Goal: Task Accomplishment & Management: Manage account settings

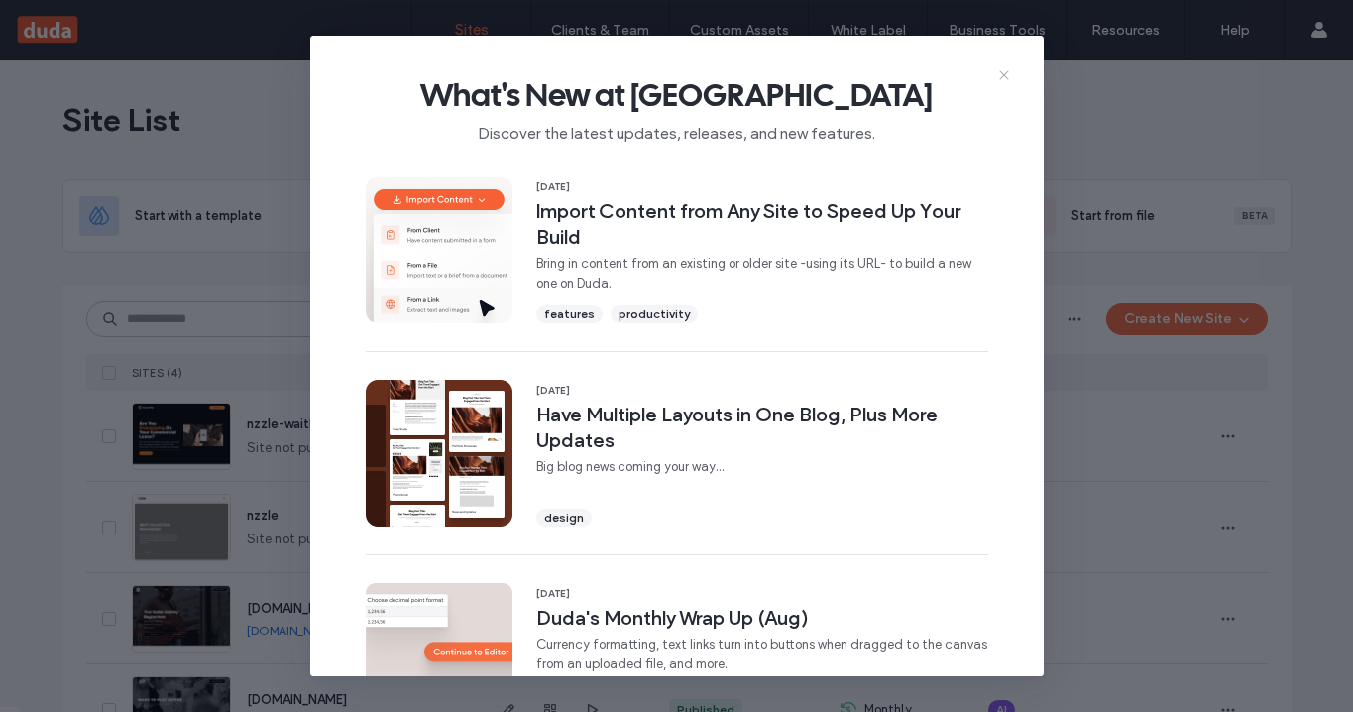
click at [1002, 74] on use at bounding box center [1003, 74] width 9 height 9
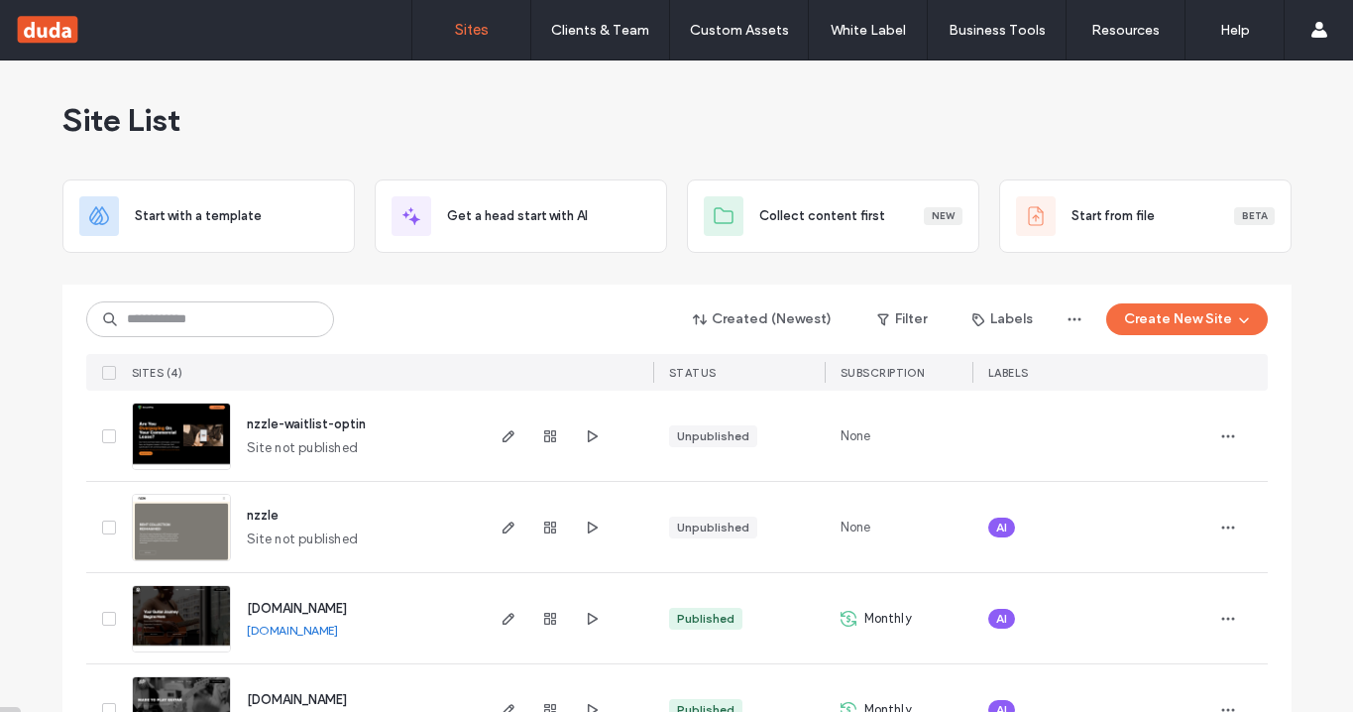
scroll to position [67, 0]
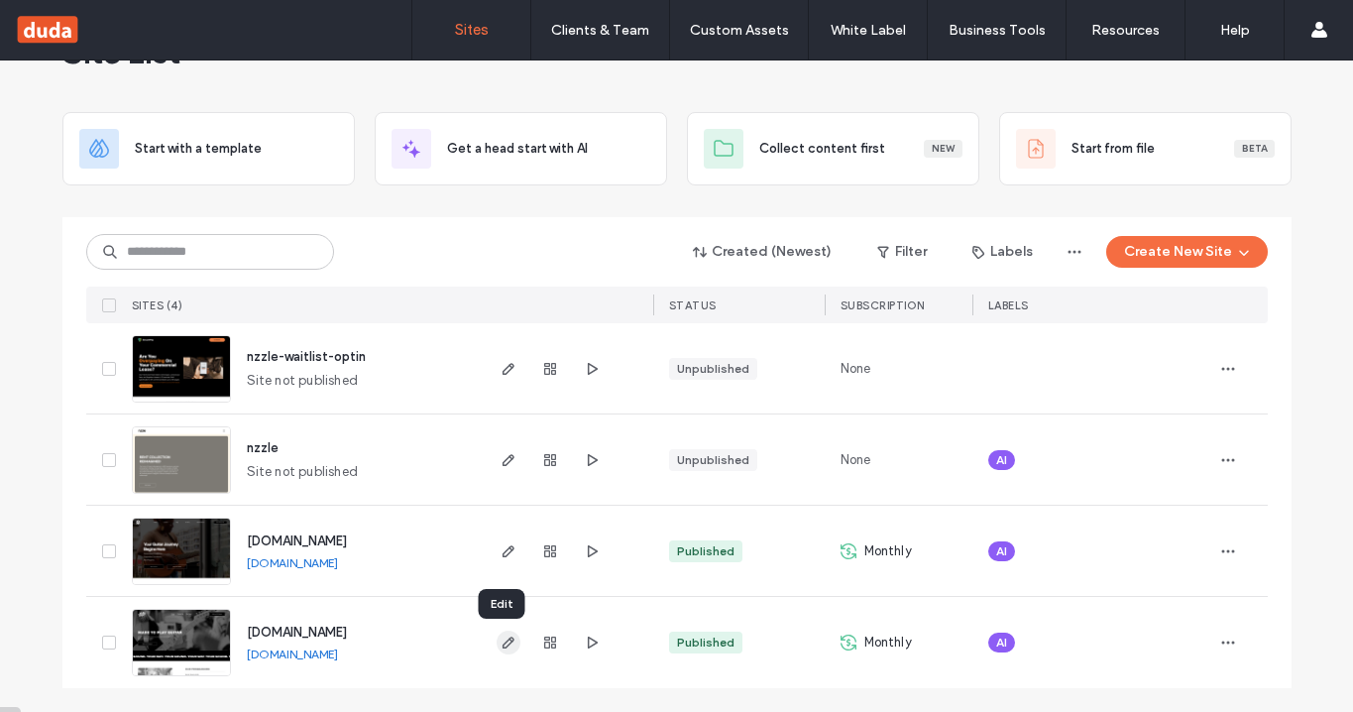
click at [502, 637] on icon "button" at bounding box center [509, 643] width 16 height 16
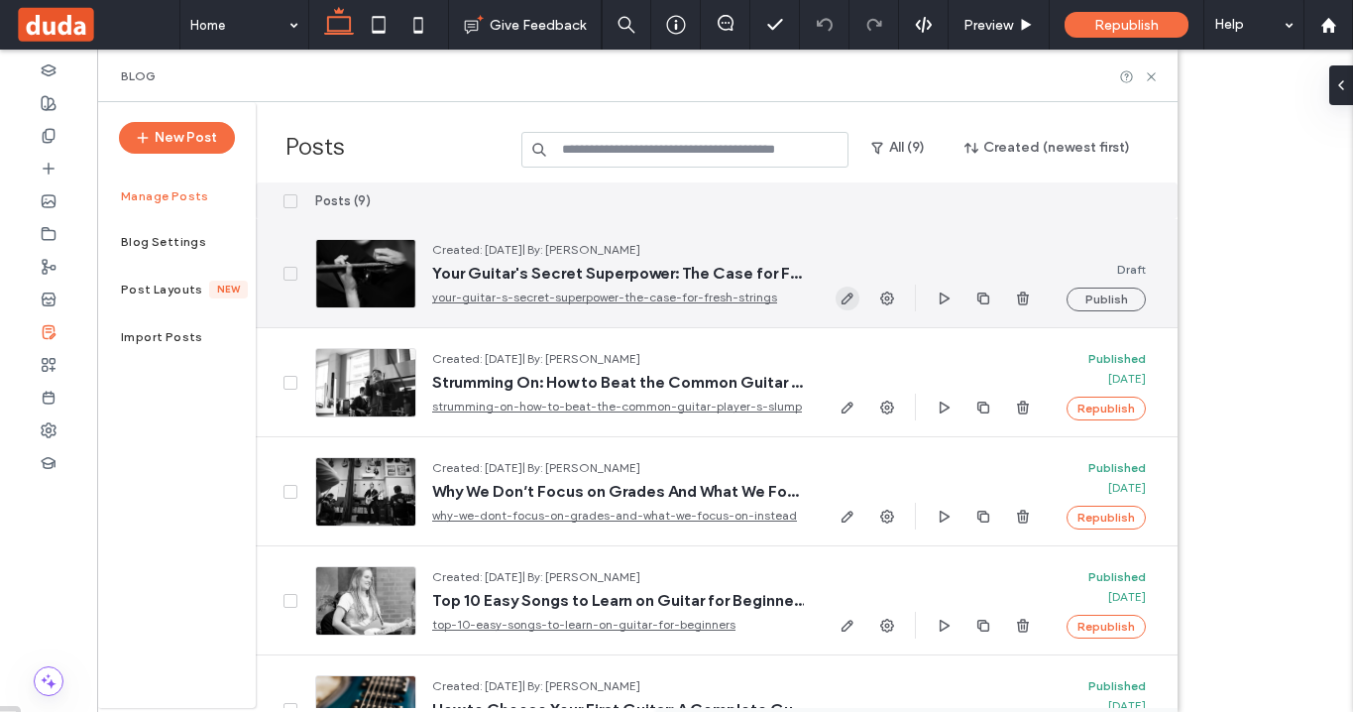
click at [846, 296] on use "button" at bounding box center [848, 299] width 12 height 12
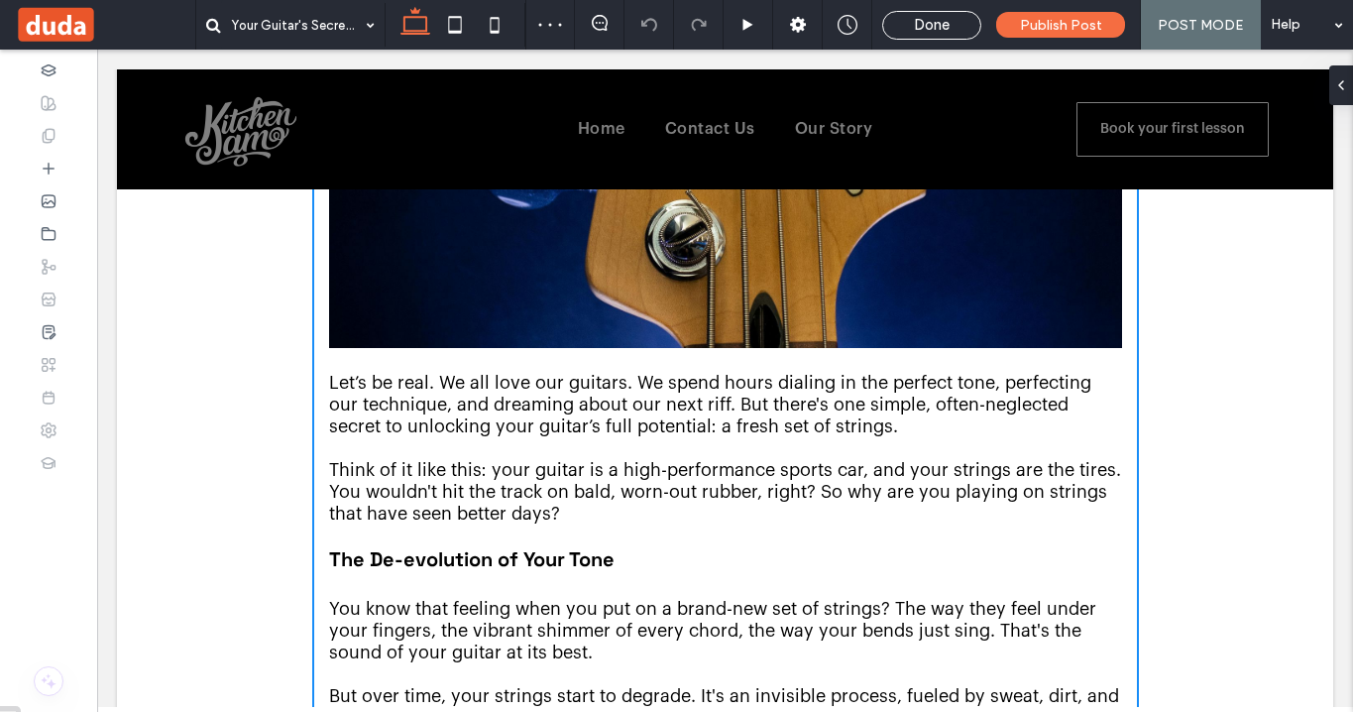
scroll to position [217, 0]
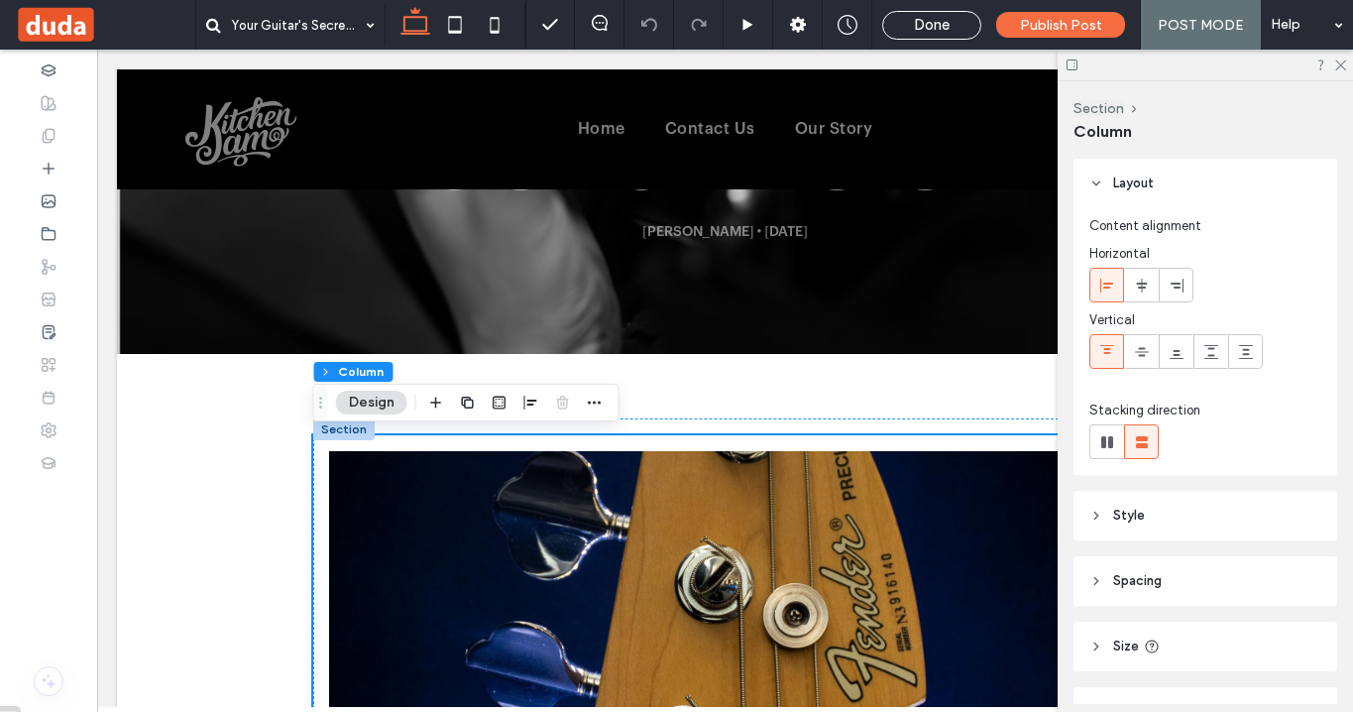
click at [326, 435] on div at bounding box center [343, 429] width 61 height 22
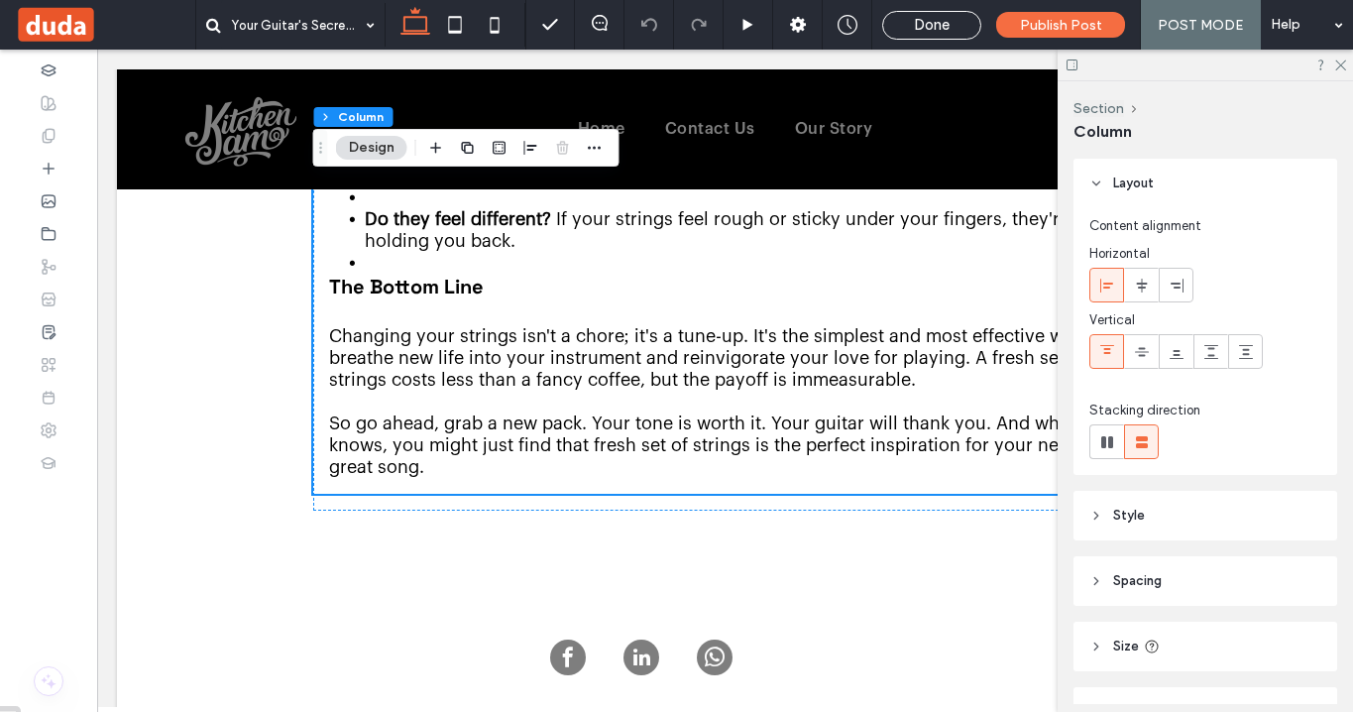
scroll to position [1906, 0]
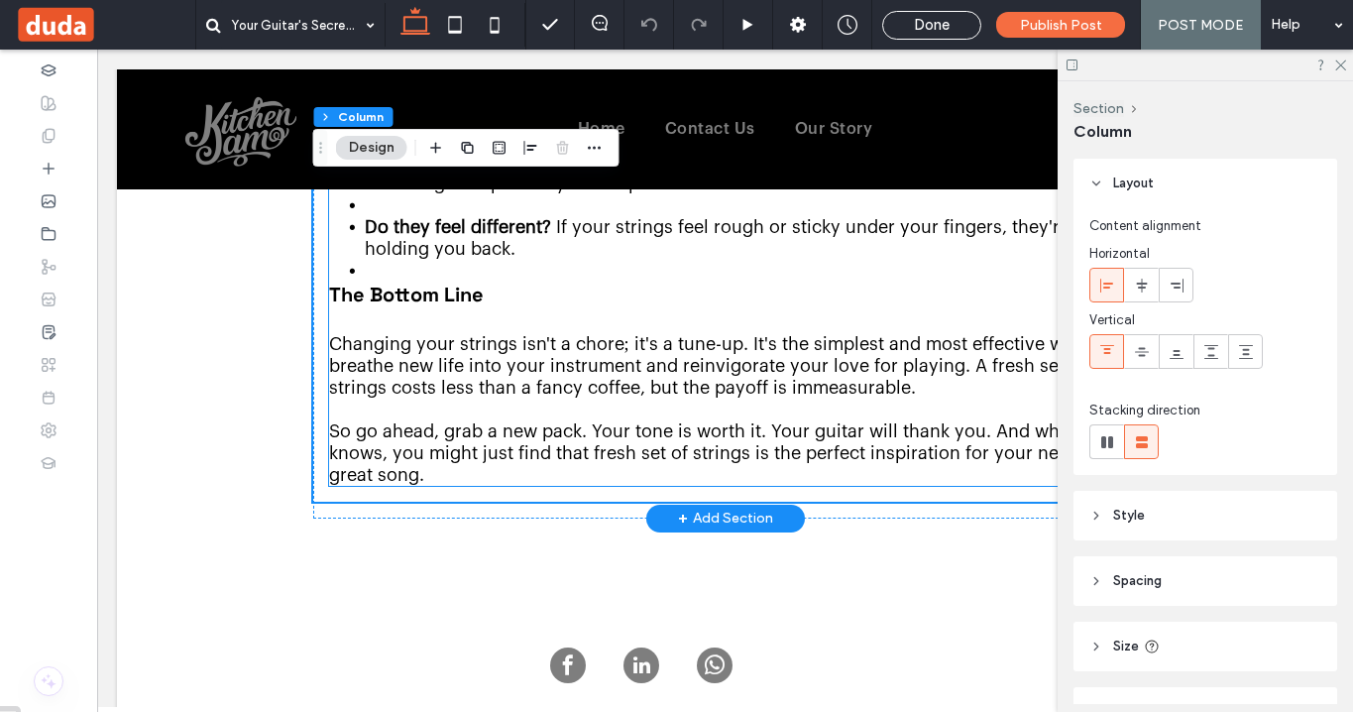
click at [456, 399] on p at bounding box center [725, 410] width 793 height 22
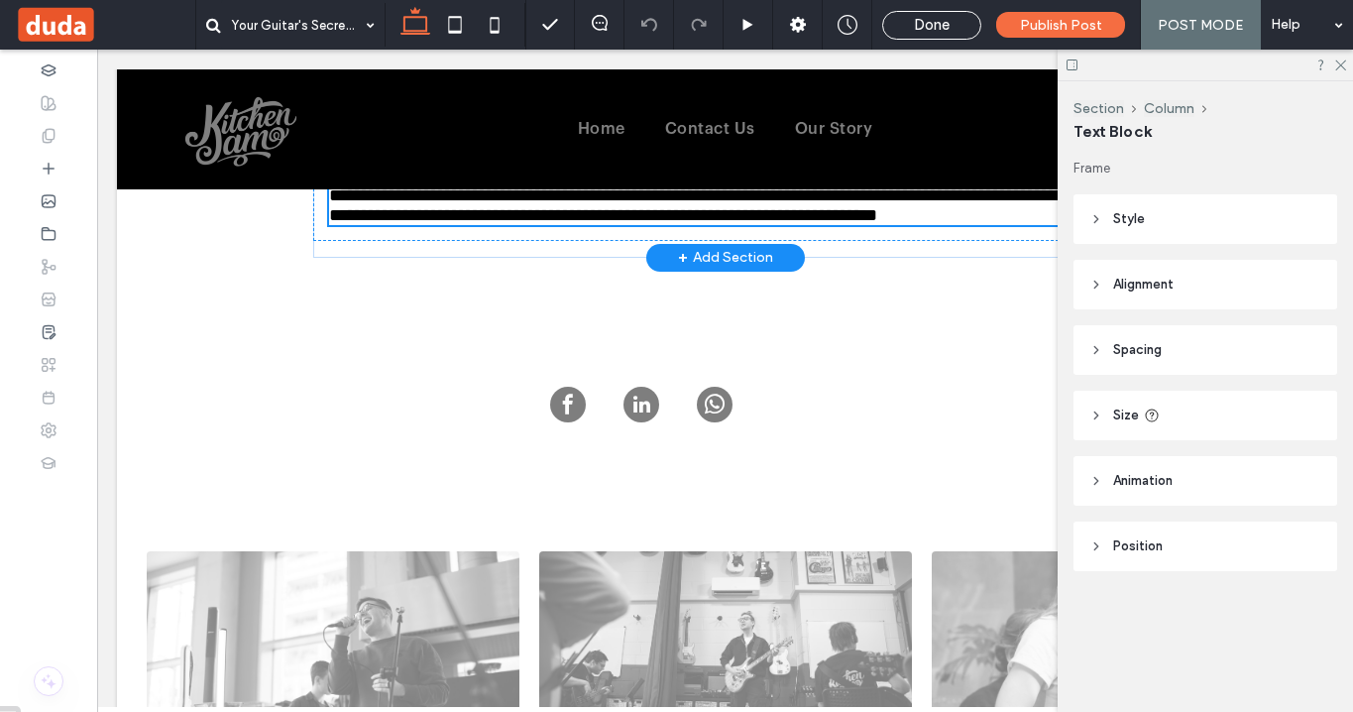
scroll to position [727, 0]
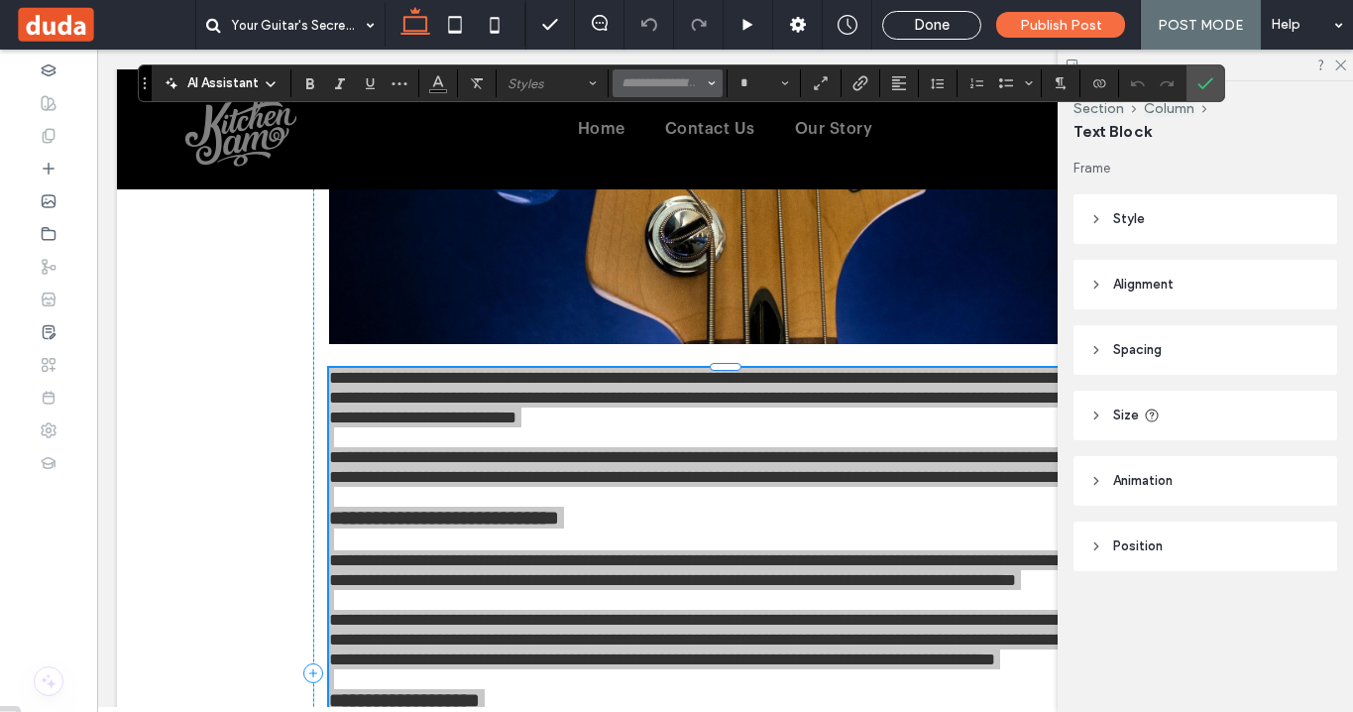
click at [708, 88] on span "Font & Font weight" at bounding box center [712, 83] width 8 height 26
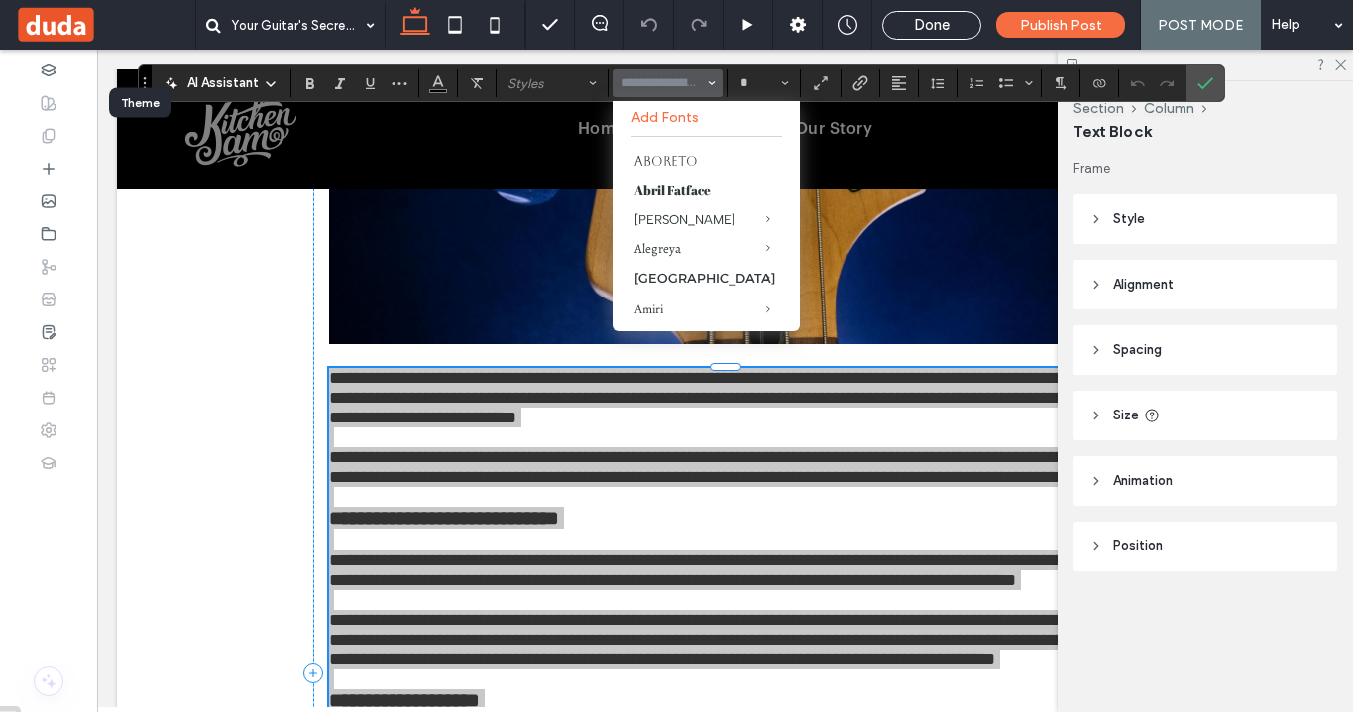
click at [47, 95] on icon at bounding box center [49, 103] width 16 height 16
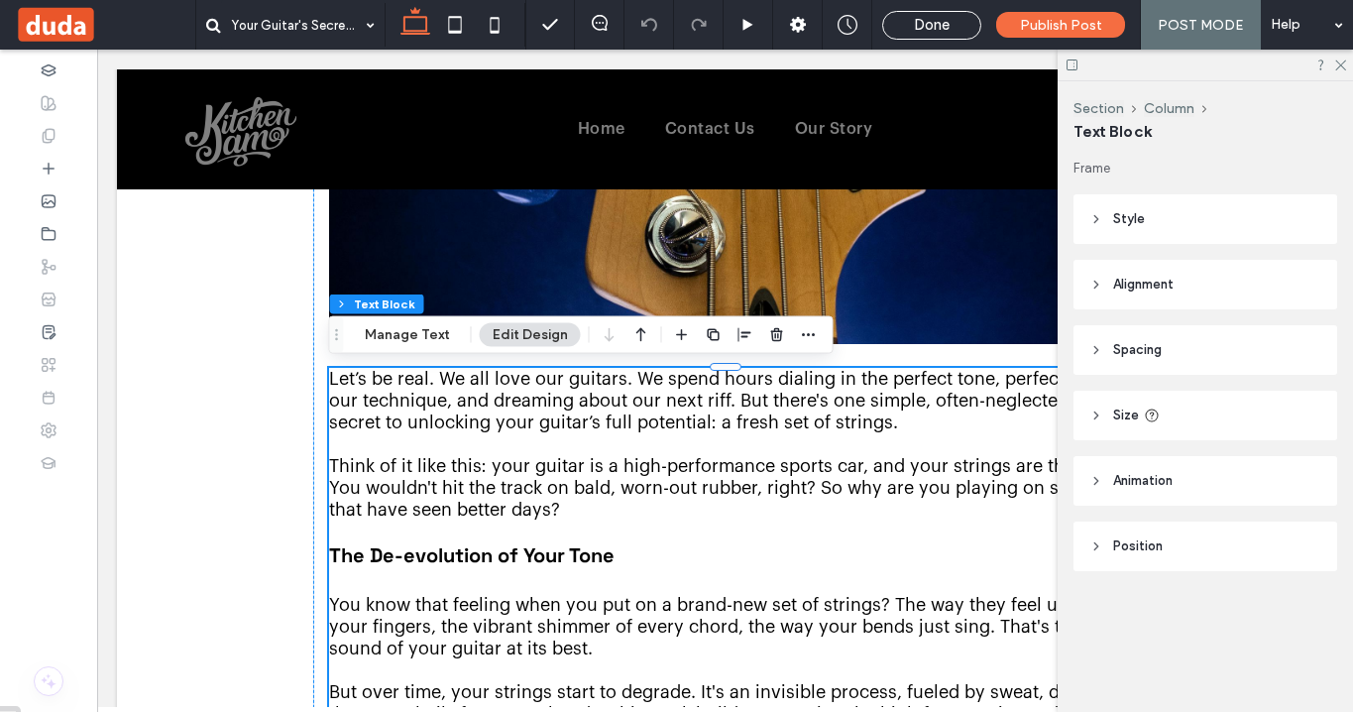
click at [481, 492] on span "Think of it like this: your guitar is a high-performance sports car, and your s…" at bounding box center [725, 487] width 792 height 61
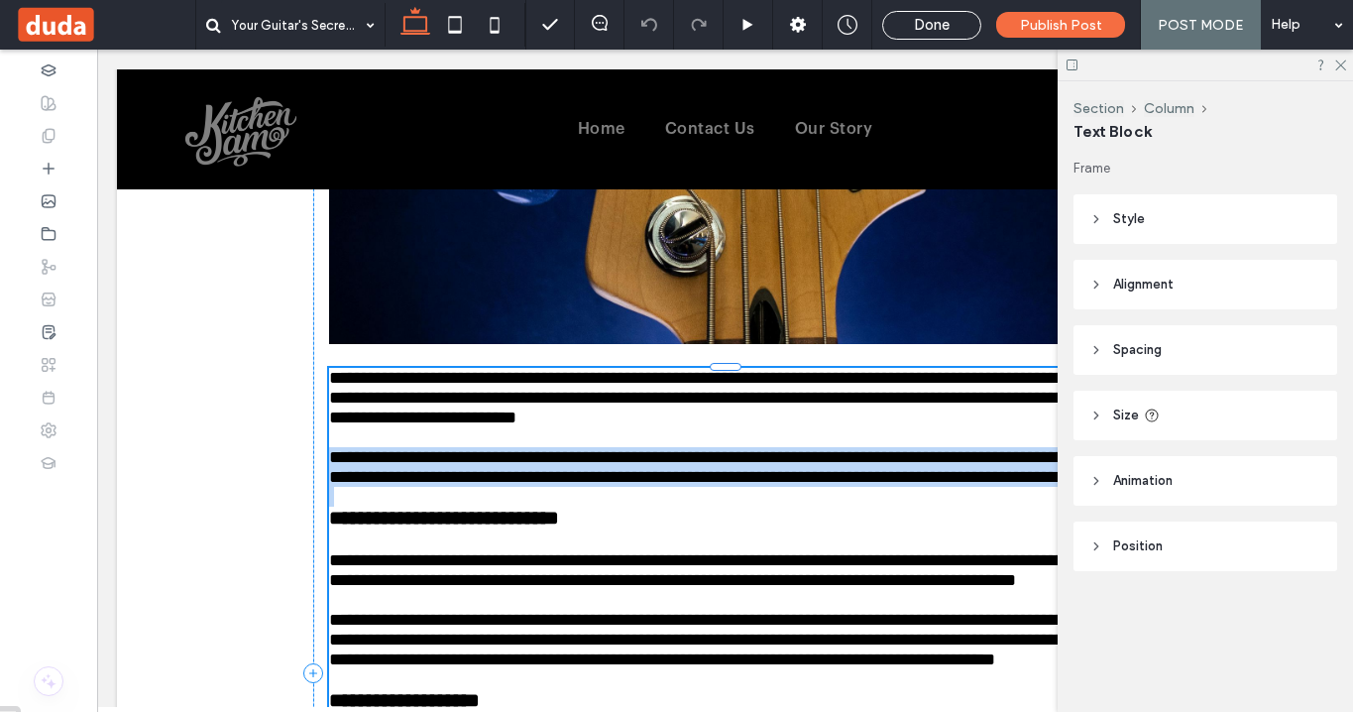
type input "**********"
type input "**"
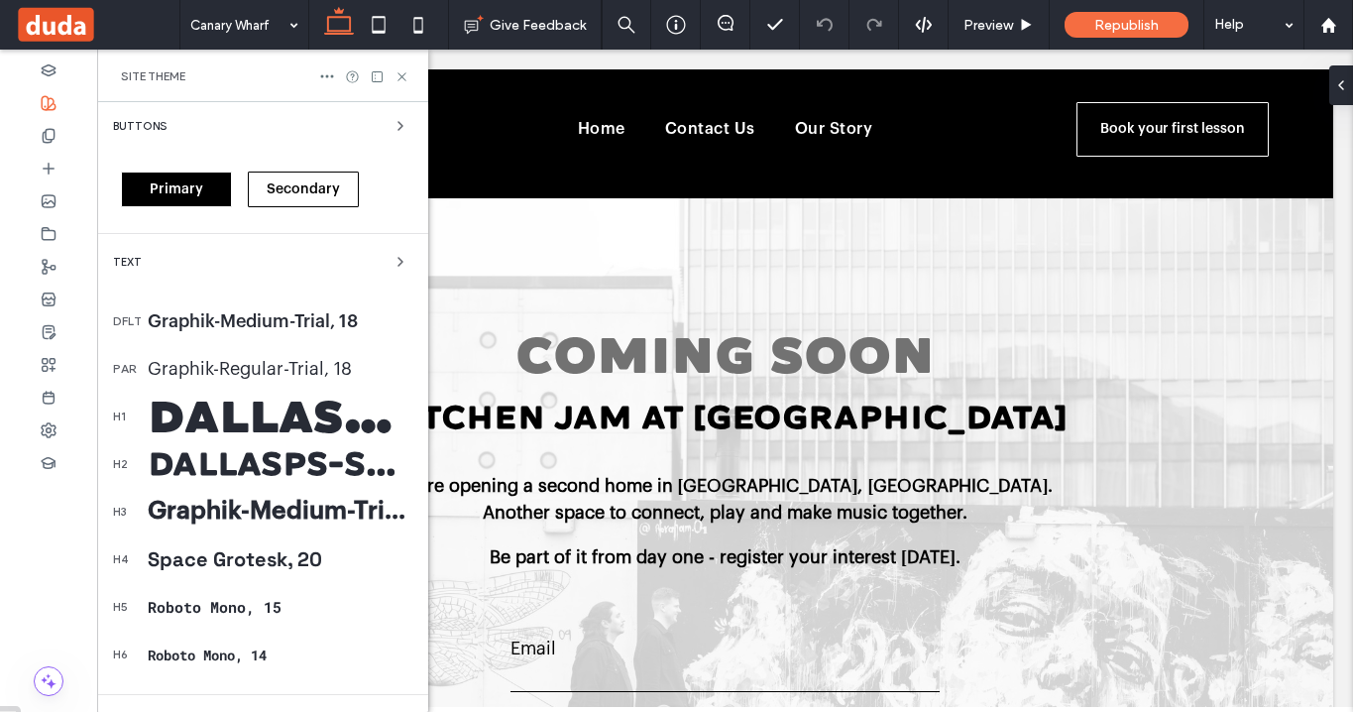
scroll to position [286, 0]
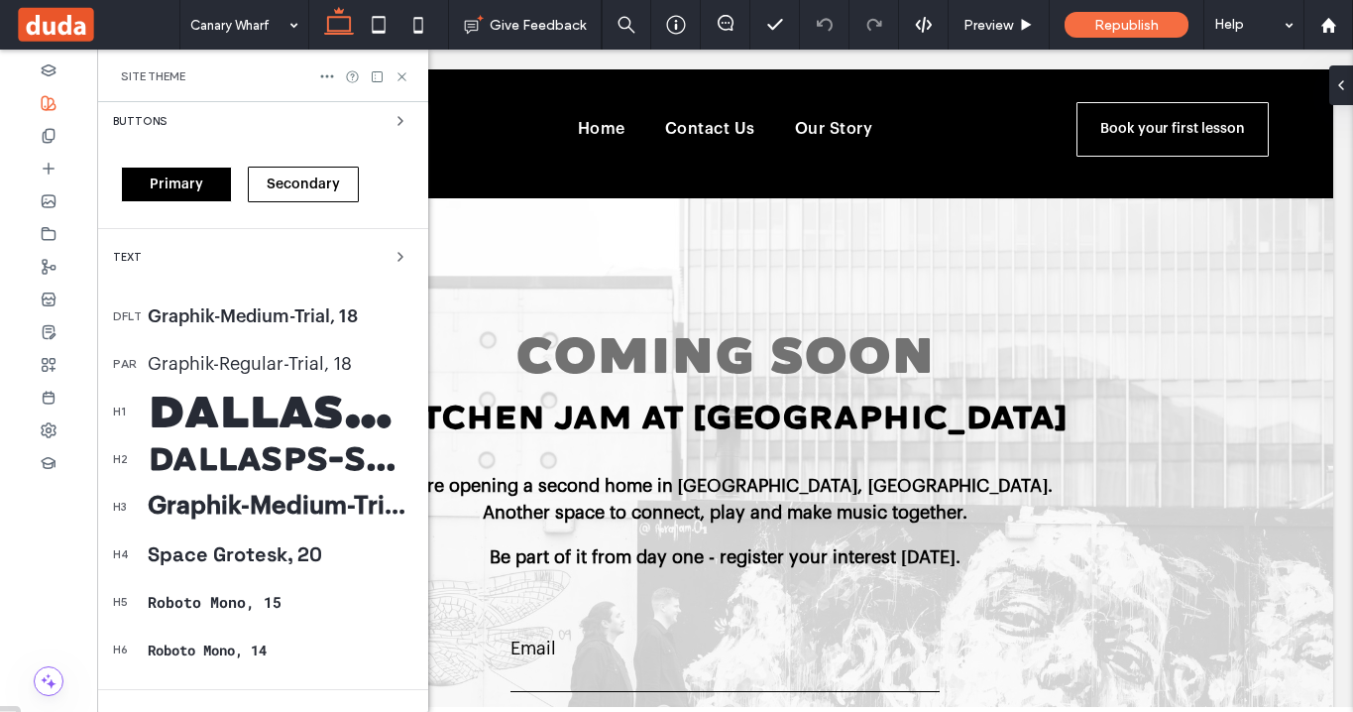
click at [272, 554] on div "Space Grotesk, 20" at bounding box center [280, 554] width 265 height 26
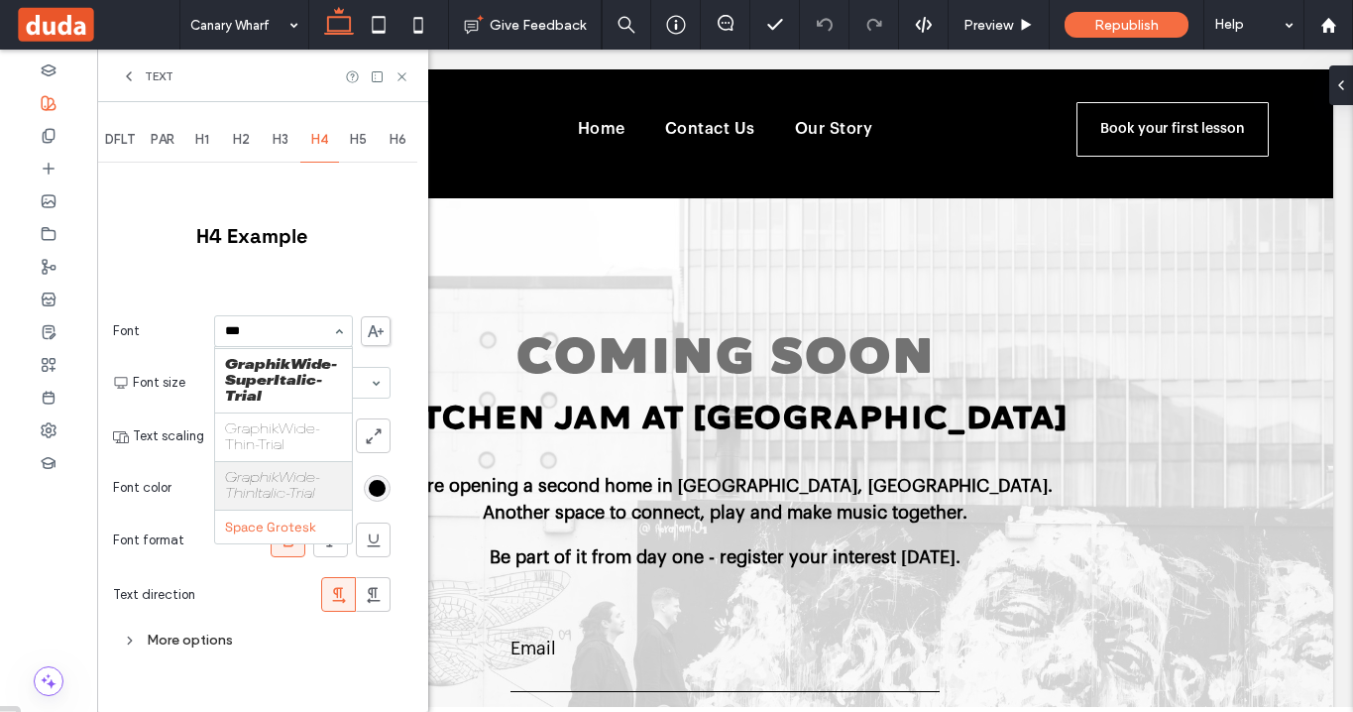
scroll to position [2511, 0]
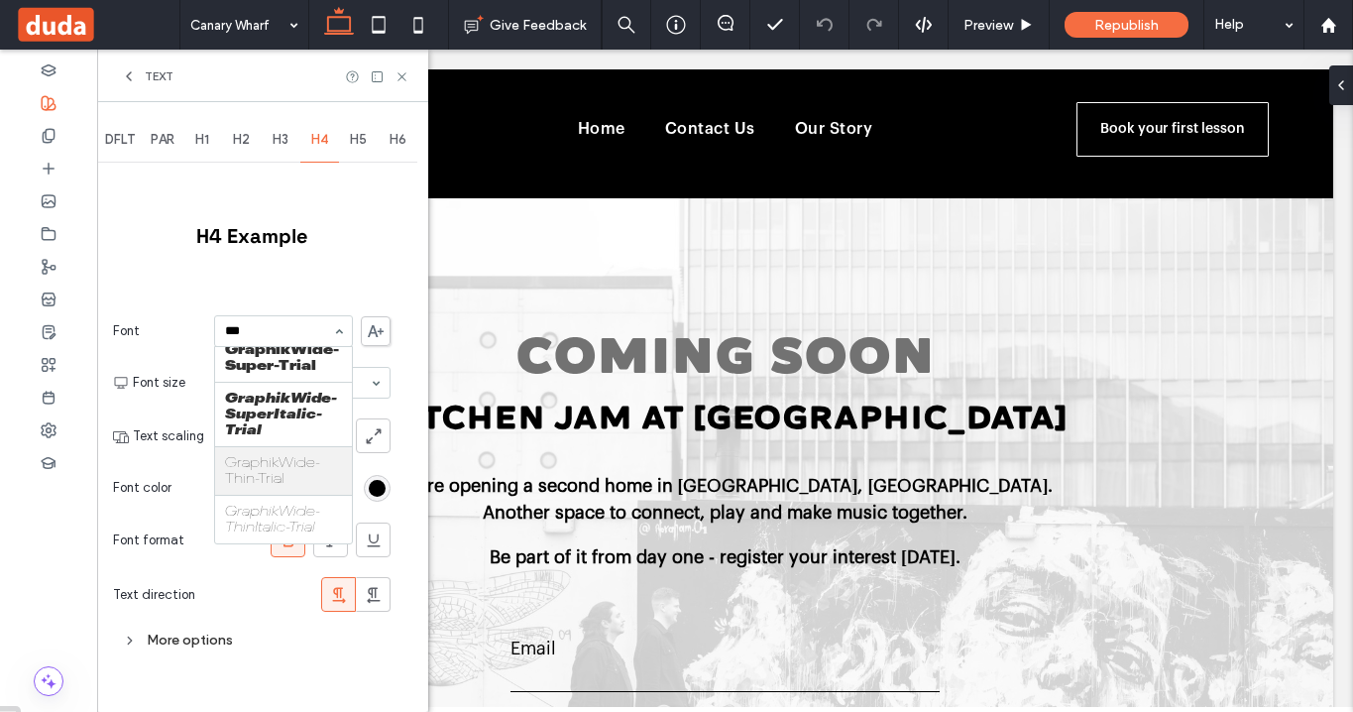
type input "****"
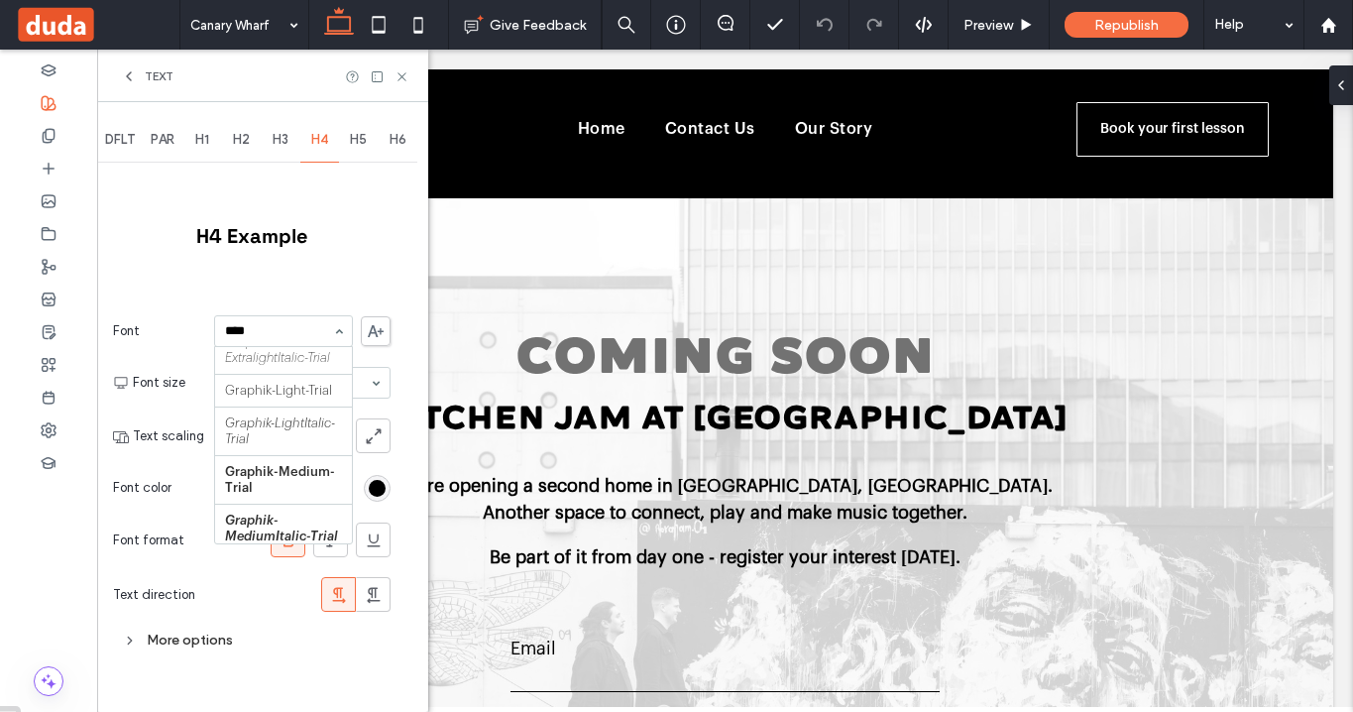
scroll to position [262, 0]
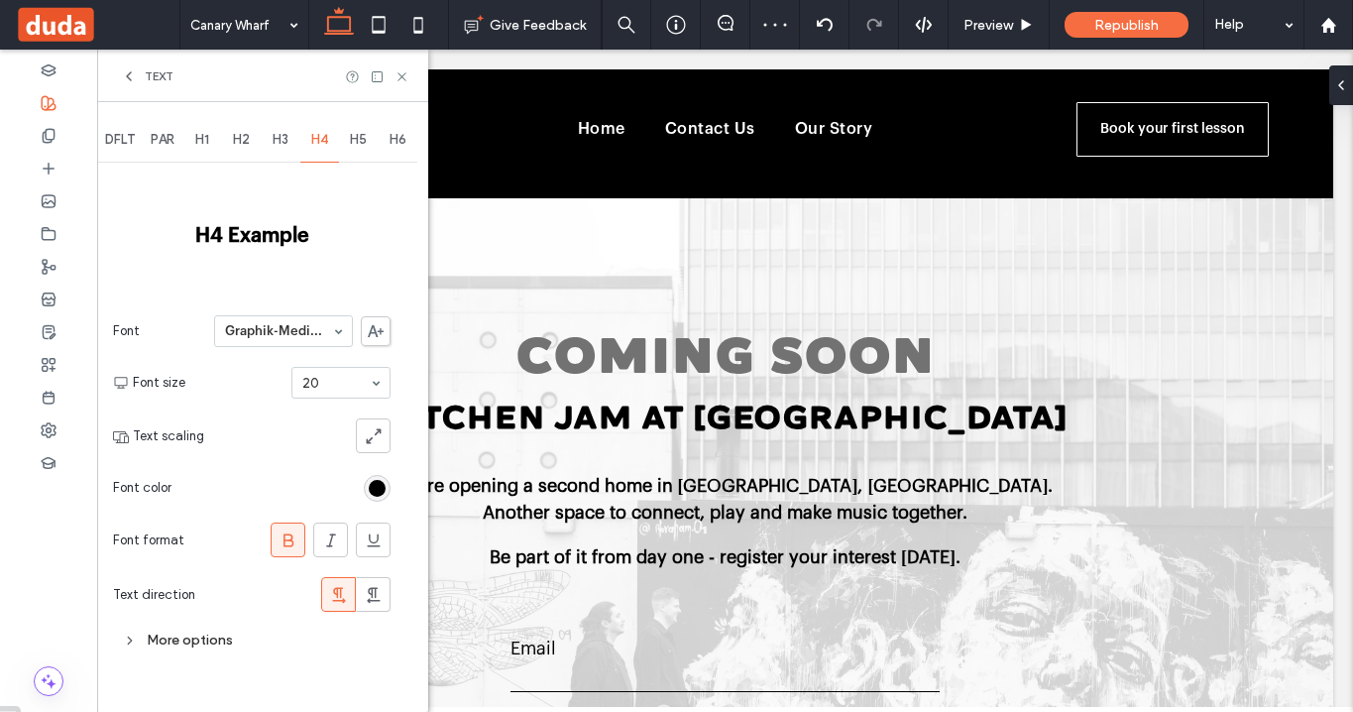
click at [134, 72] on icon at bounding box center [129, 76] width 16 height 16
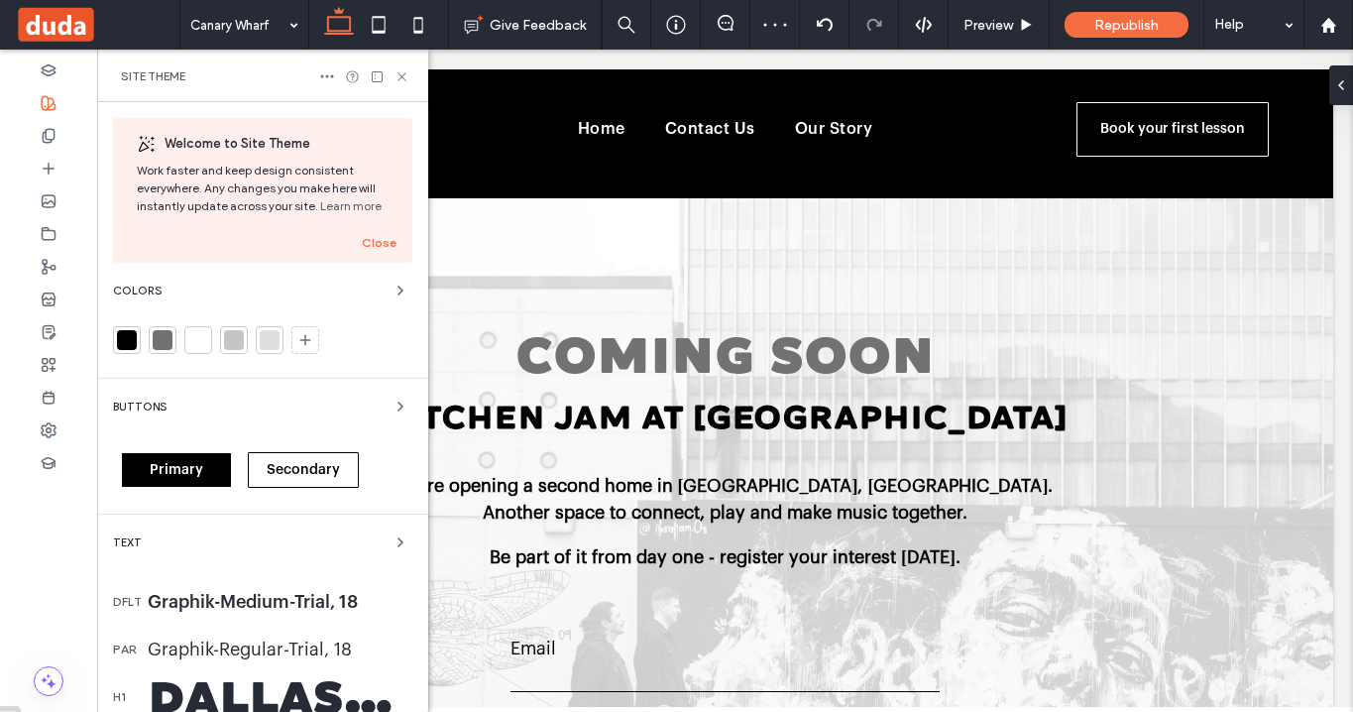
scroll to position [433, 0]
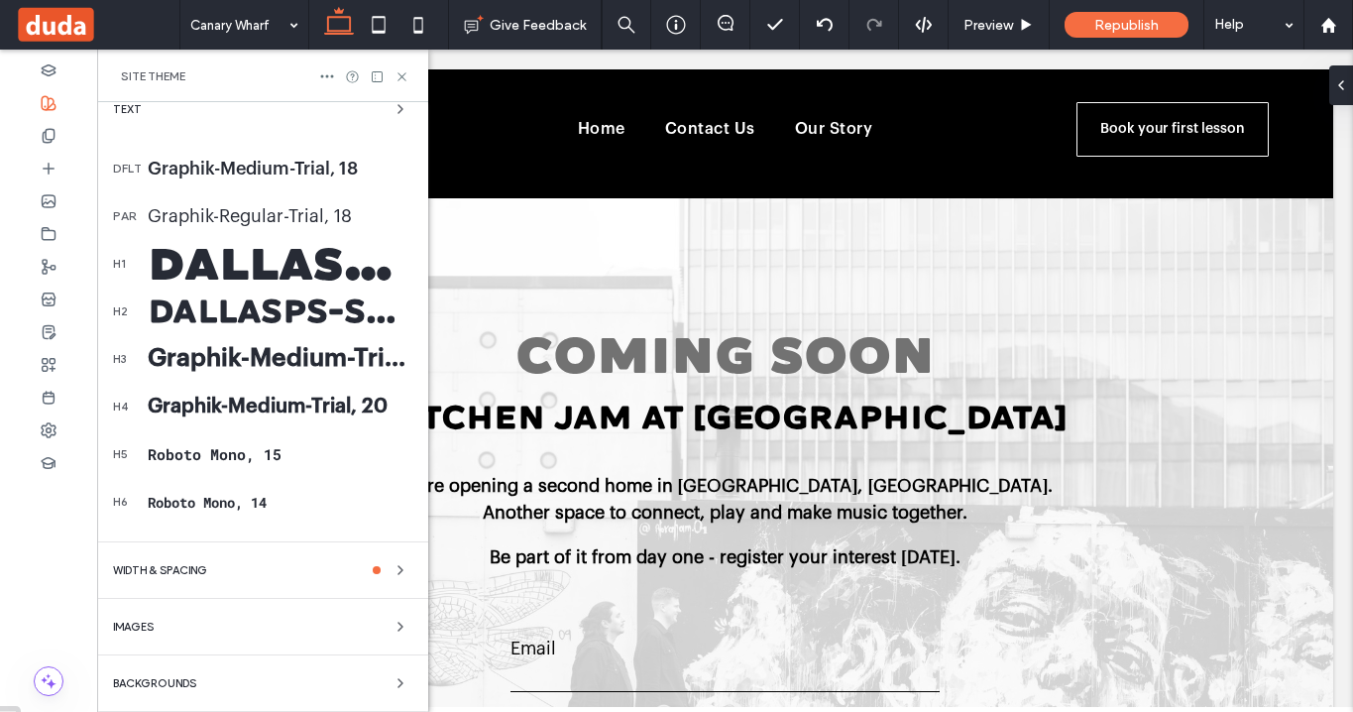
click at [230, 465] on div "h5 Roboto Mono, 15" at bounding box center [262, 454] width 299 height 48
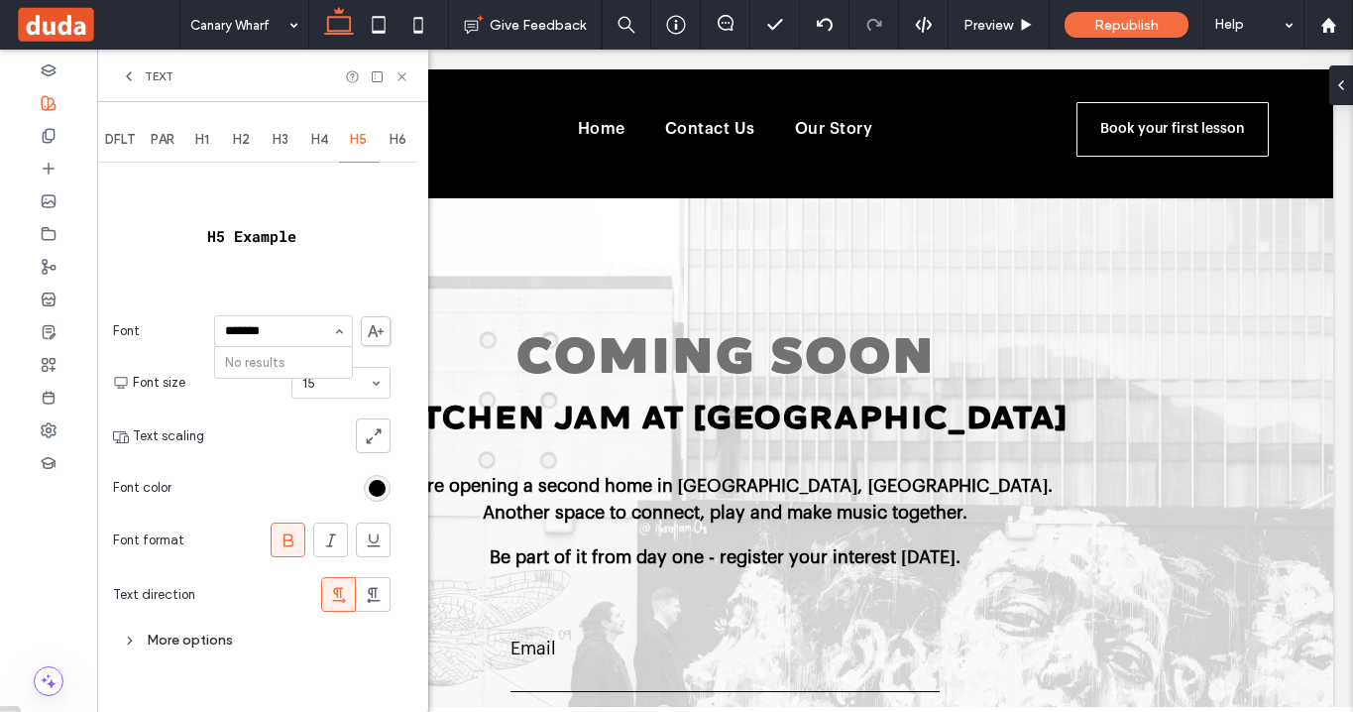
scroll to position [0, 0]
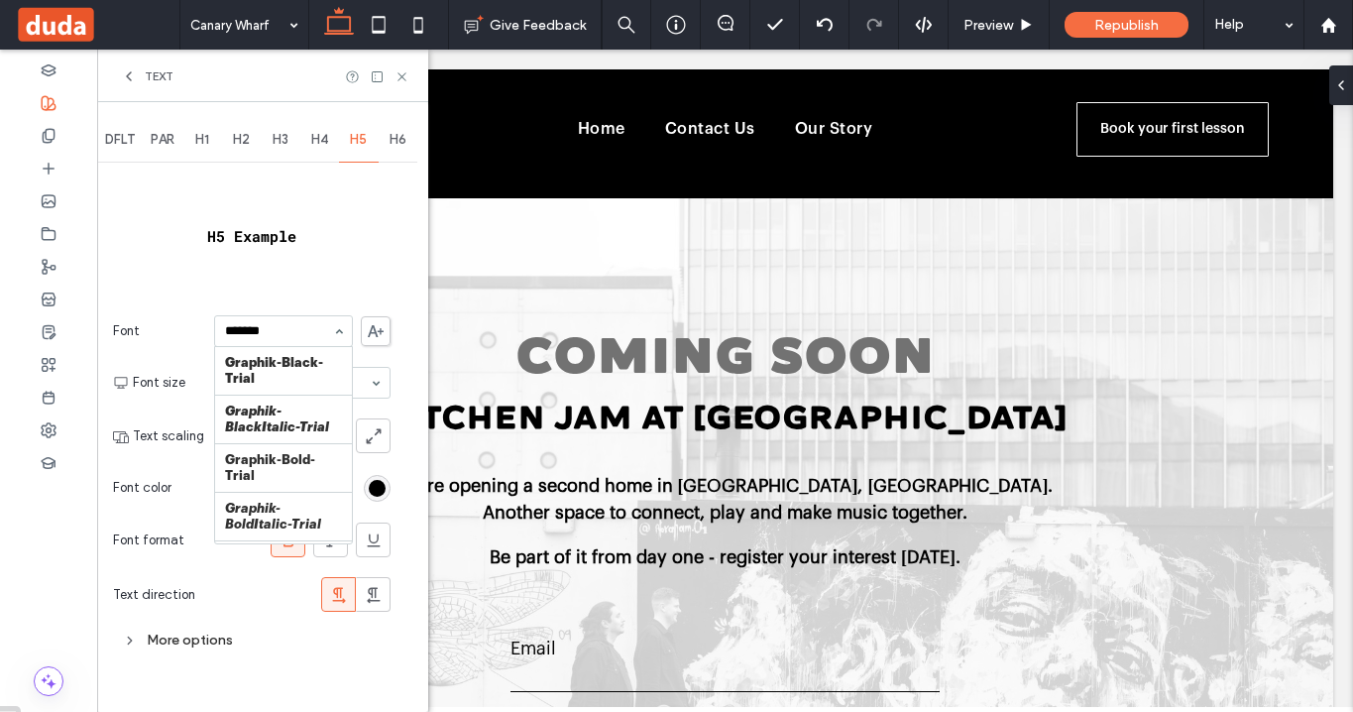
type input "******"
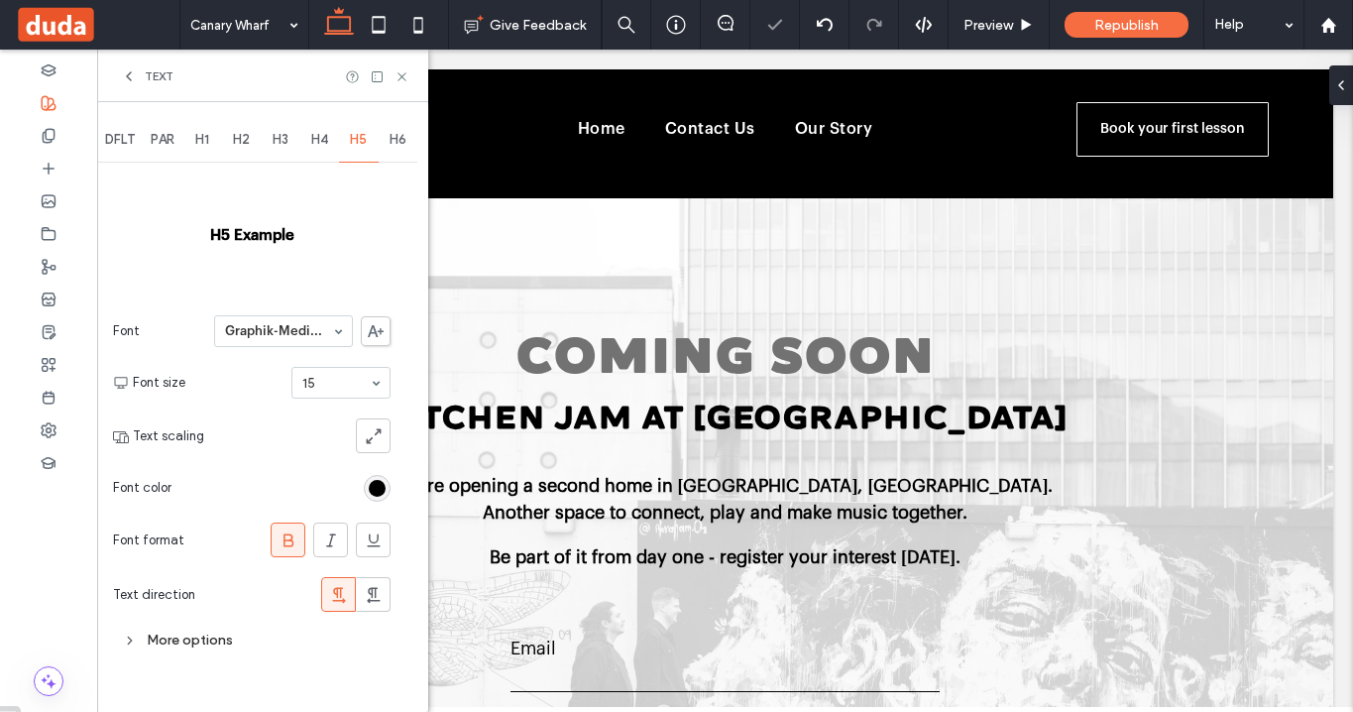
click at [133, 76] on icon at bounding box center [129, 76] width 16 height 16
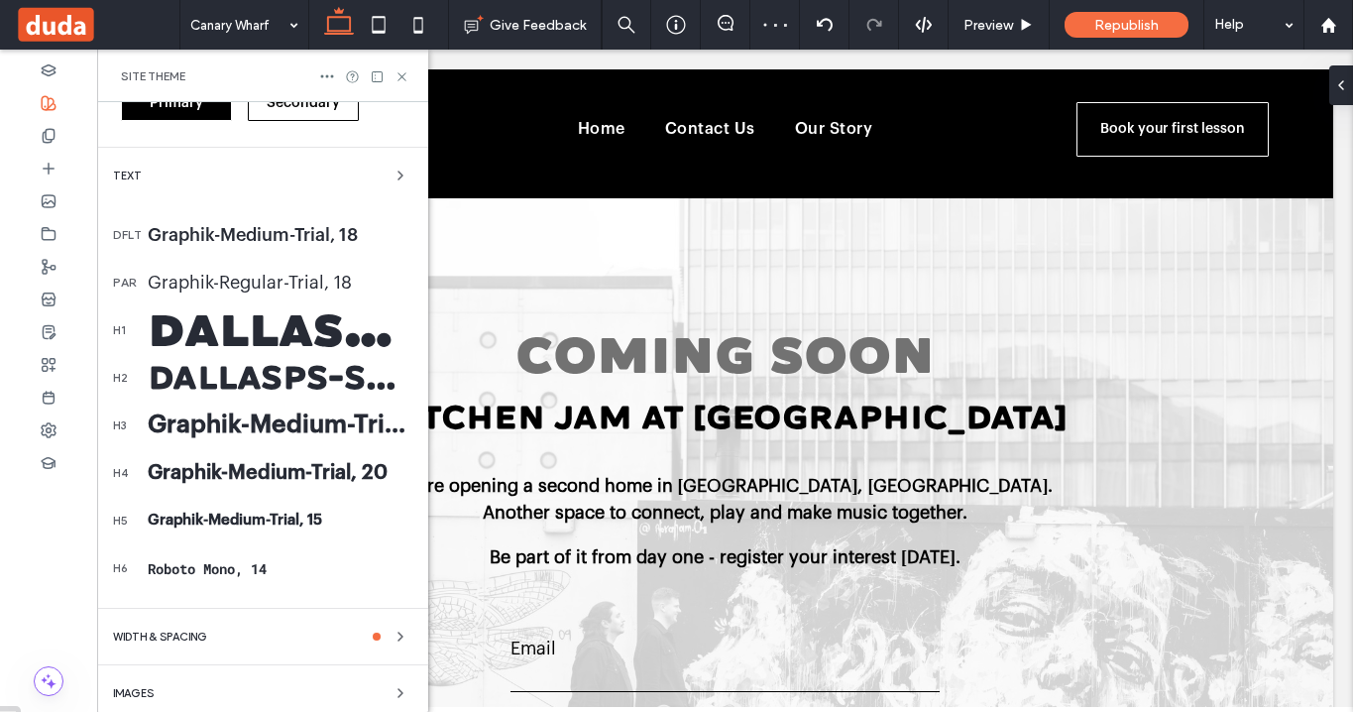
scroll to position [369, 0]
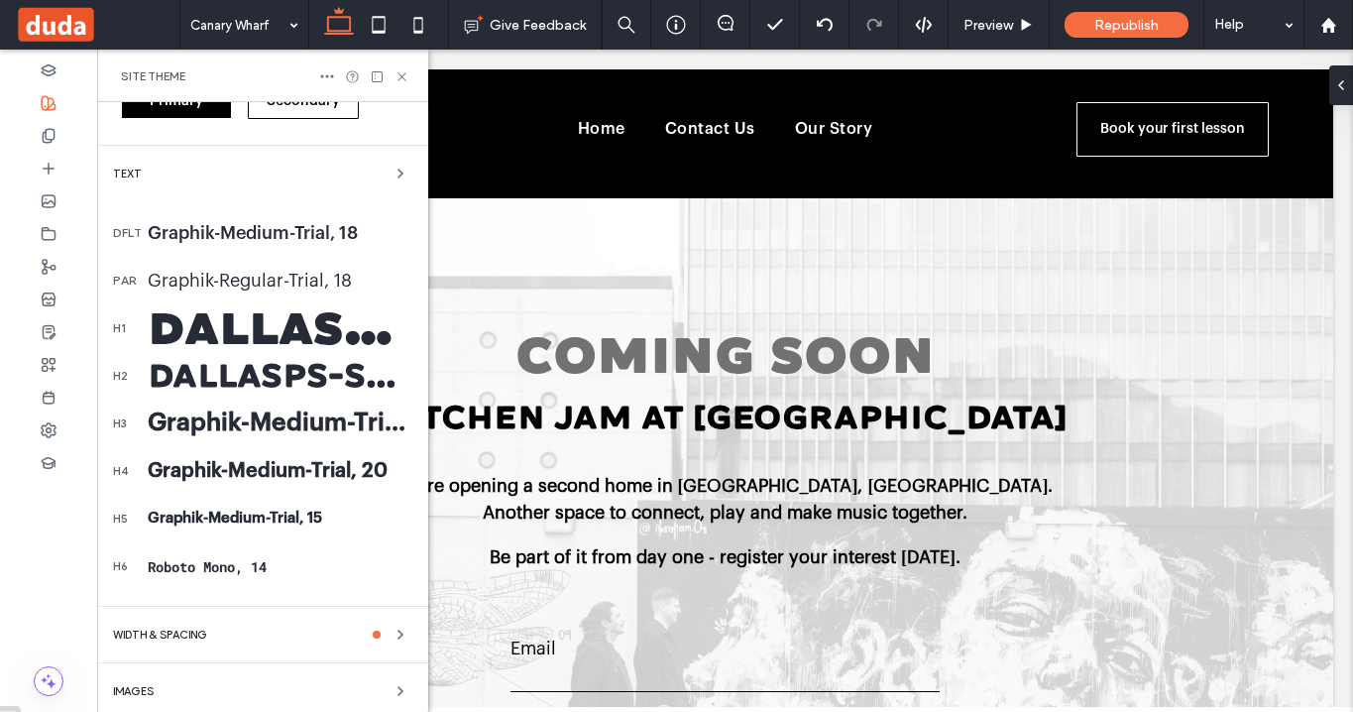
click at [222, 567] on div "Roboto Mono, 14" at bounding box center [280, 566] width 265 height 19
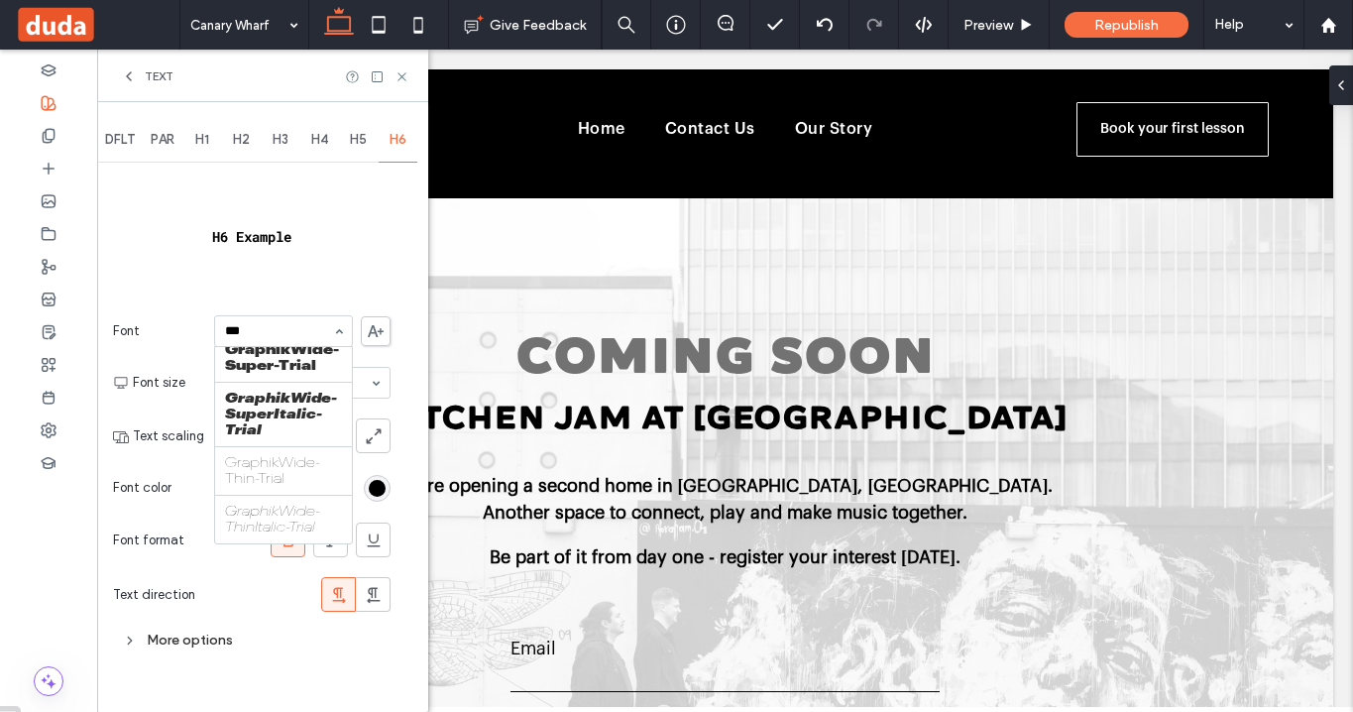
scroll to position [2511, 0]
type input "*****"
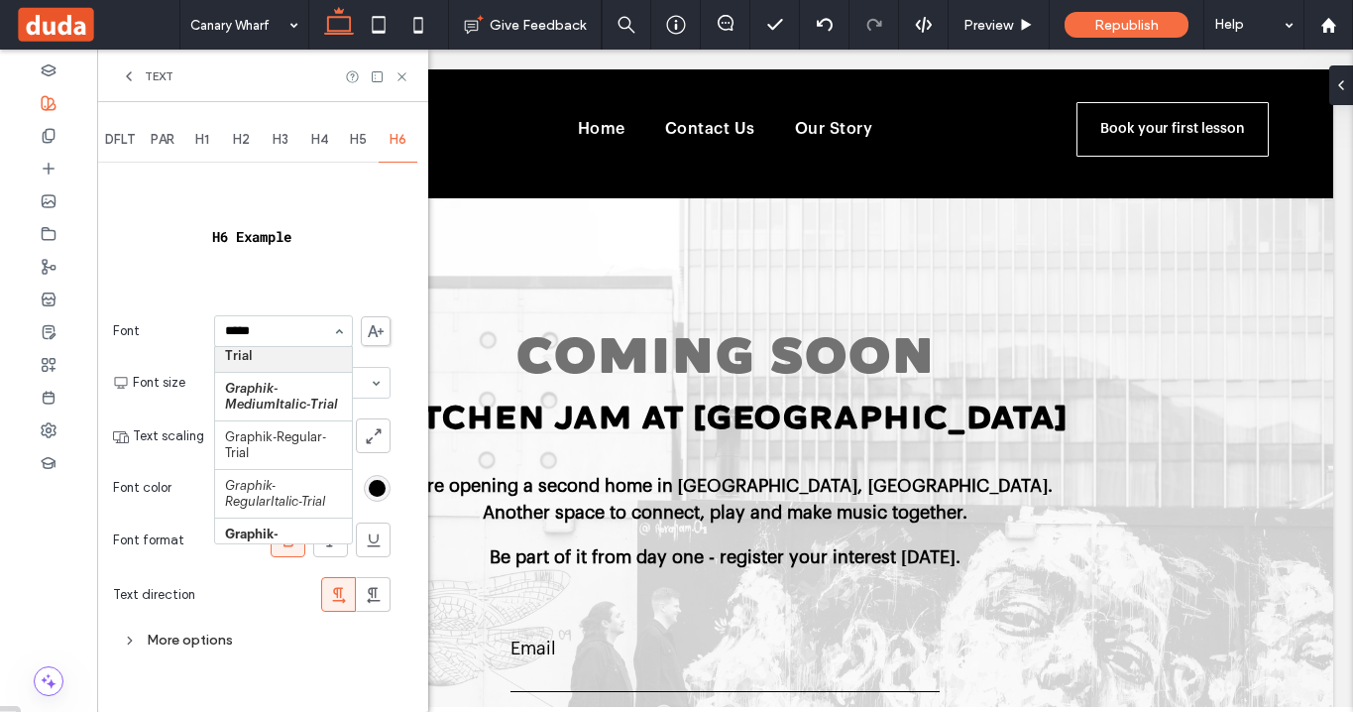
scroll to position [345, 0]
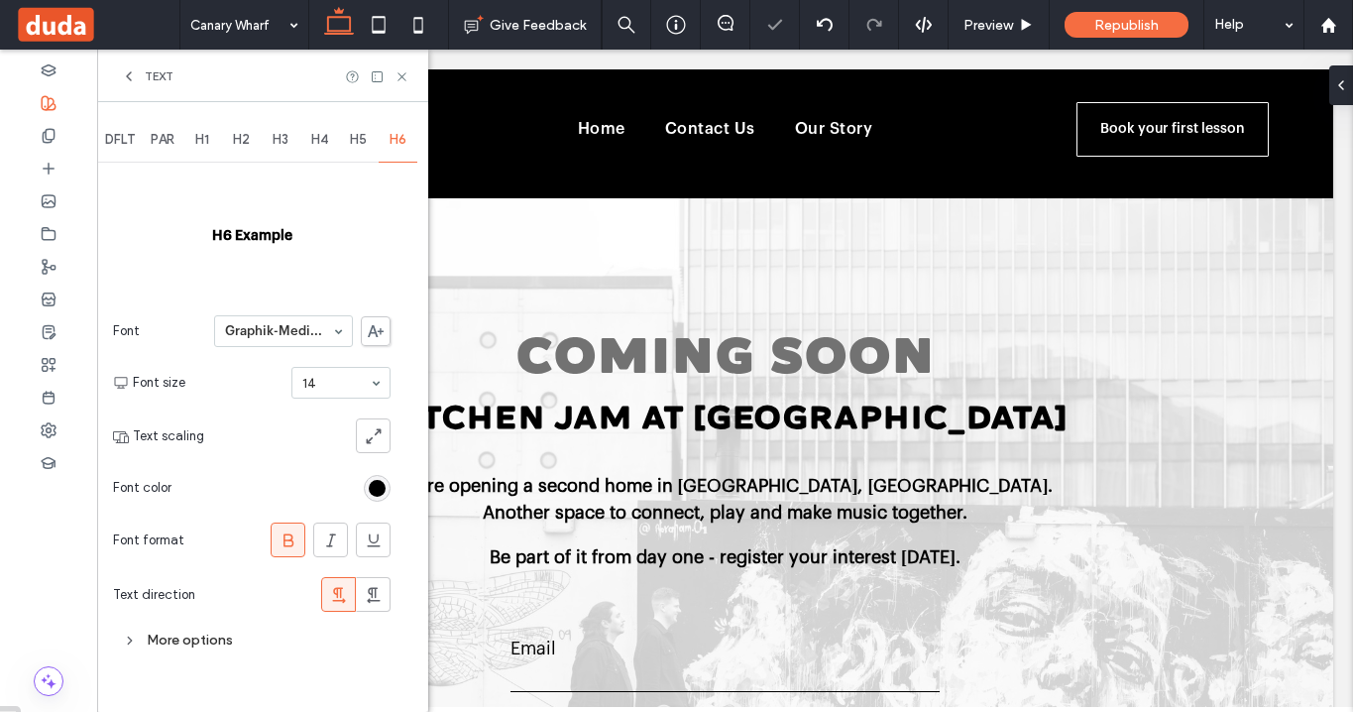
click at [124, 74] on icon at bounding box center [129, 76] width 16 height 16
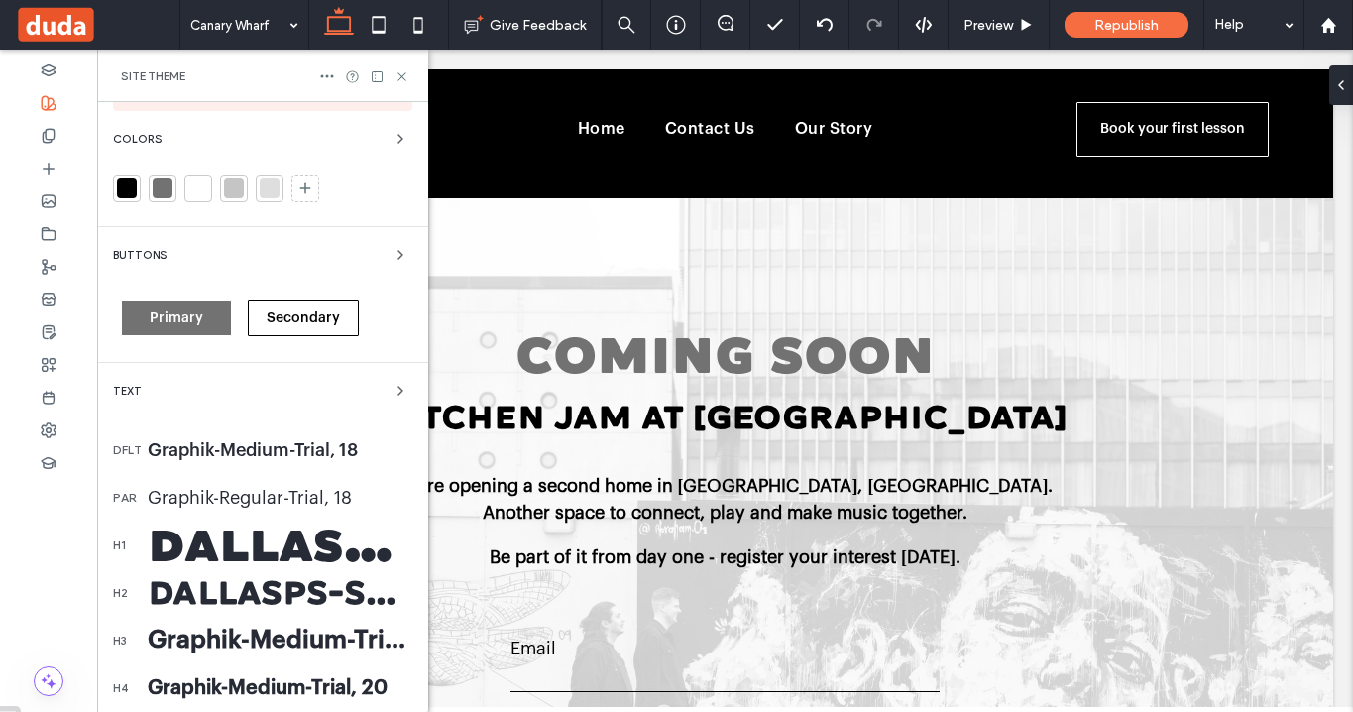
scroll to position [433, 0]
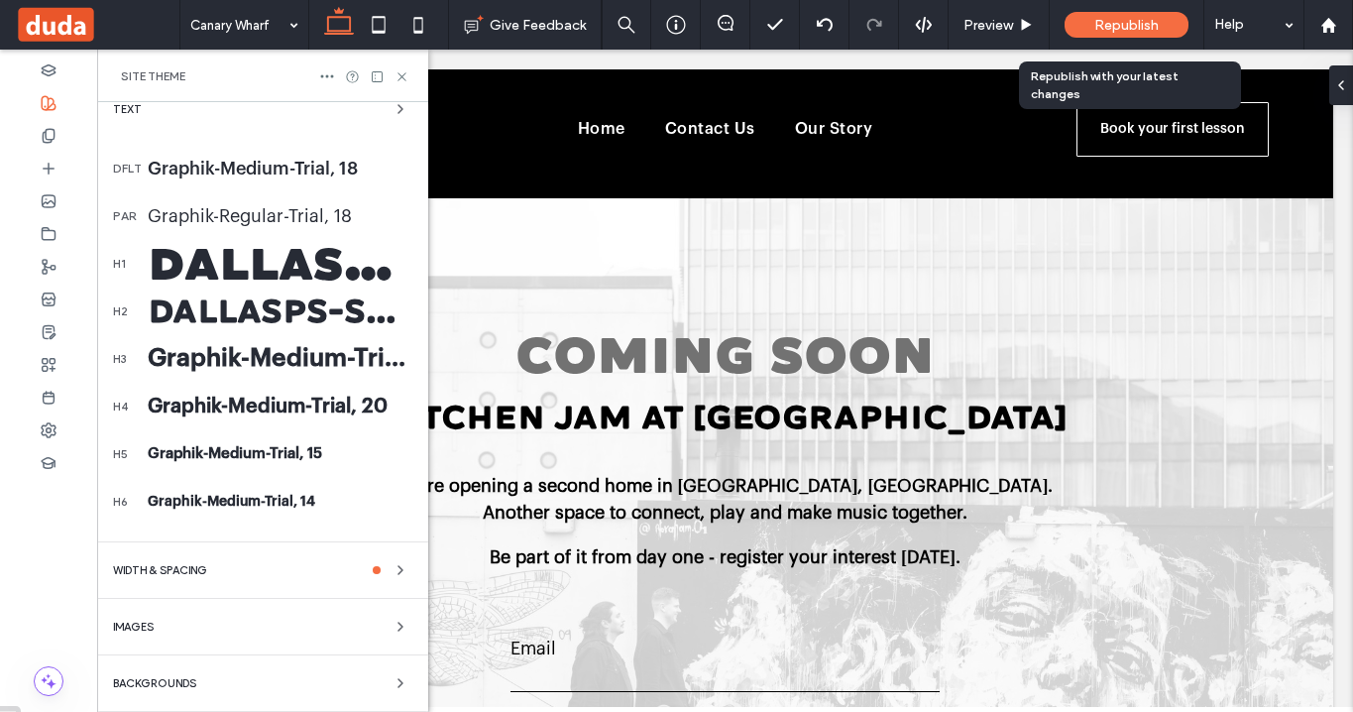
click at [1130, 21] on span "Republish" at bounding box center [1127, 25] width 64 height 17
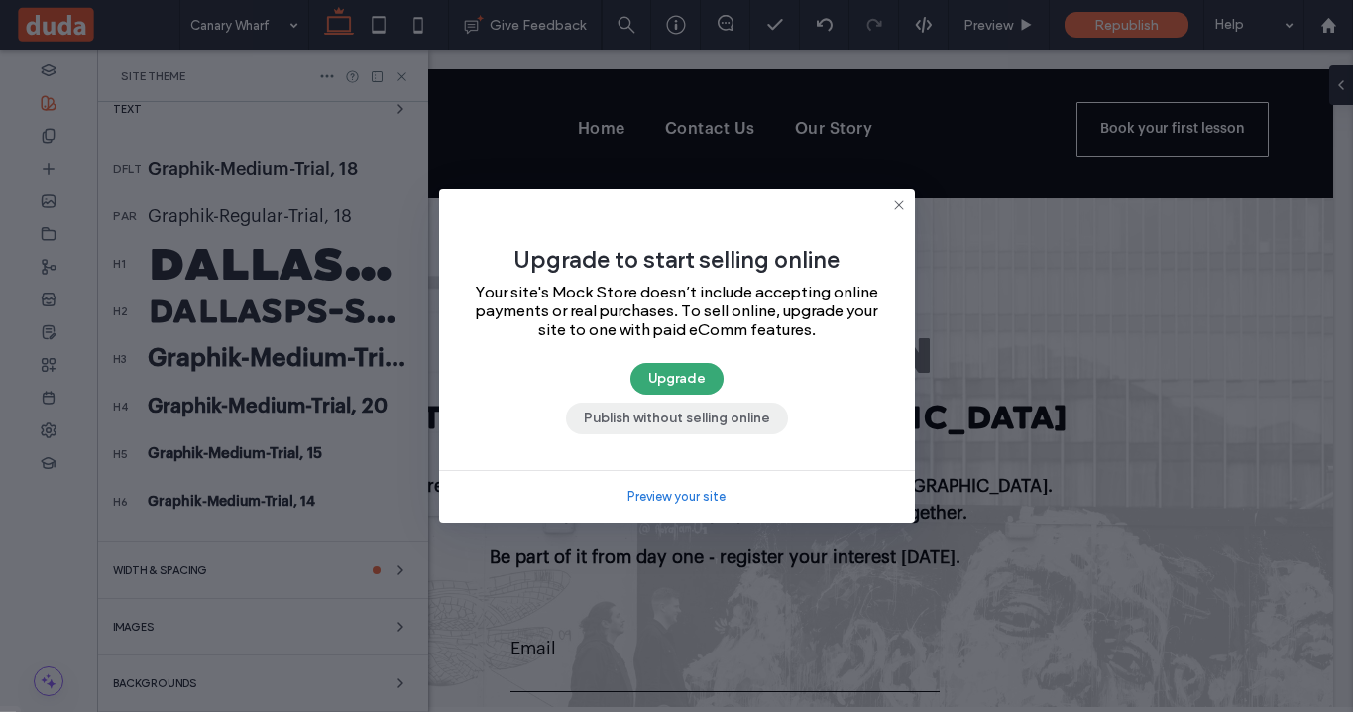
click at [694, 415] on button "Publish without selling online" at bounding box center [677, 419] width 222 height 32
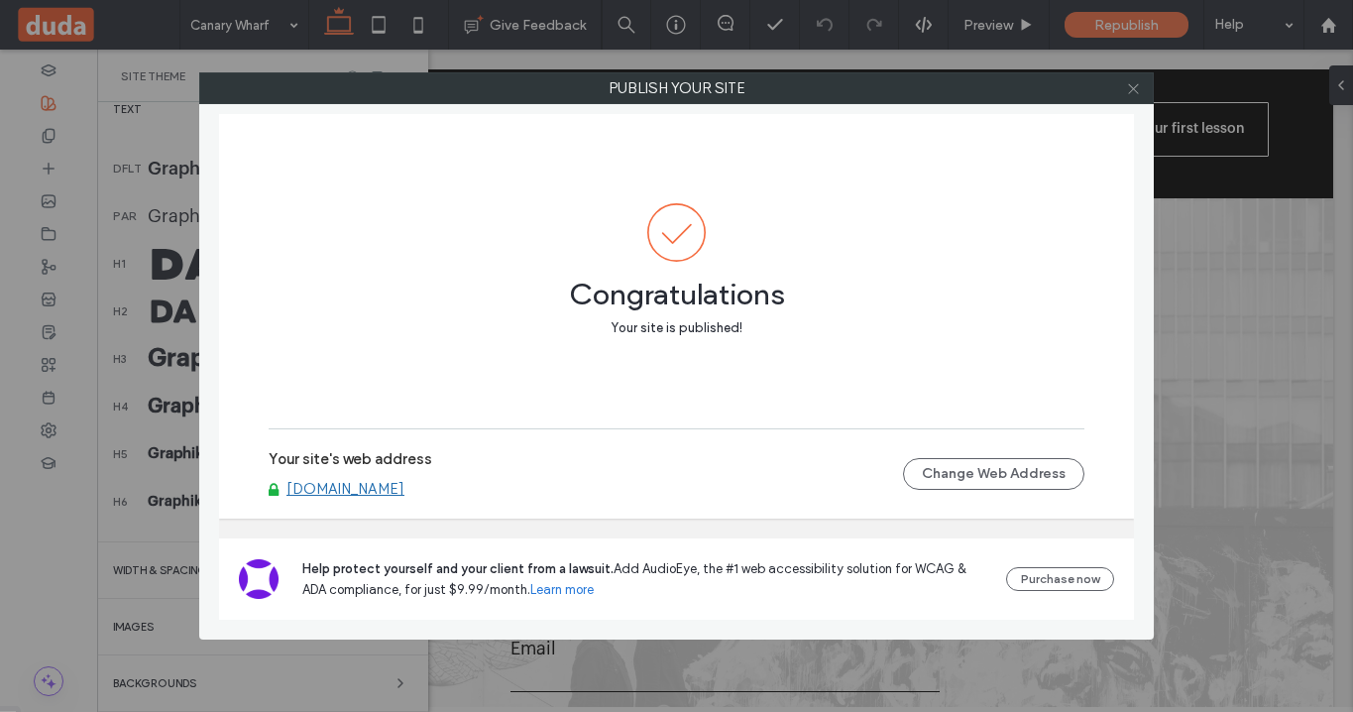
click at [1137, 89] on icon at bounding box center [1133, 88] width 15 height 15
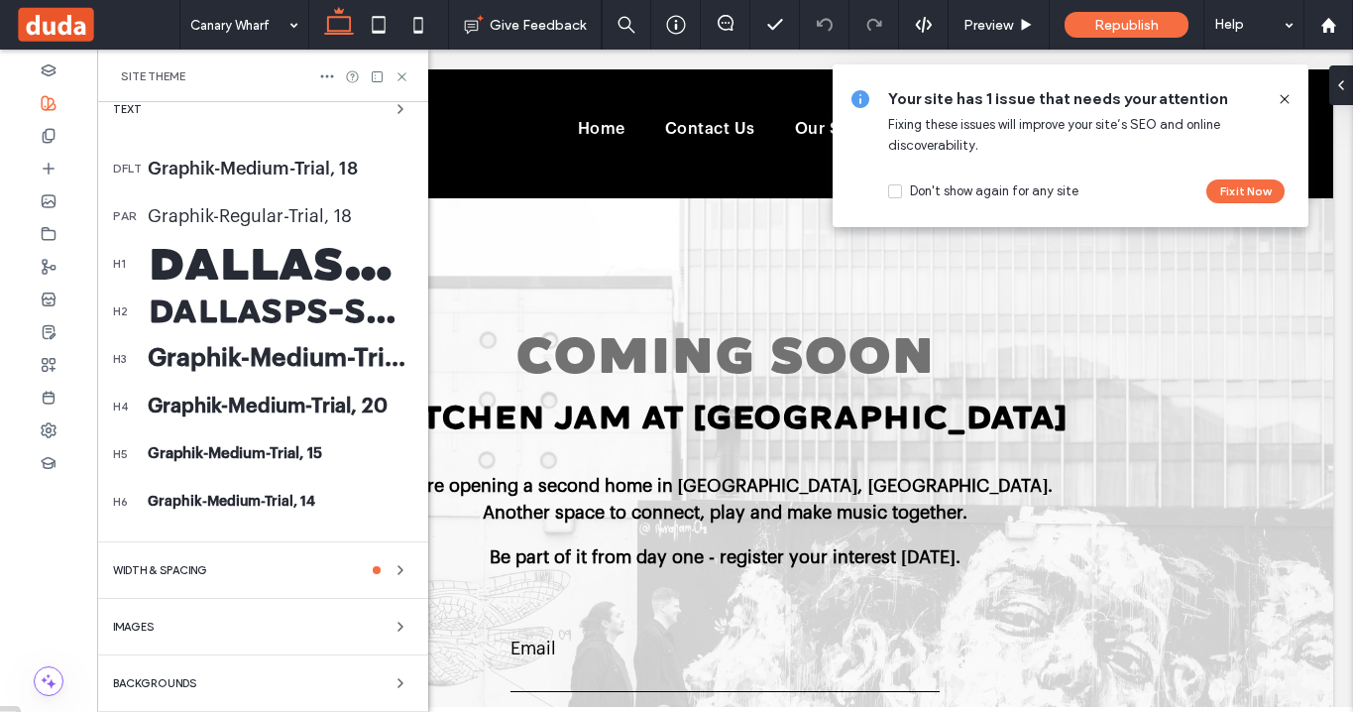
click at [1289, 95] on icon at bounding box center [1285, 99] width 16 height 16
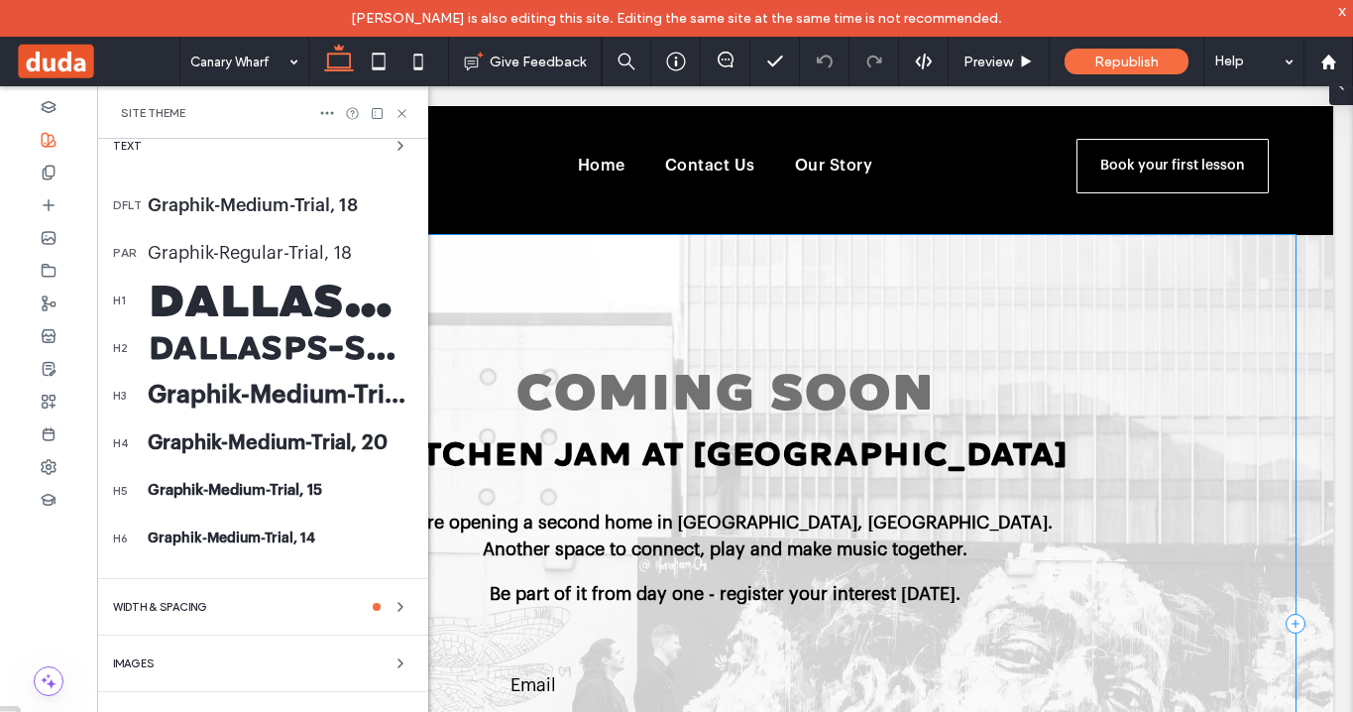
click at [782, 393] on span "Coming soon" at bounding box center [725, 392] width 419 height 61
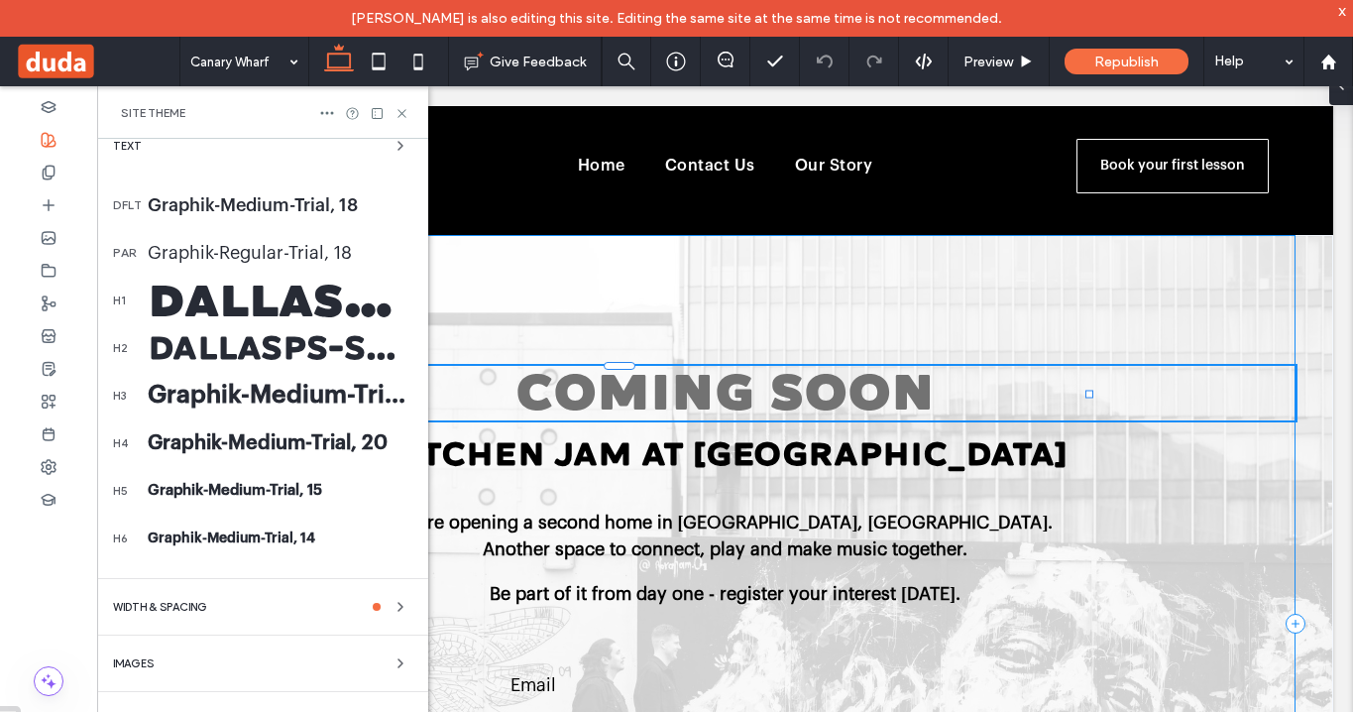
click at [843, 294] on div "**********" at bounding box center [725, 623] width 1141 height 777
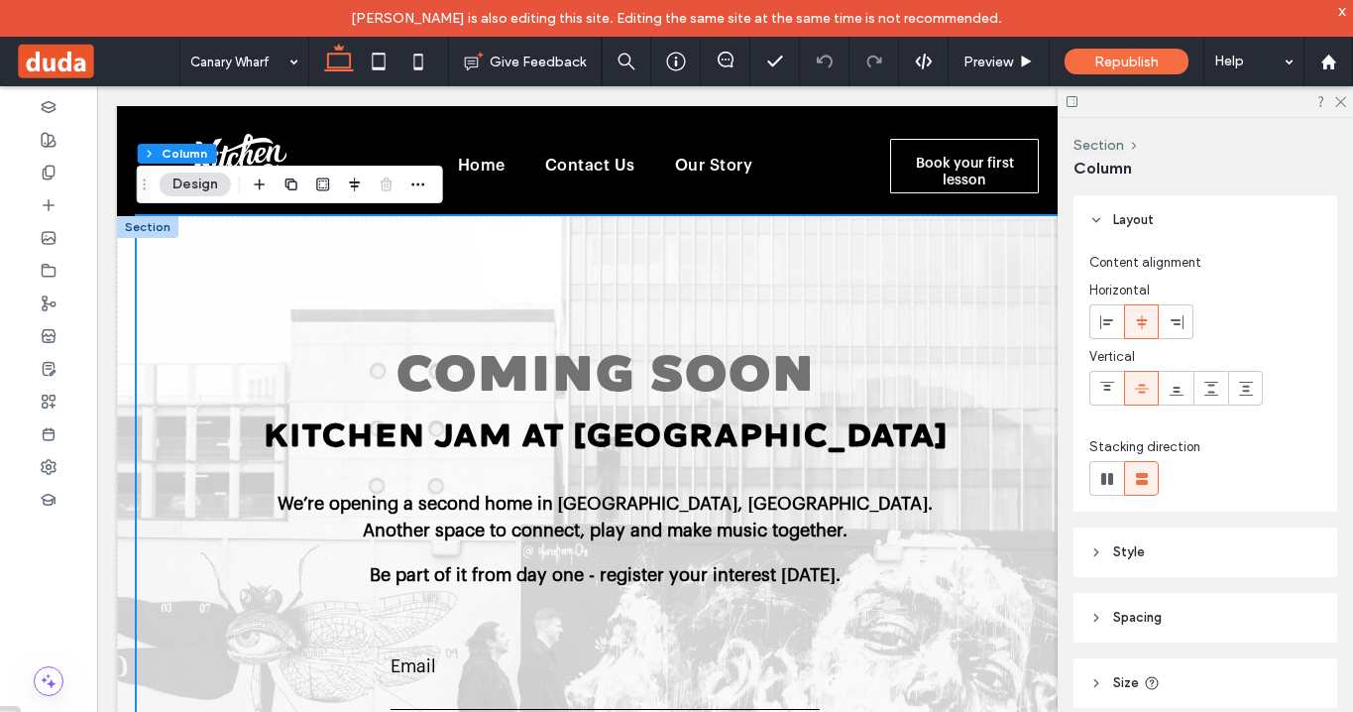
click at [125, 407] on div "**********" at bounding box center [605, 604] width 977 height 777
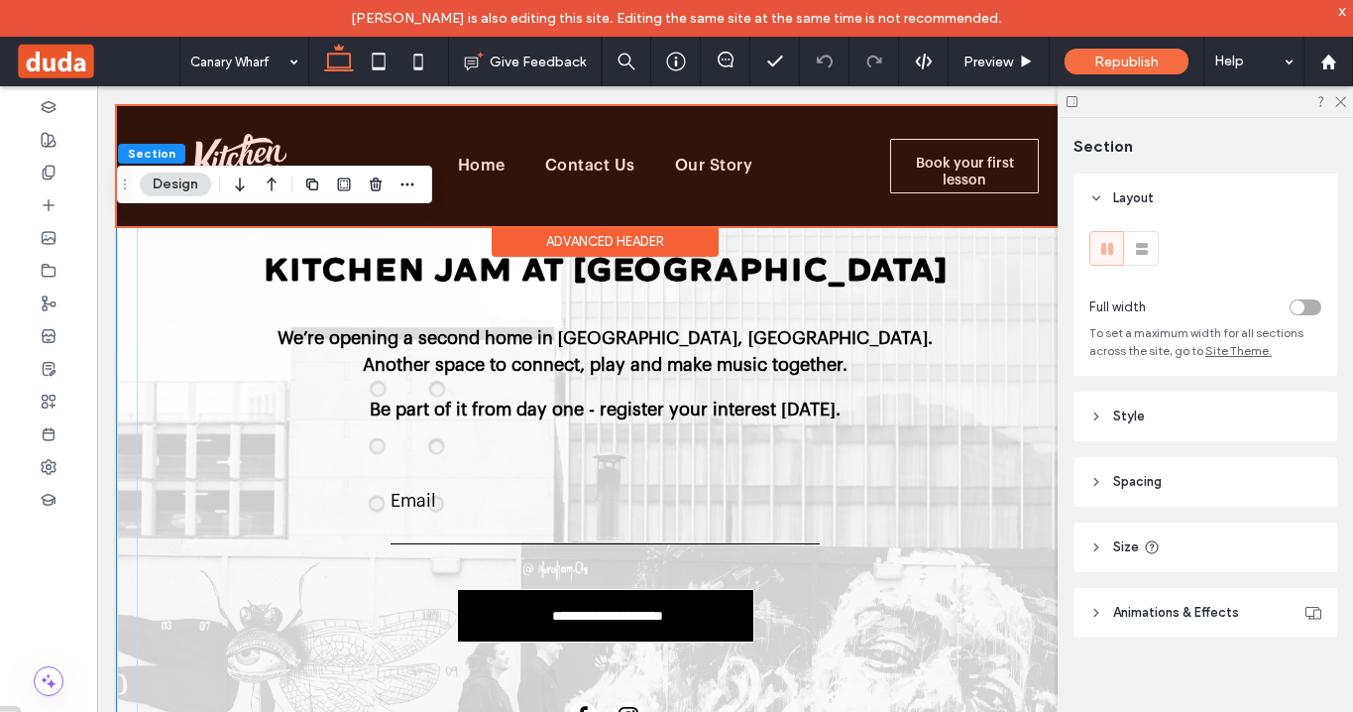
scroll to position [0, 0]
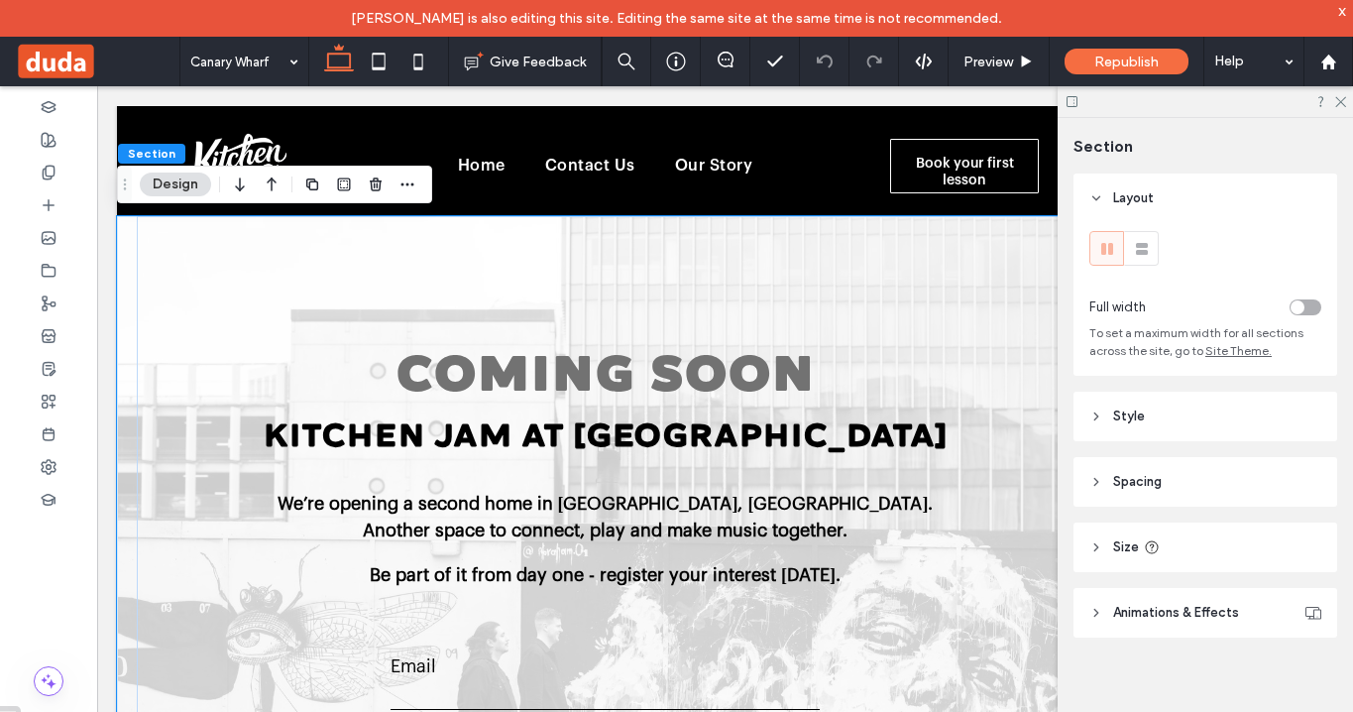
click at [1344, 16] on div "x" at bounding box center [1343, 10] width 9 height 17
click at [48, 371] on icon at bounding box center [49, 369] width 16 height 16
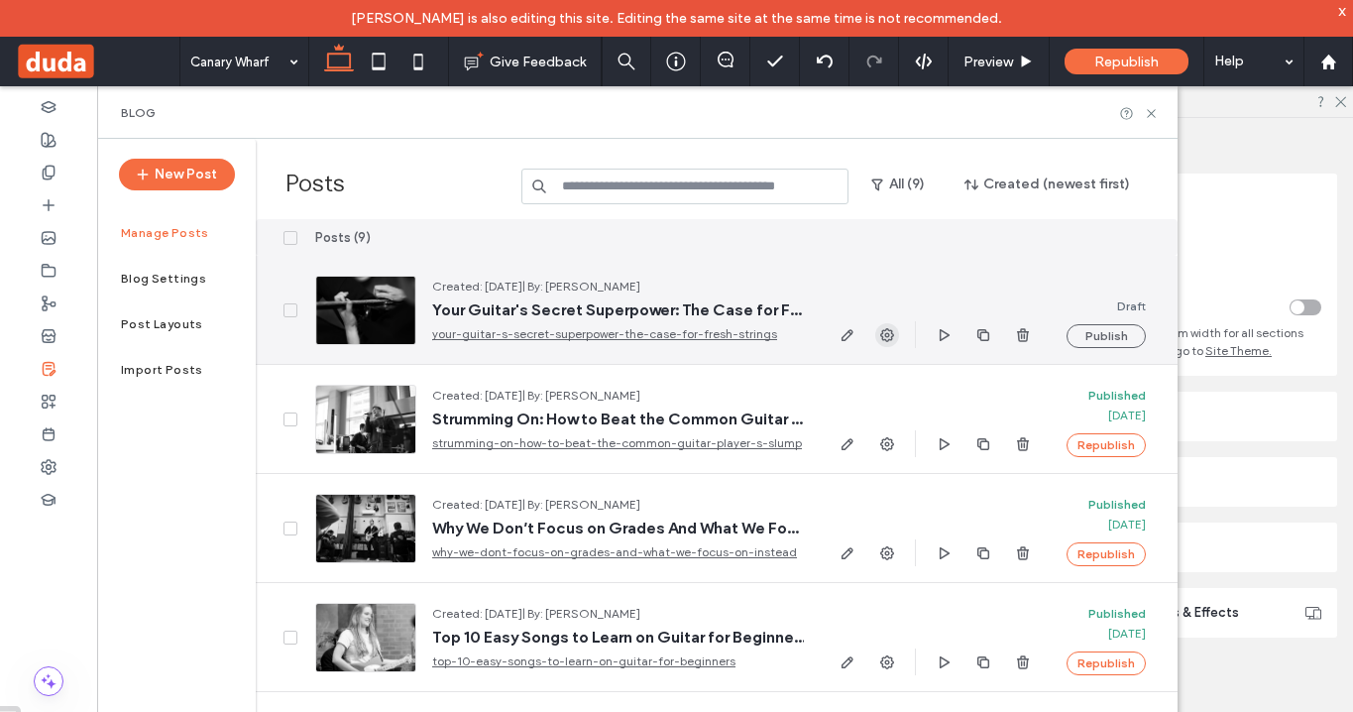
click at [884, 334] on icon "button" at bounding box center [887, 335] width 16 height 16
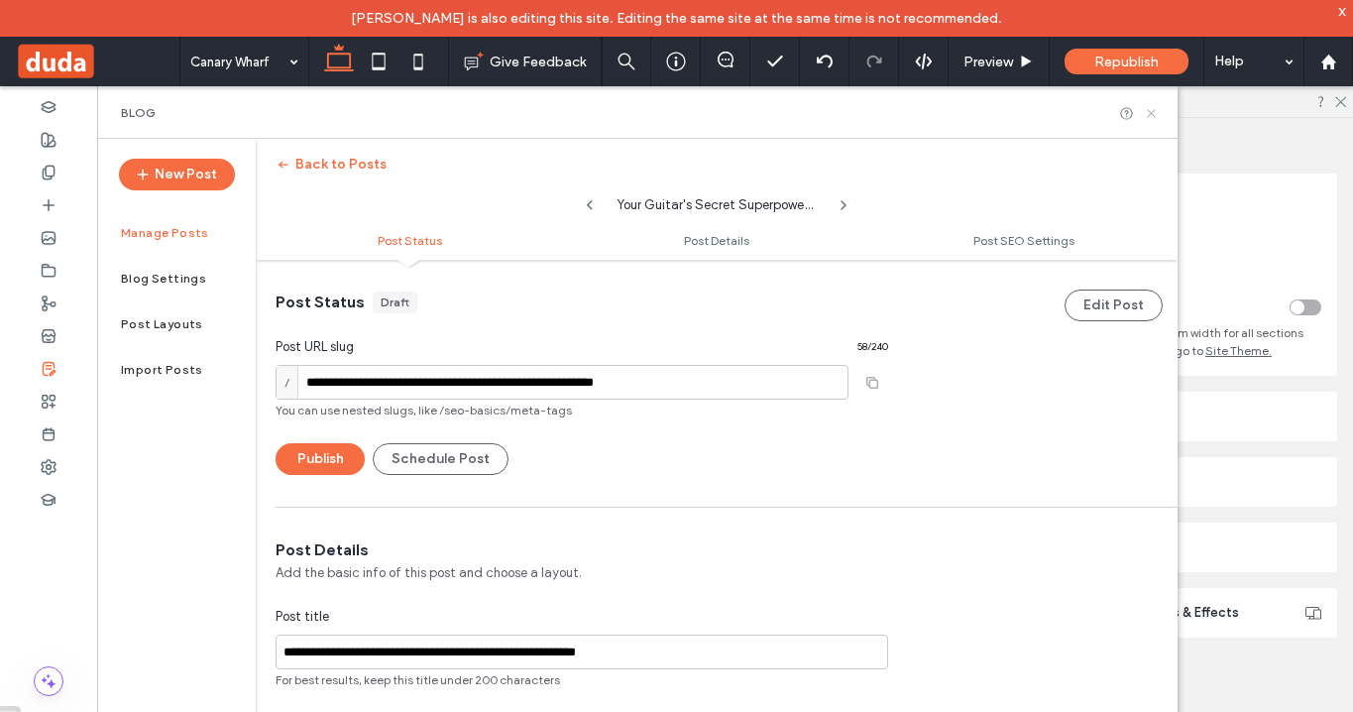
click at [1148, 116] on use at bounding box center [1151, 113] width 8 height 8
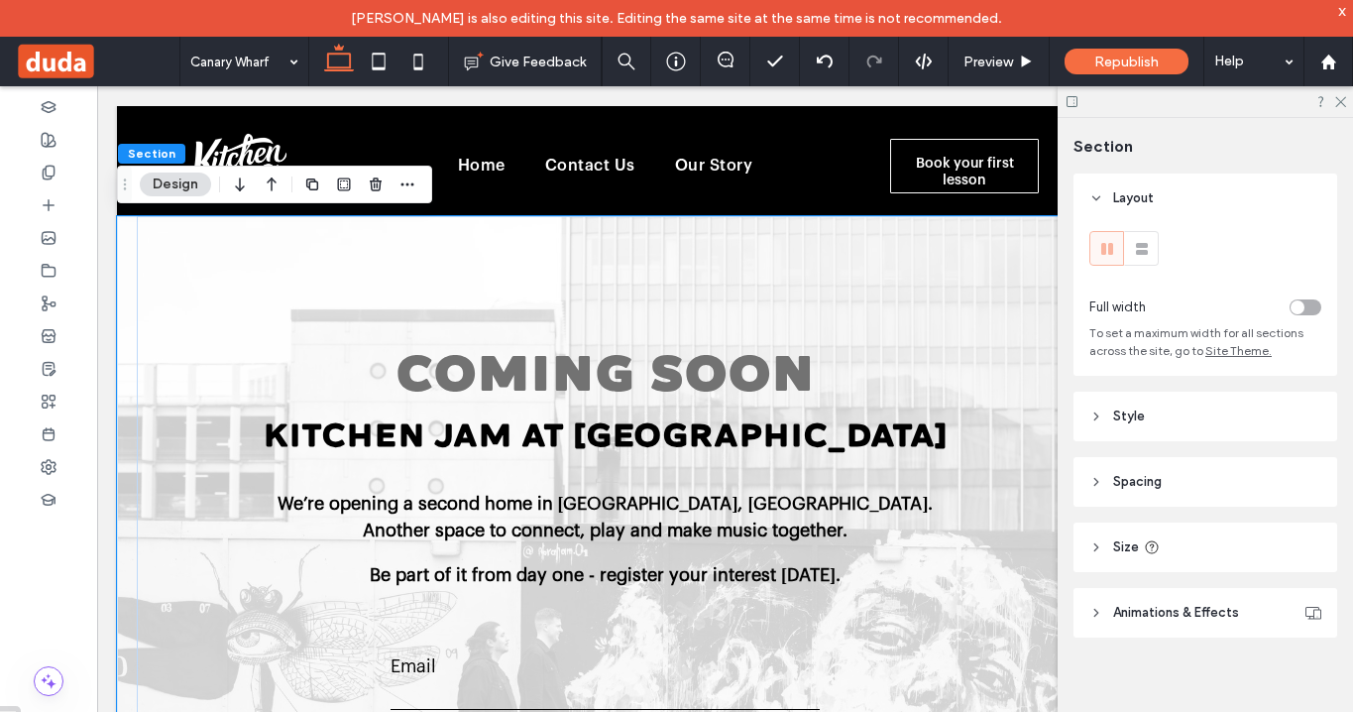
click at [1338, 10] on div "George Francis-Merry is also editing this site. Editing the same site at the sa…" at bounding box center [676, 18] width 1353 height 37
click at [1341, 9] on div "x" at bounding box center [1343, 10] width 9 height 17
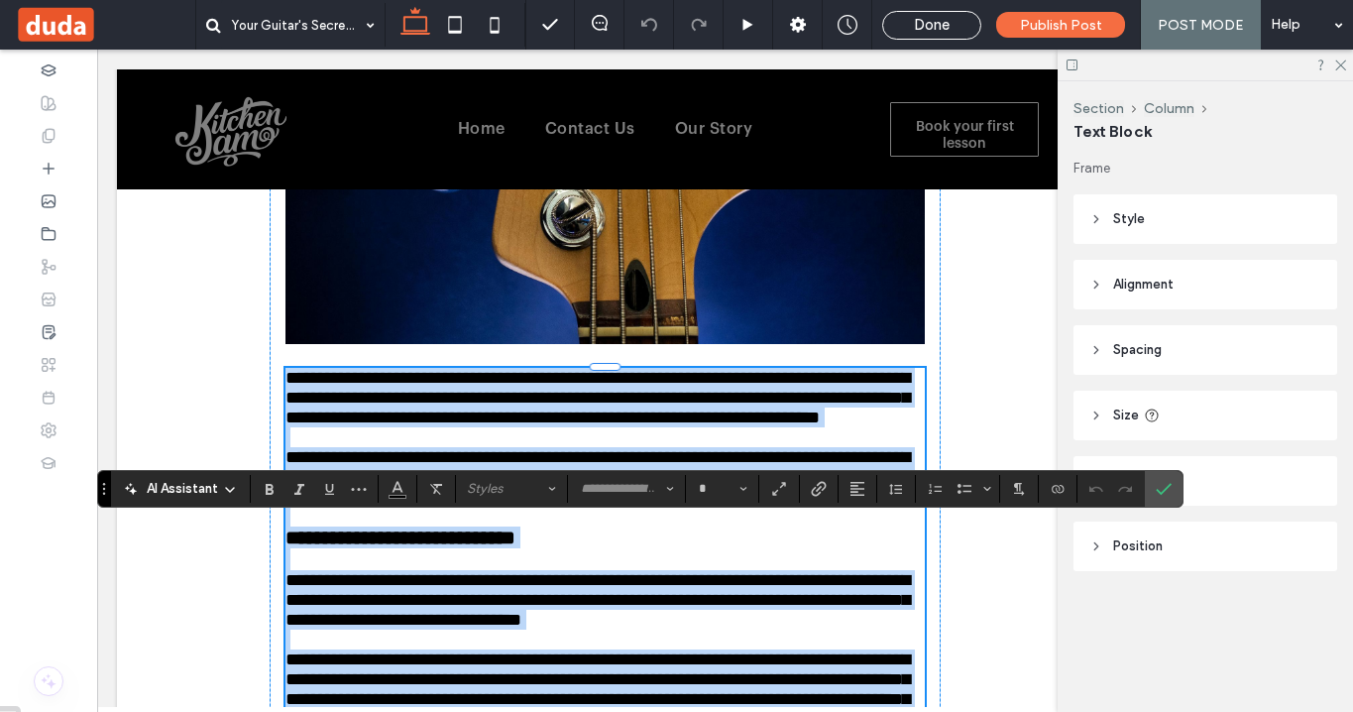
click at [625, 548] on h4 "**********" at bounding box center [606, 538] width 640 height 22
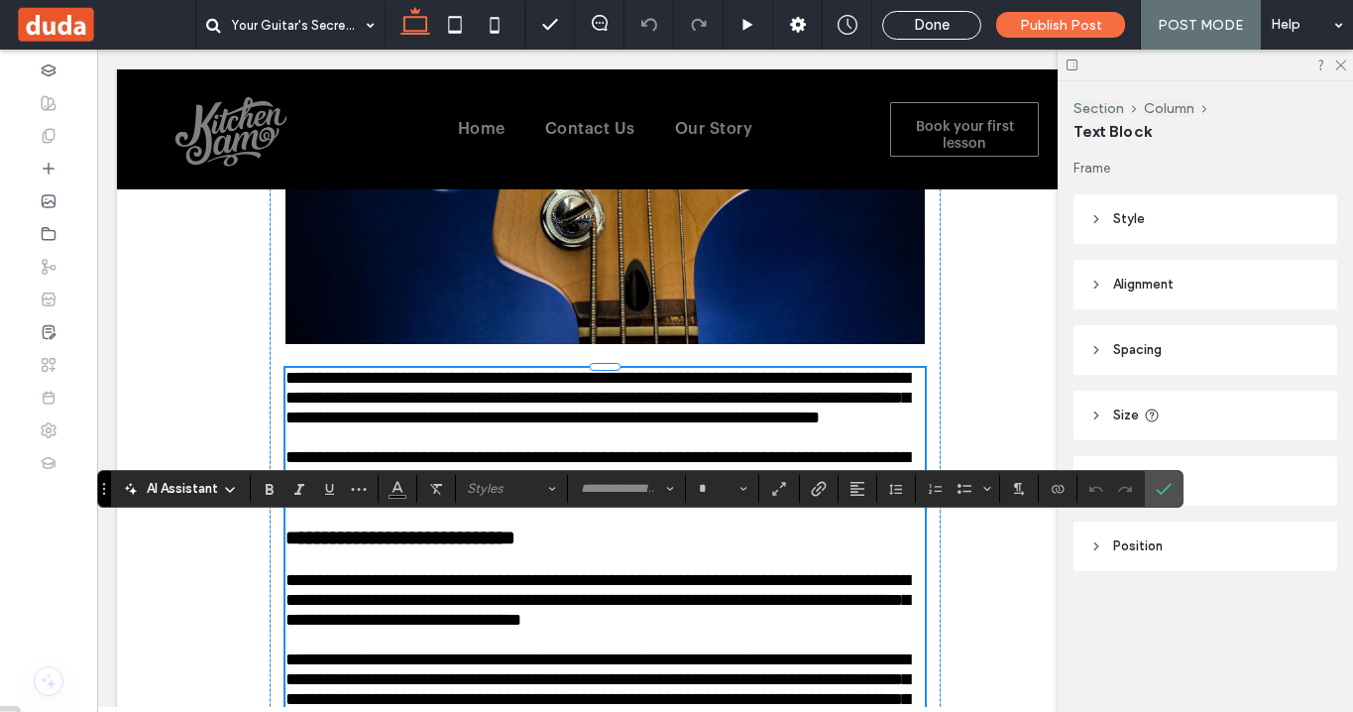
type input "**********"
type input "**"
click at [516, 547] on span "**********" at bounding box center [401, 537] width 230 height 20
click at [386, 548] on h4 "**********" at bounding box center [606, 538] width 640 height 22
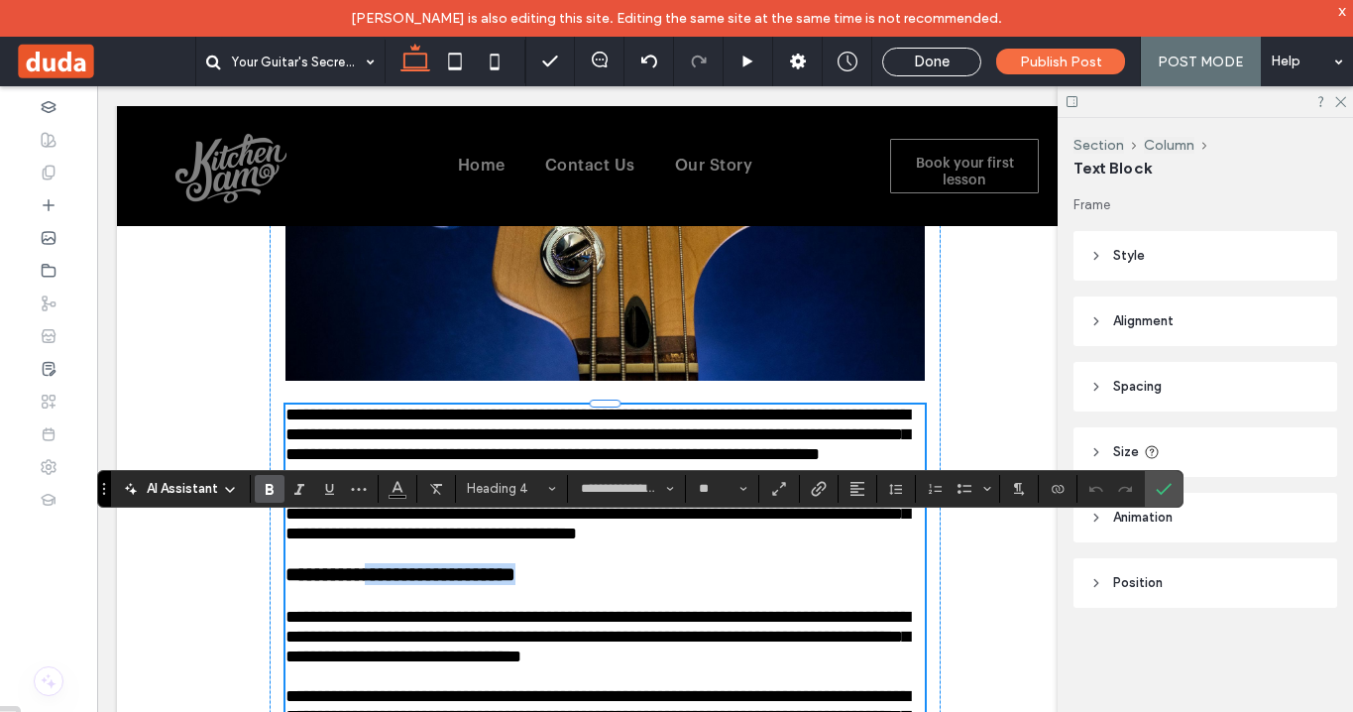
type input "**********"
type input "**"
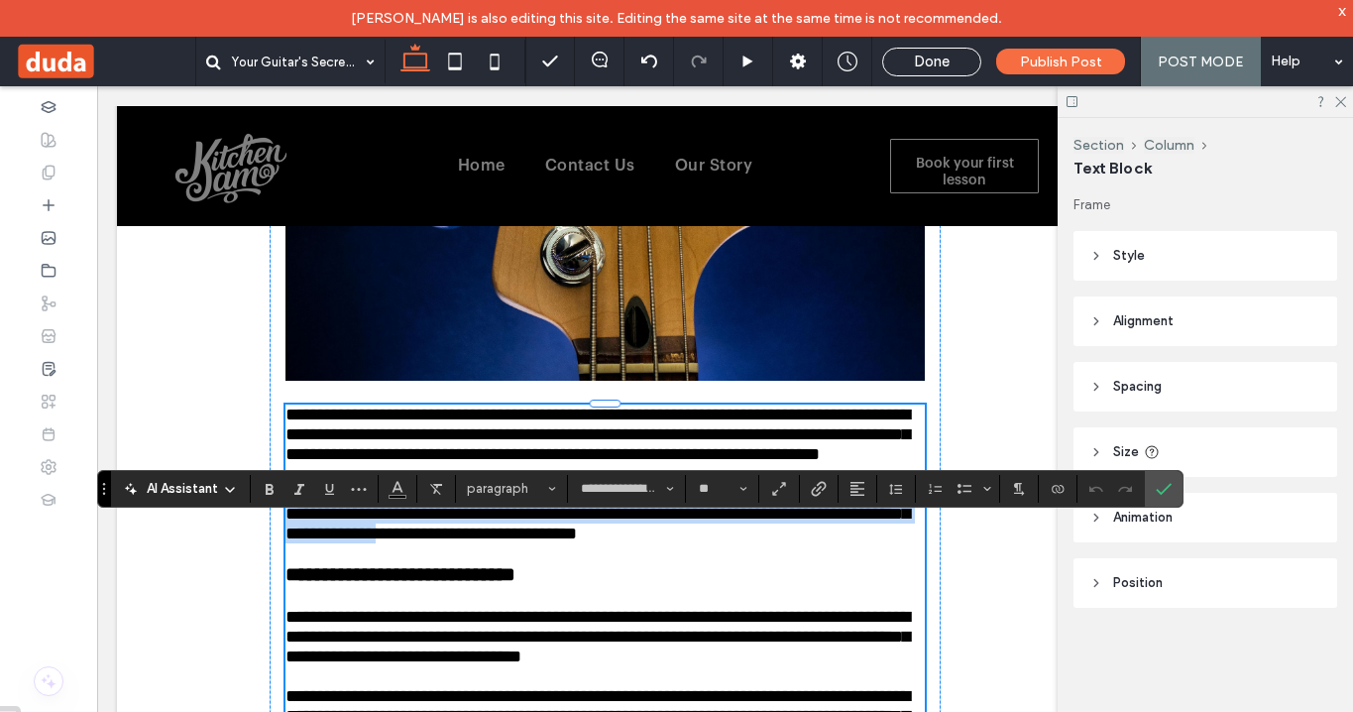
drag, startPoint x: 870, startPoint y: 582, endPoint x: 328, endPoint y: 532, distance: 543.6
click at [378, 563] on p at bounding box center [606, 553] width 640 height 20
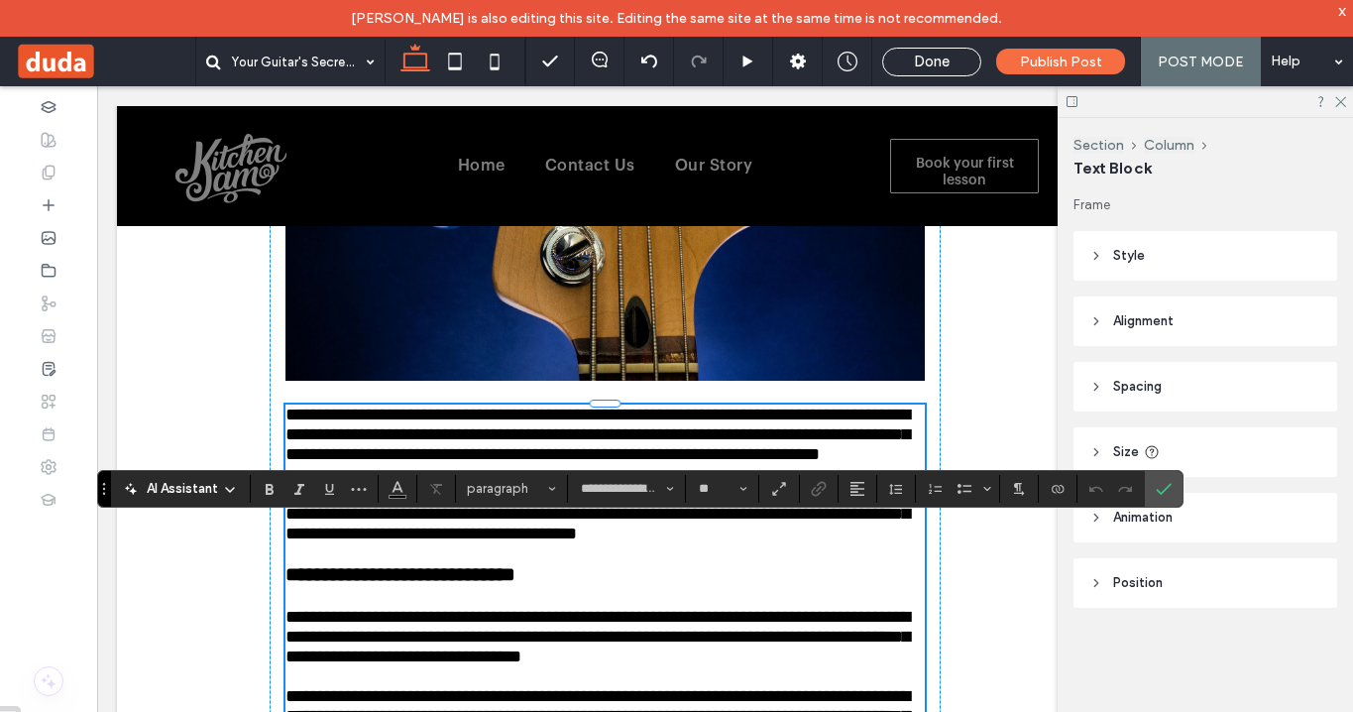
scroll to position [786, 0]
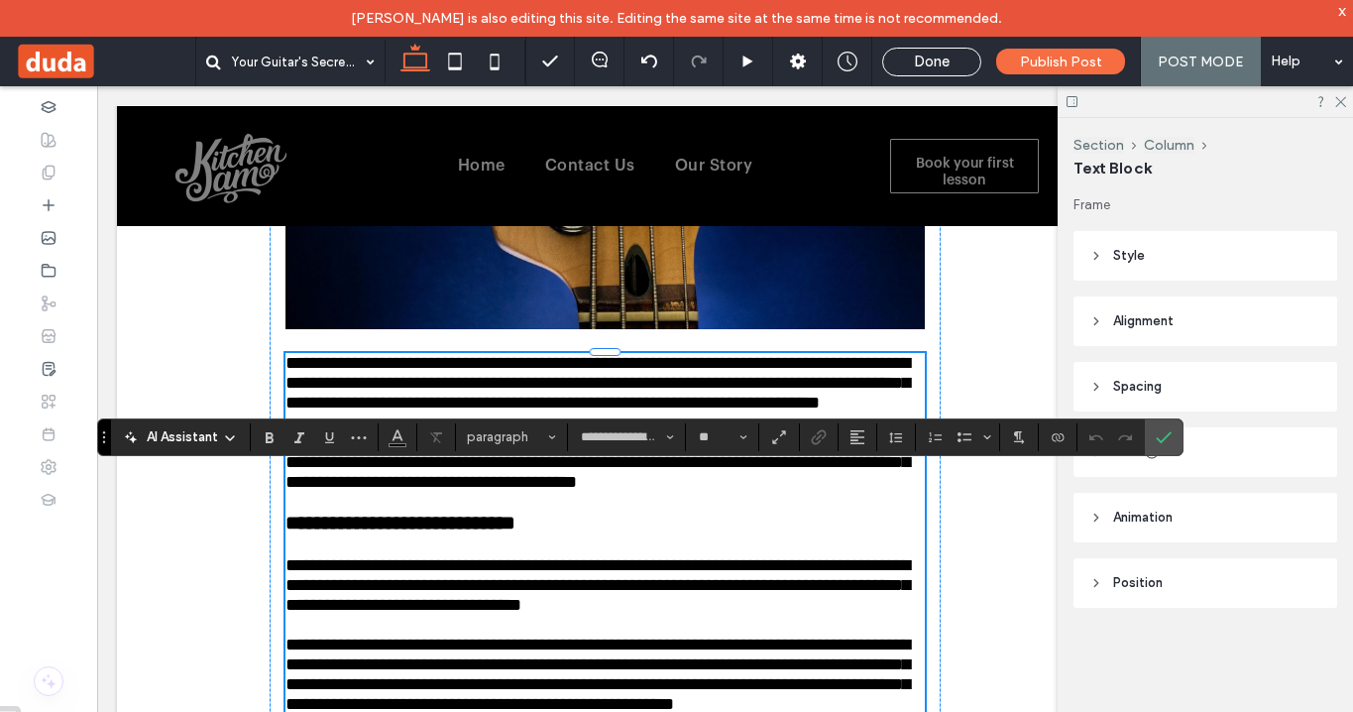
click at [787, 491] on span "**********" at bounding box center [598, 462] width 625 height 58
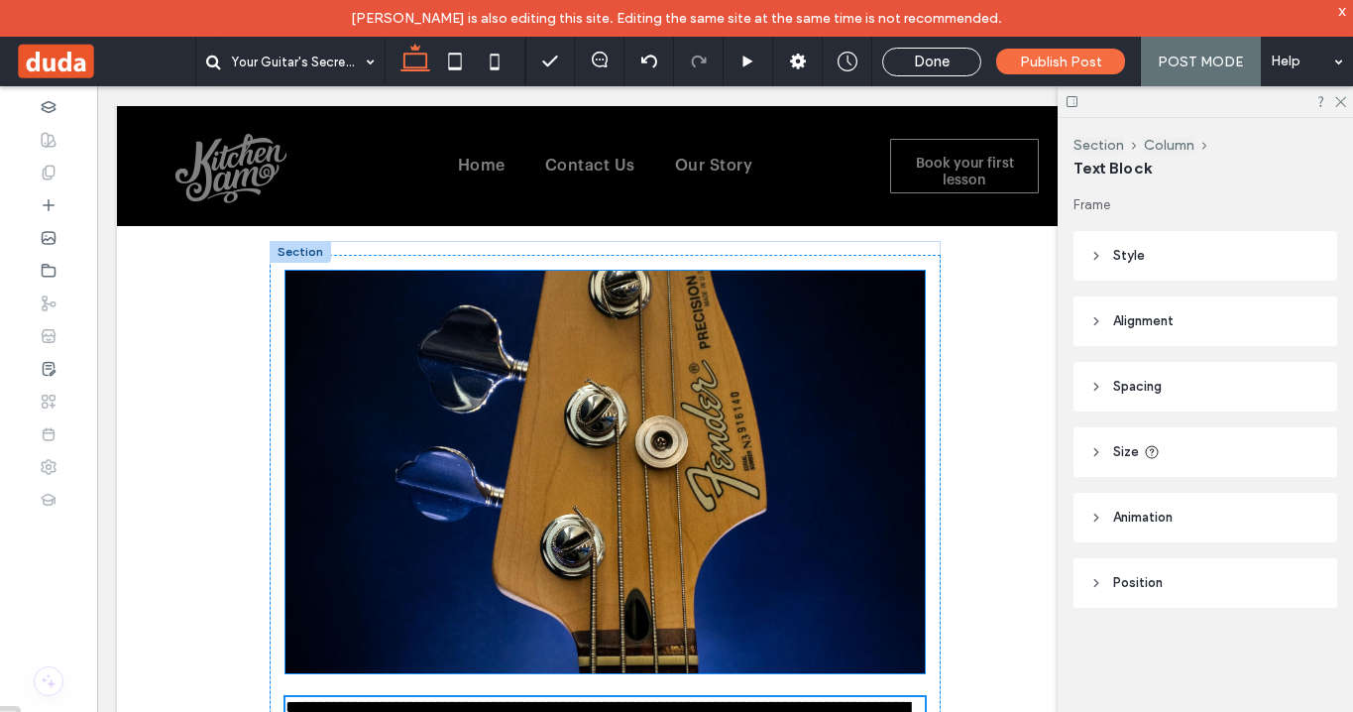
scroll to position [482, 0]
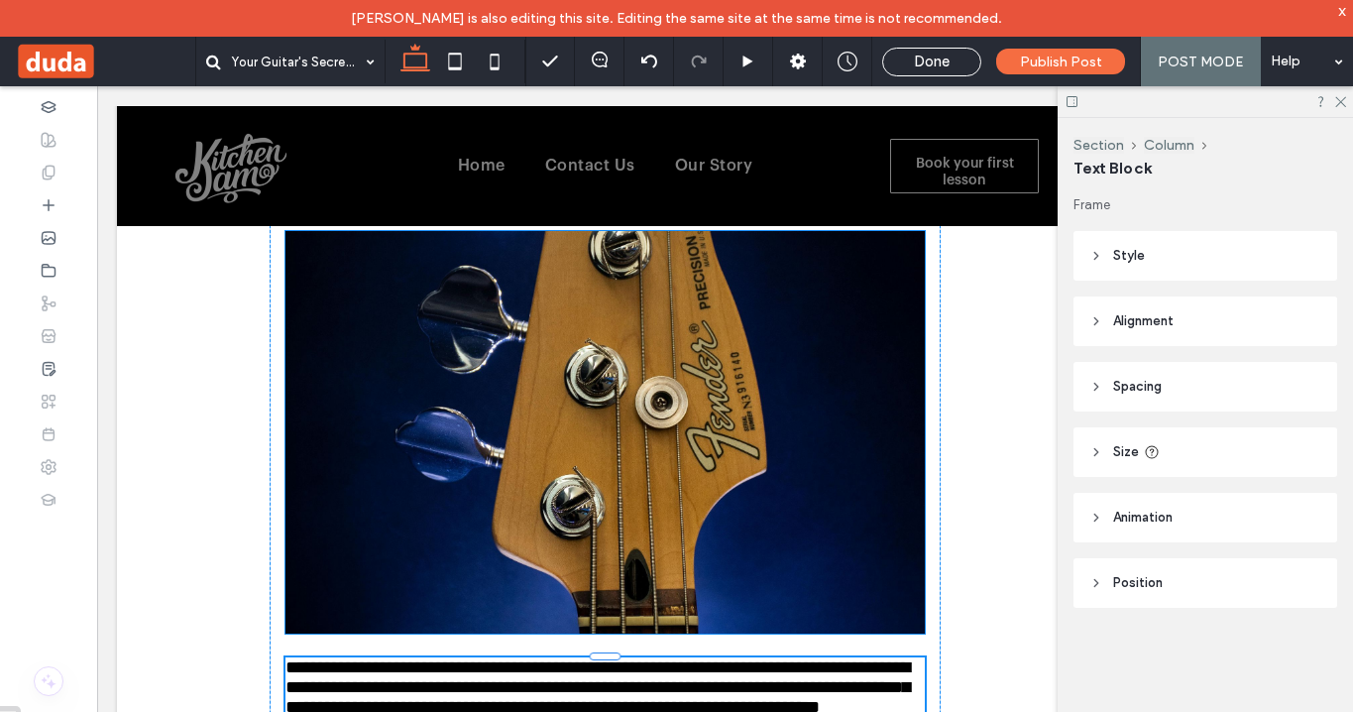
click at [722, 396] on img at bounding box center [606, 432] width 640 height 403
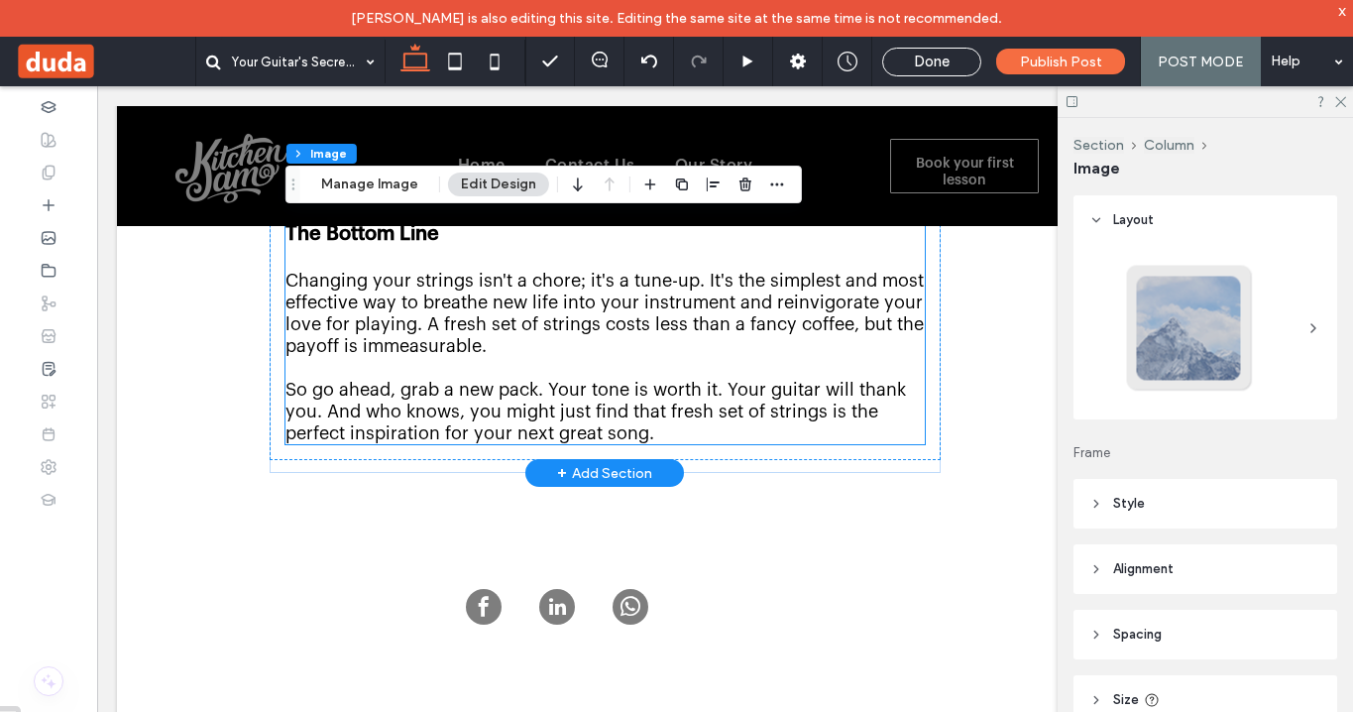
scroll to position [2062, 0]
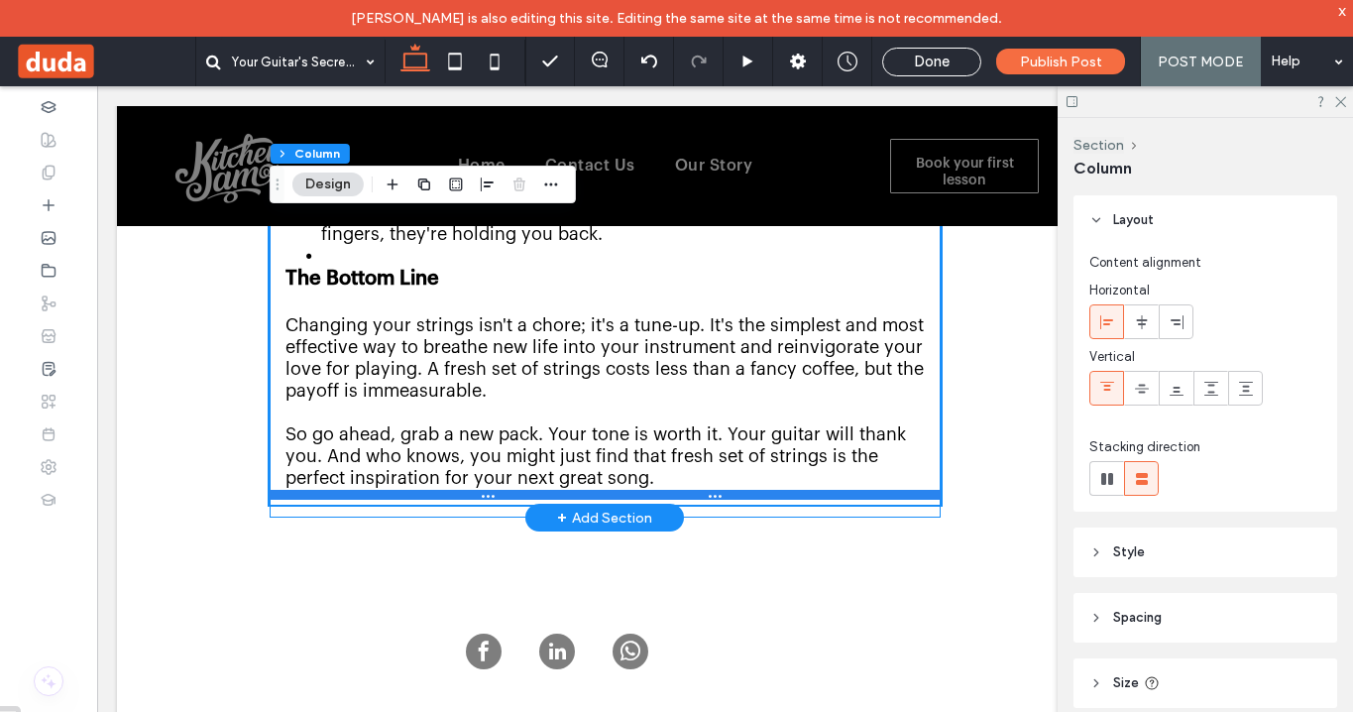
click at [722, 498] on div at bounding box center [605, 495] width 671 height 10
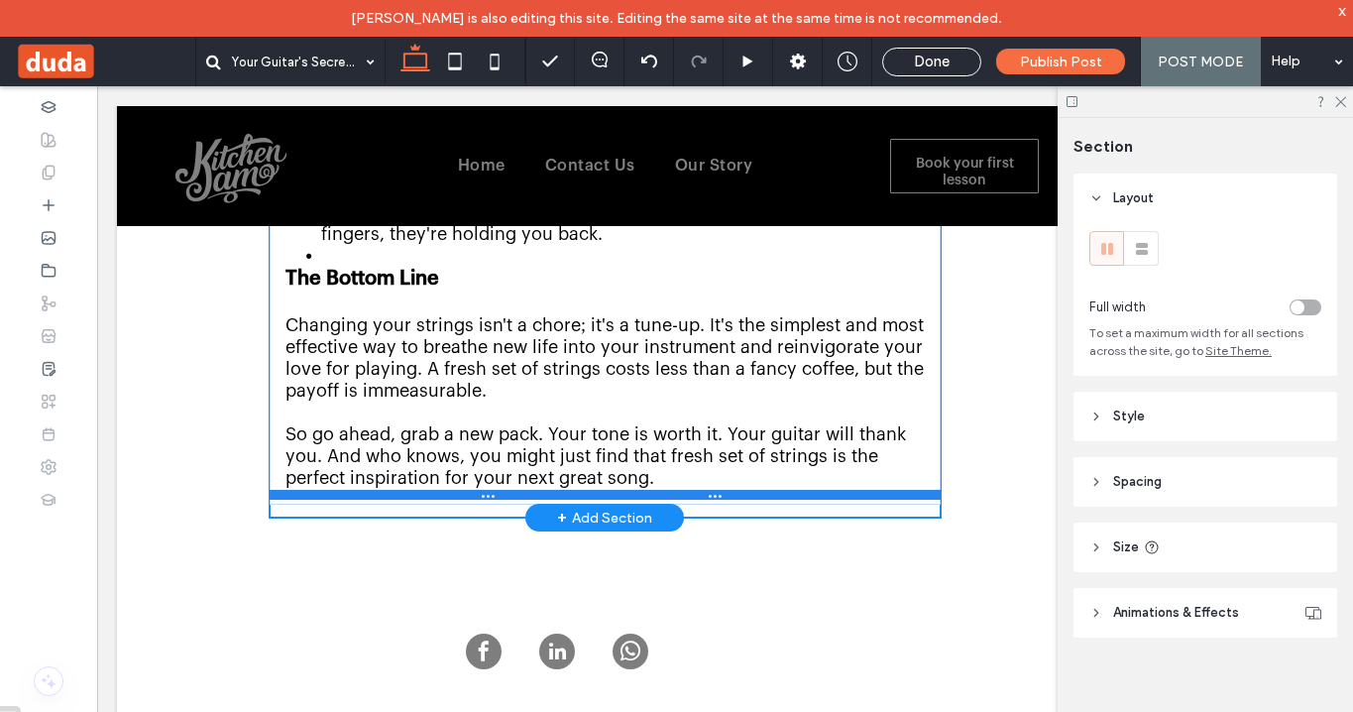
type input "****"
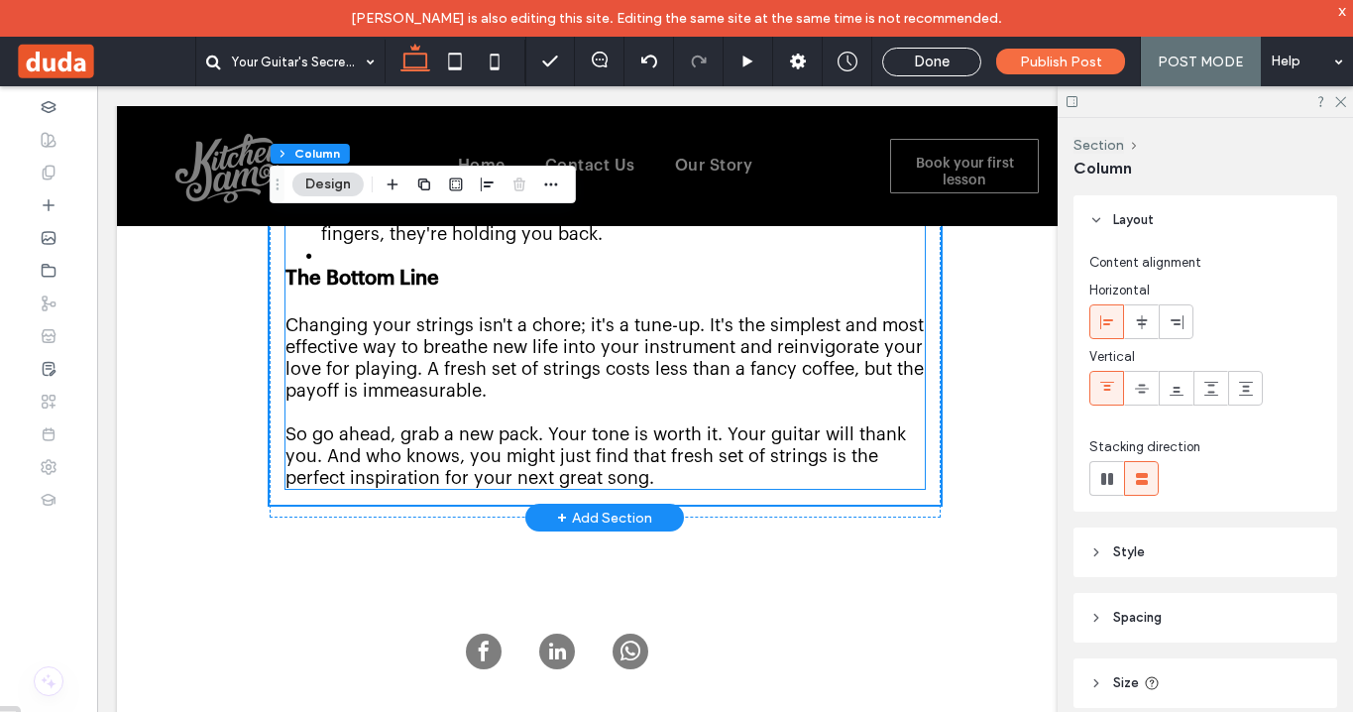
click at [454, 425] on span "So go ahead, grab a new pack. Your tone is worth it. Your guitar will thank you…" at bounding box center [596, 455] width 621 height 61
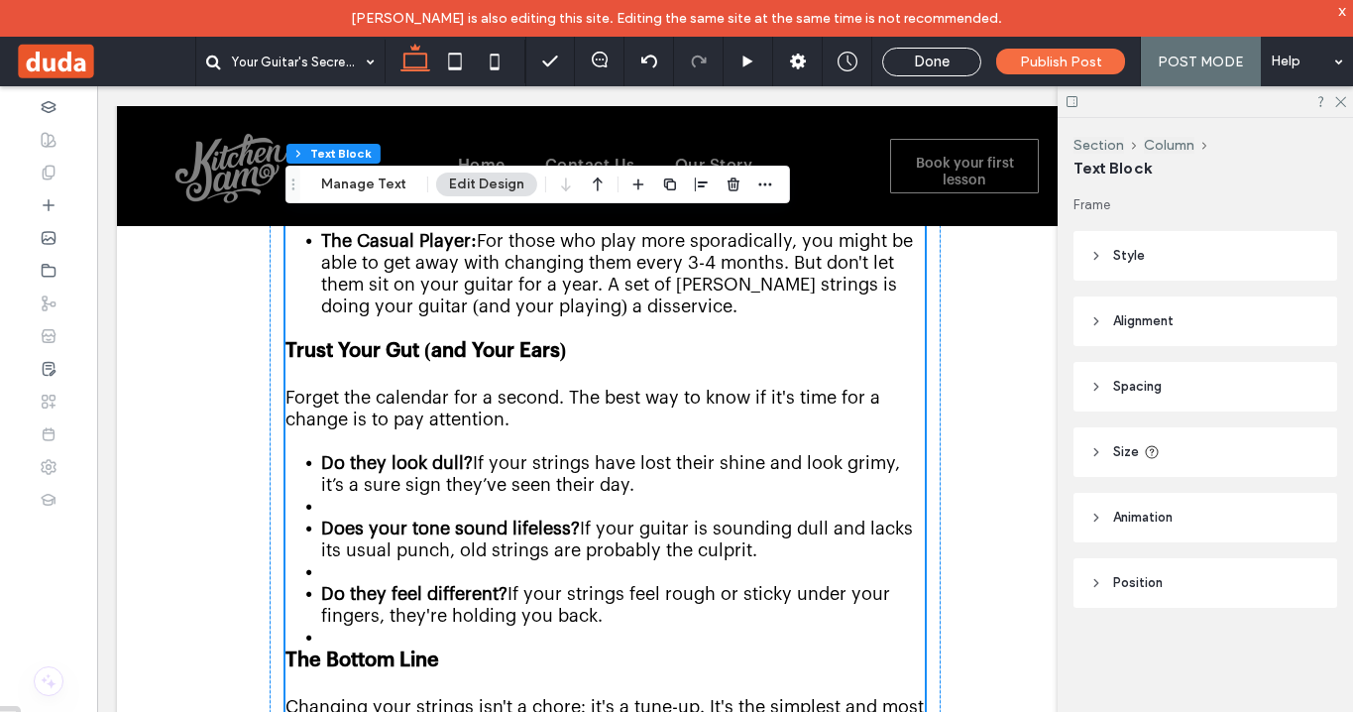
scroll to position [1663, 0]
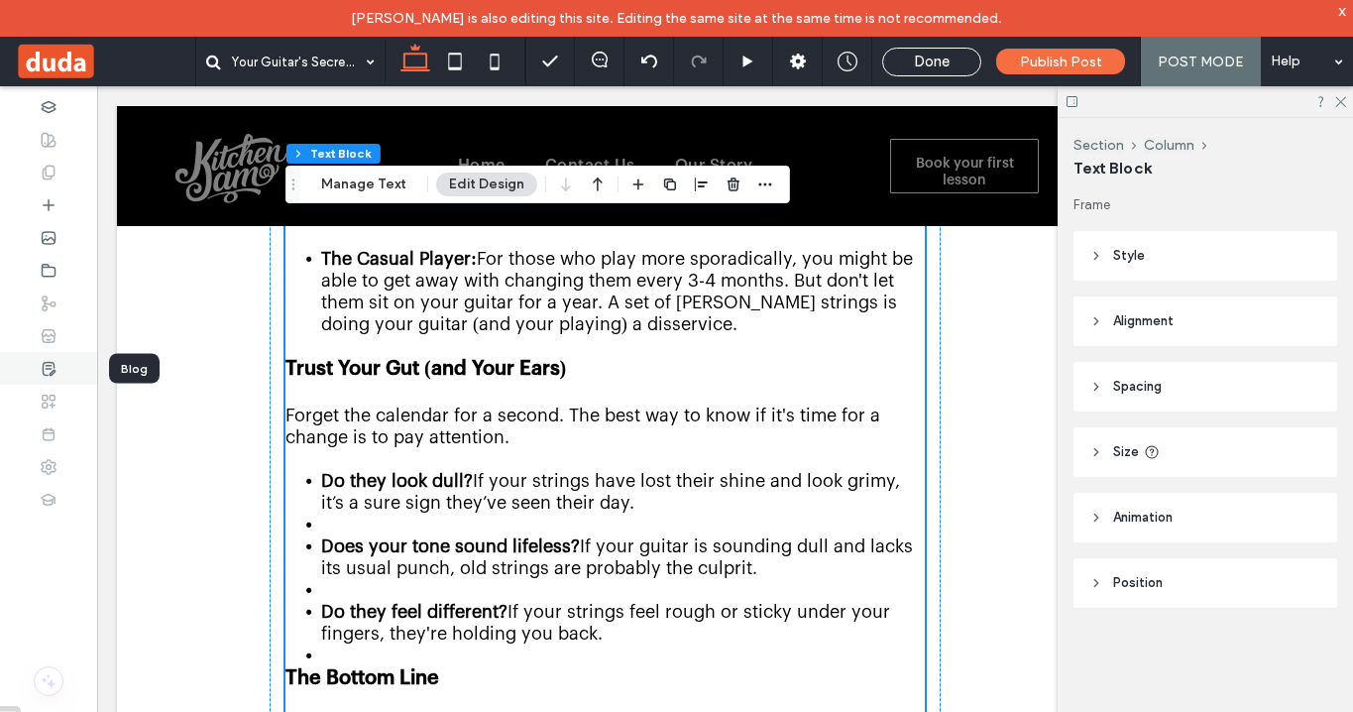
click at [48, 364] on use at bounding box center [49, 368] width 12 height 13
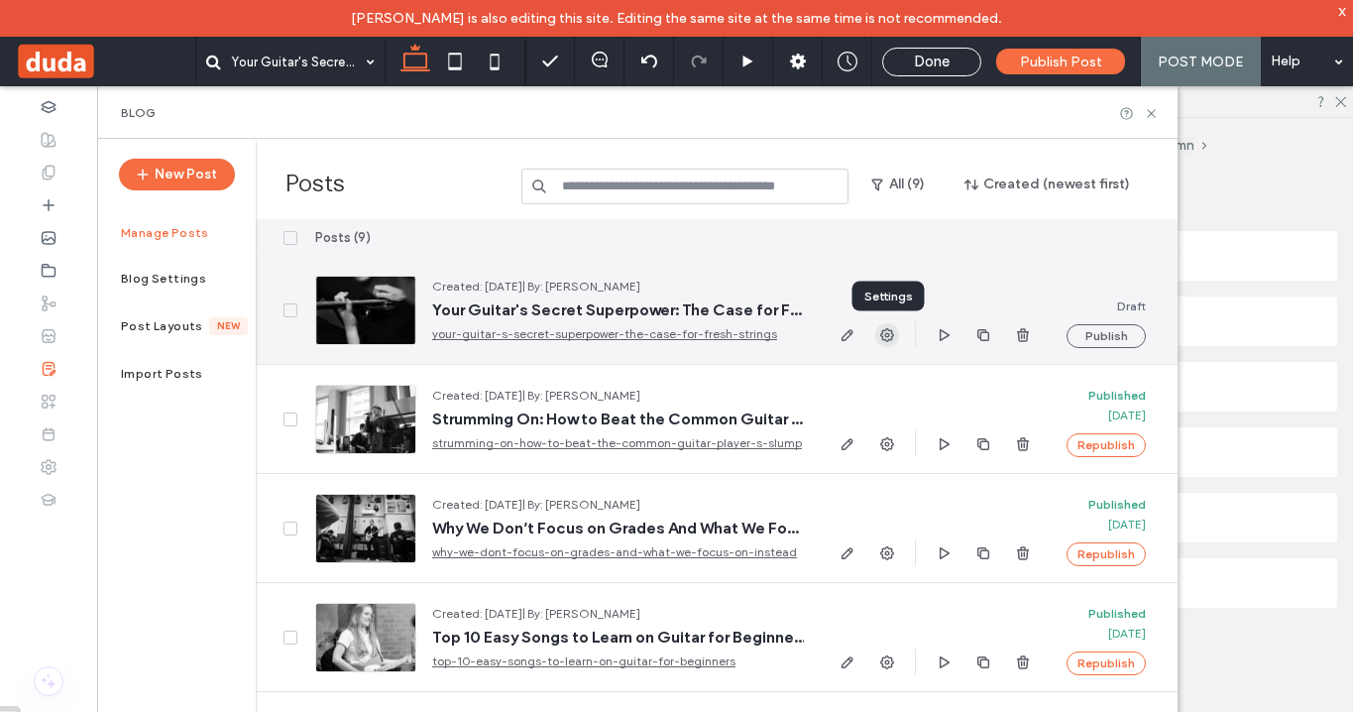
click at [894, 330] on icon "button" at bounding box center [887, 335] width 16 height 16
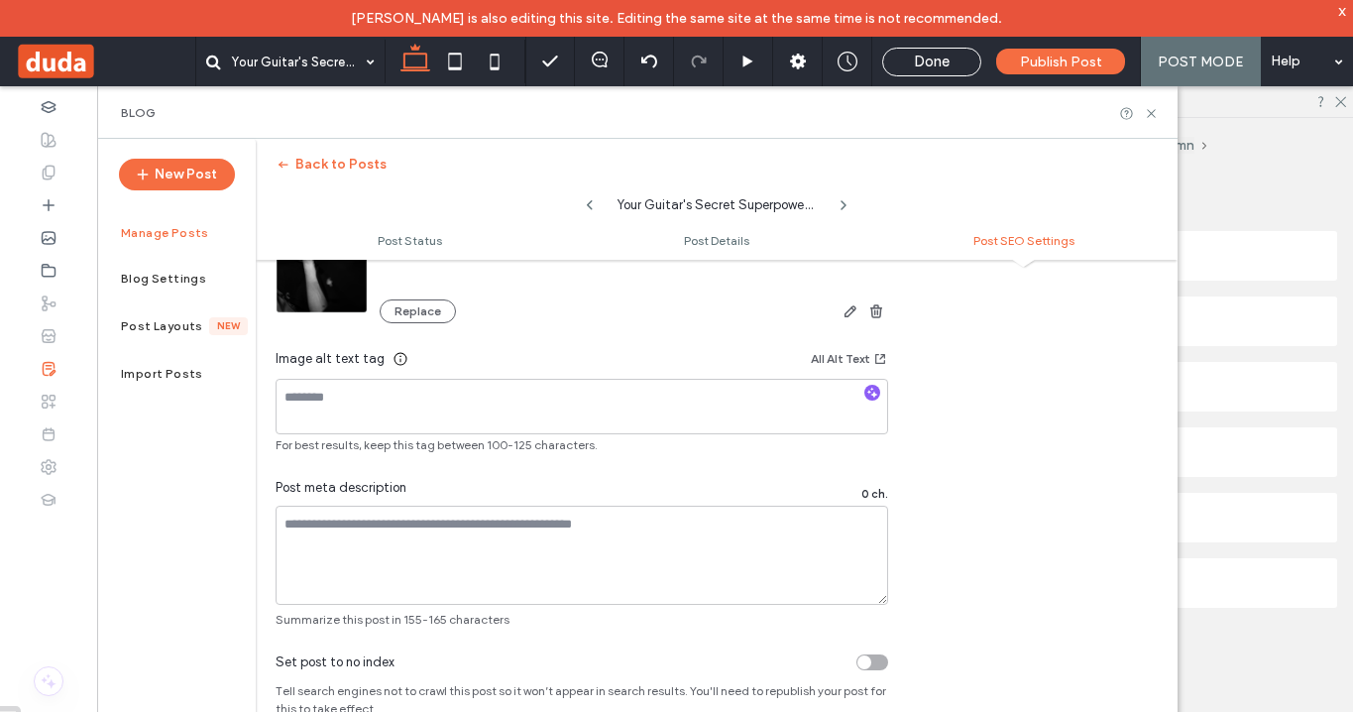
scroll to position [1358, 0]
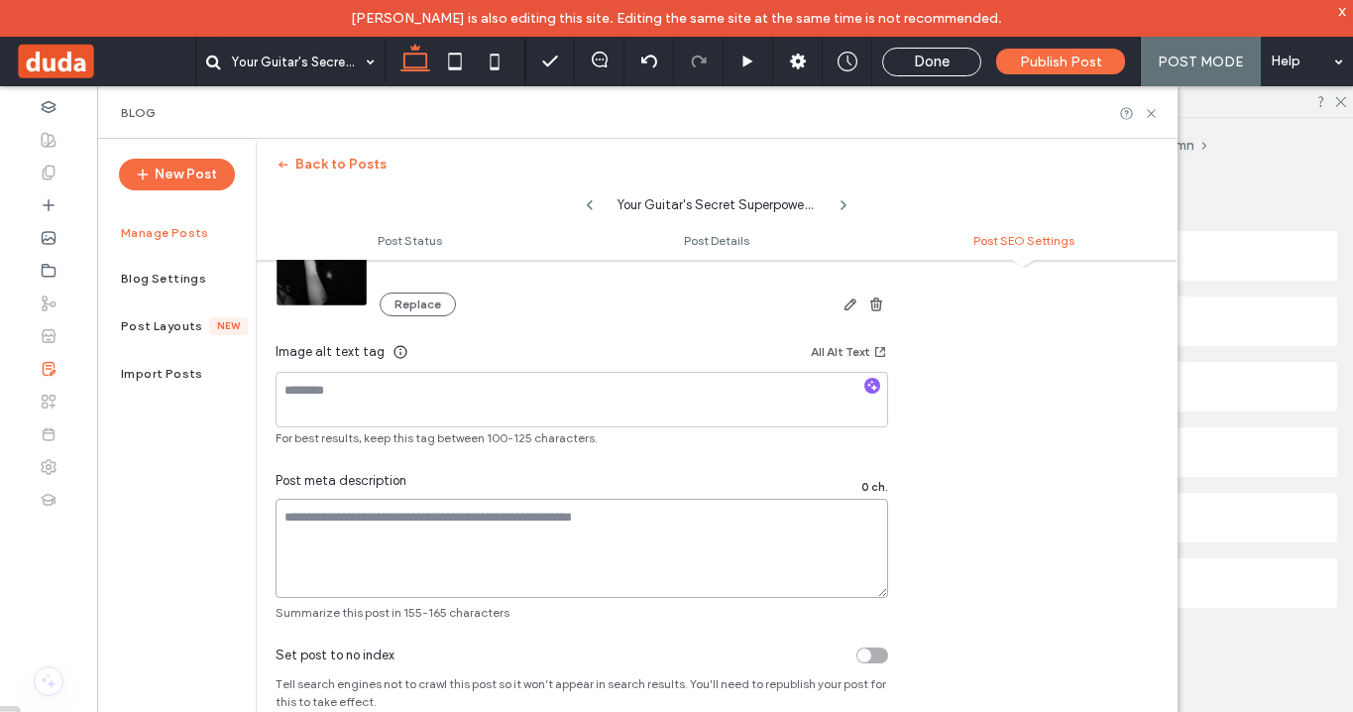
click at [763, 517] on textarea at bounding box center [582, 548] width 613 height 99
click at [901, 517] on div "**********" at bounding box center [582, 252] width 652 height 739
click at [705, 566] on textarea at bounding box center [582, 548] width 613 height 99
click at [447, 565] on textarea at bounding box center [582, 548] width 613 height 99
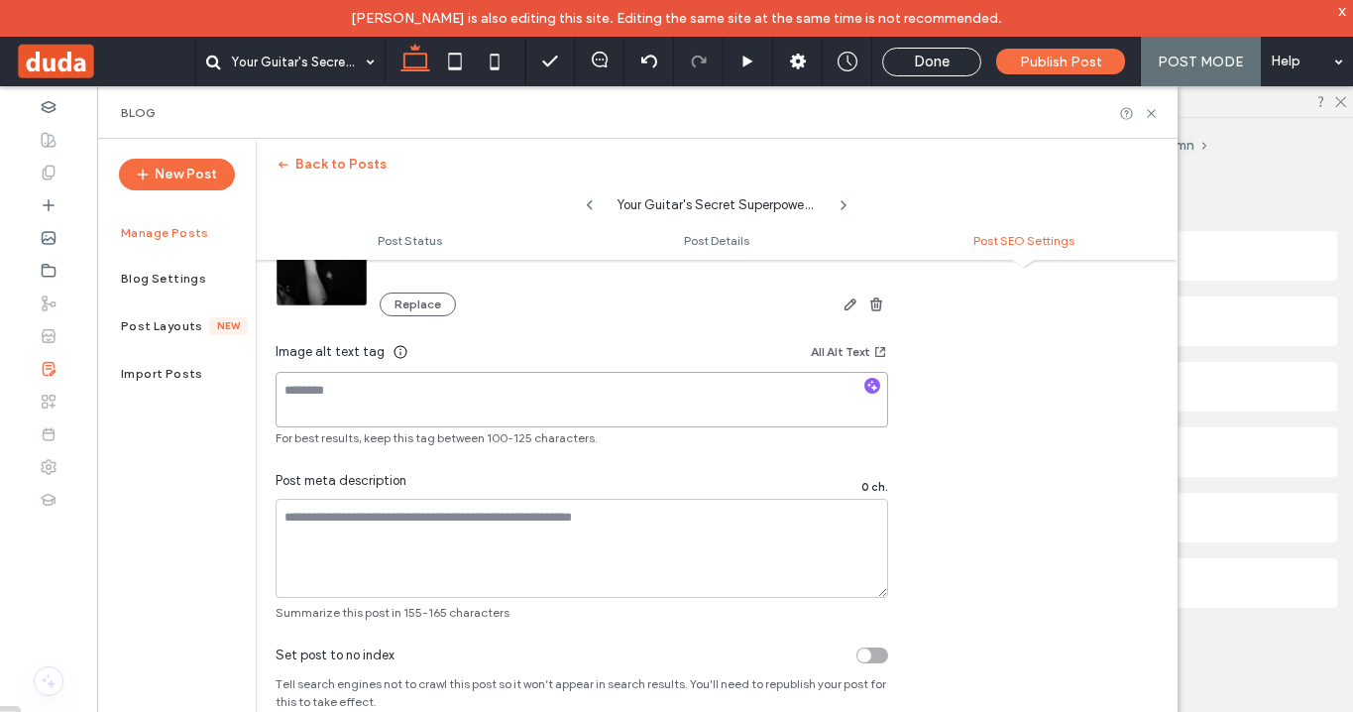
click at [373, 405] on textarea at bounding box center [582, 400] width 613 height 56
click at [326, 553] on textarea at bounding box center [582, 548] width 613 height 99
click at [147, 319] on label "Post Layouts" at bounding box center [165, 326] width 88 height 14
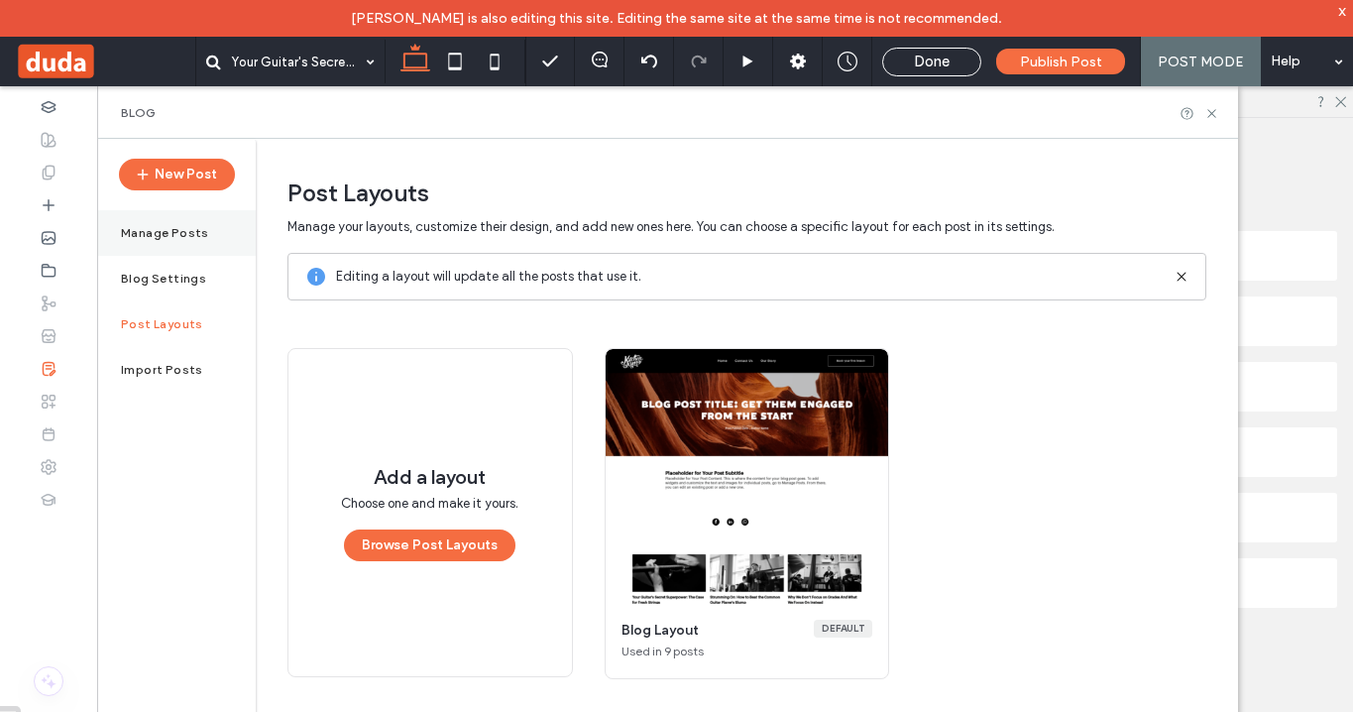
click at [151, 240] on div "Manage Posts" at bounding box center [176, 233] width 159 height 46
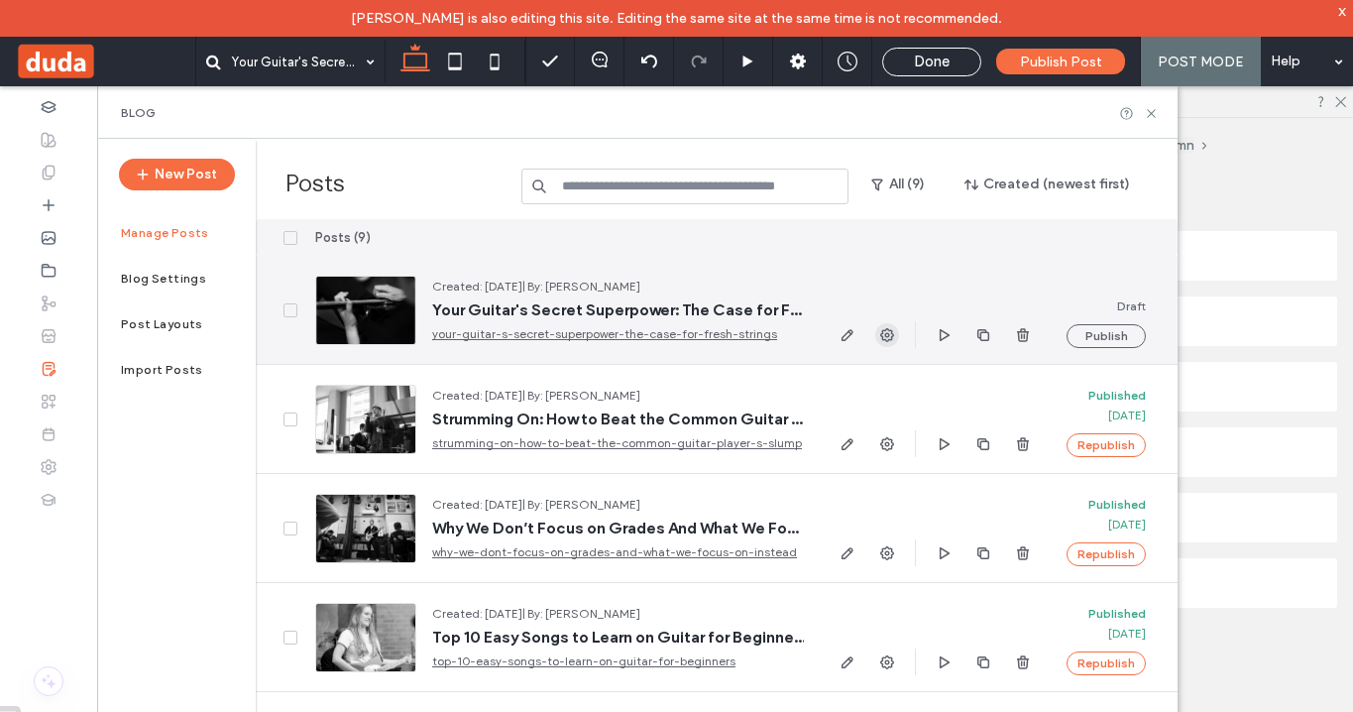
click at [886, 339] on use "button" at bounding box center [887, 335] width 14 height 14
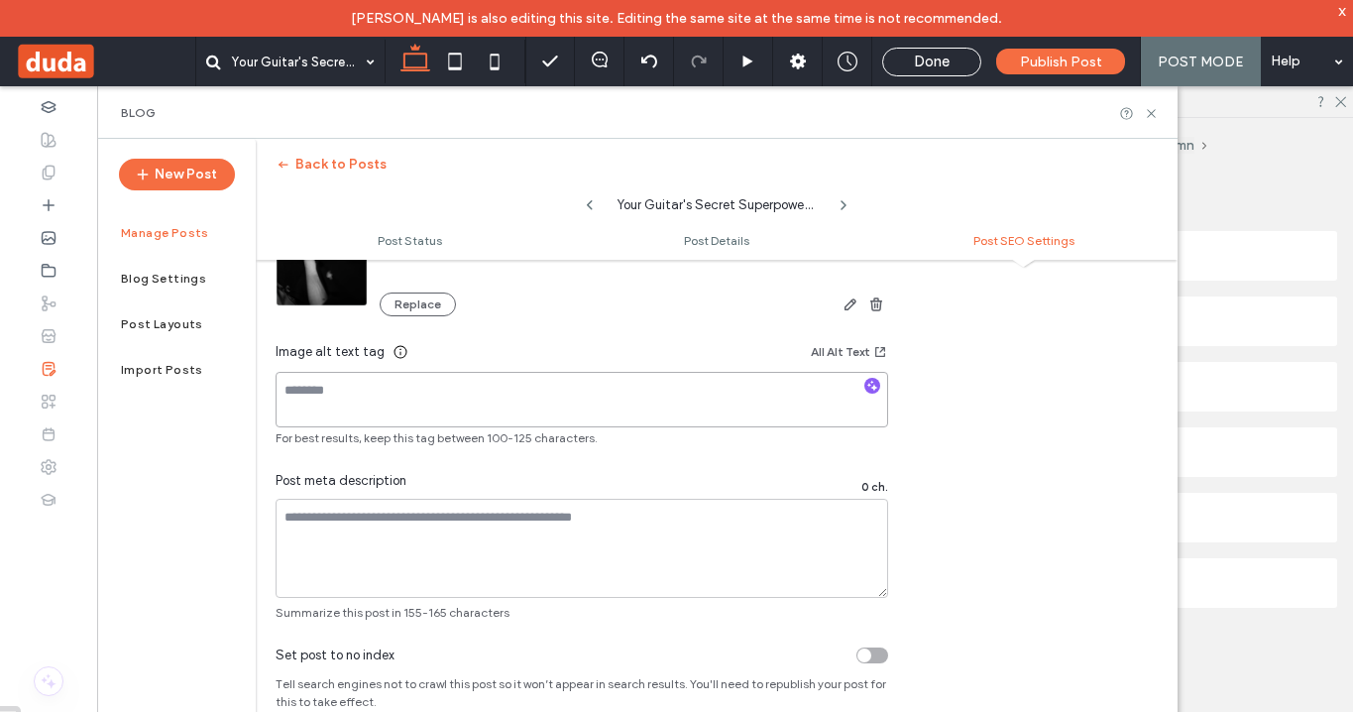
click at [541, 410] on textarea at bounding box center [582, 400] width 613 height 56
click at [548, 549] on textarea at bounding box center [582, 548] width 613 height 99
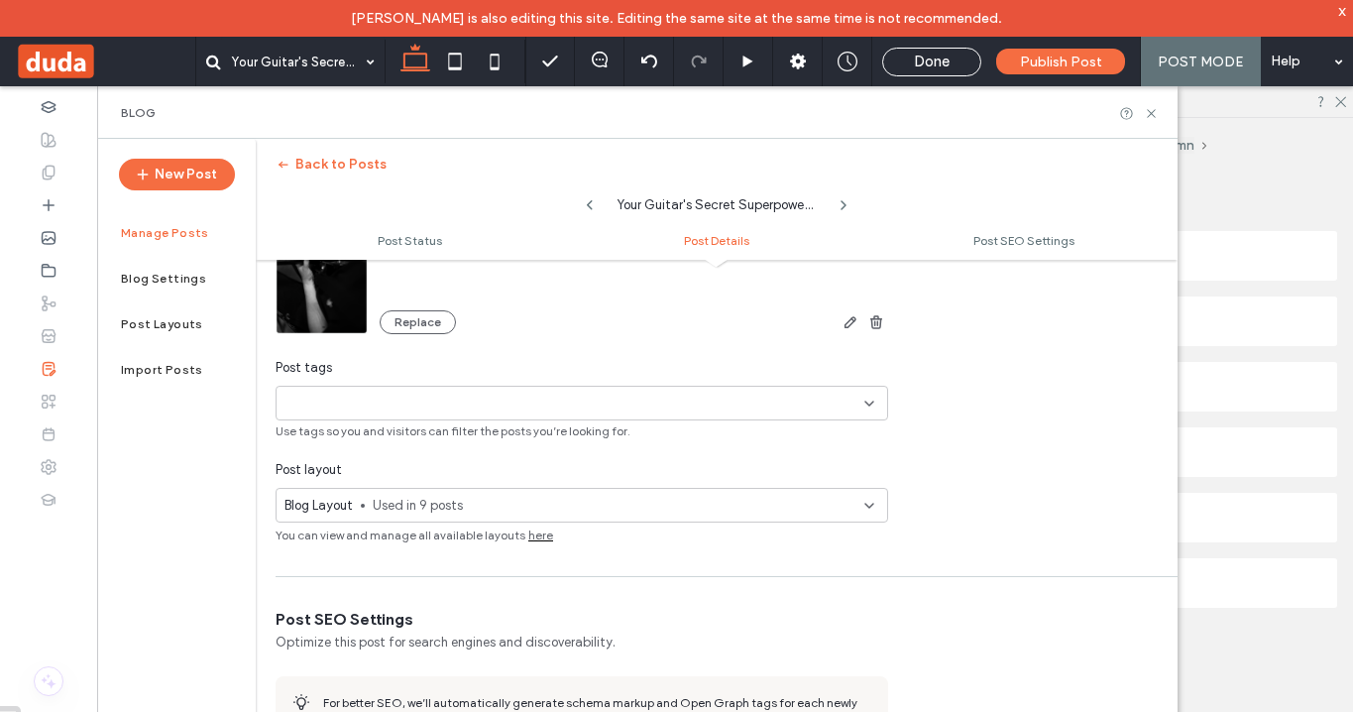
scroll to position [0, 0]
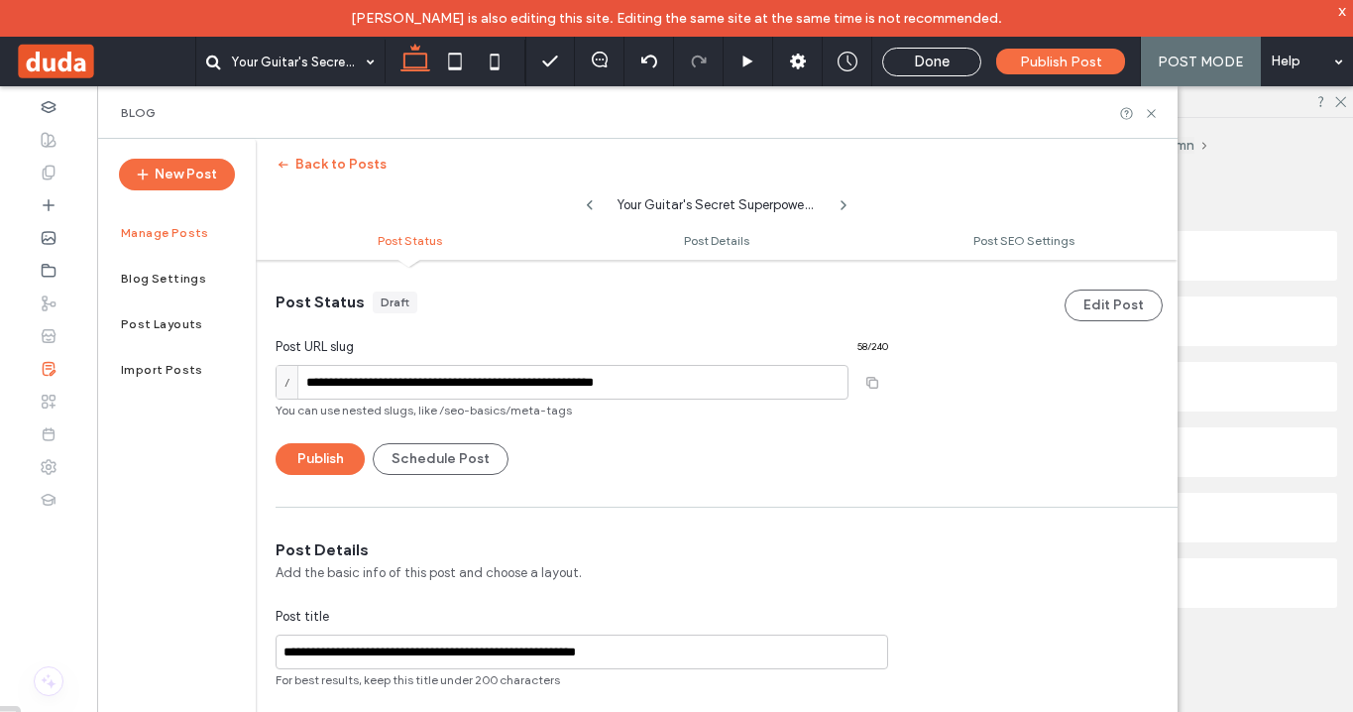
click at [940, 387] on div "**********" at bounding box center [717, 367] width 922 height 215
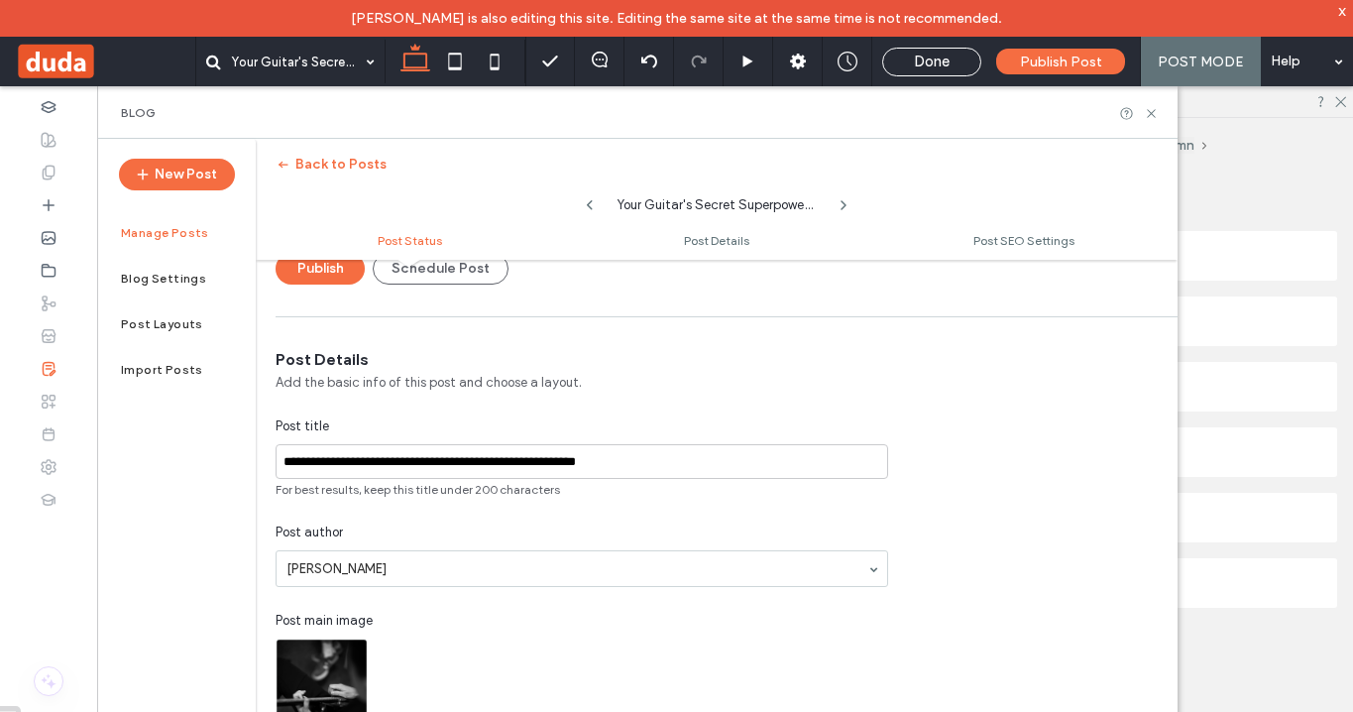
scroll to position [214, 0]
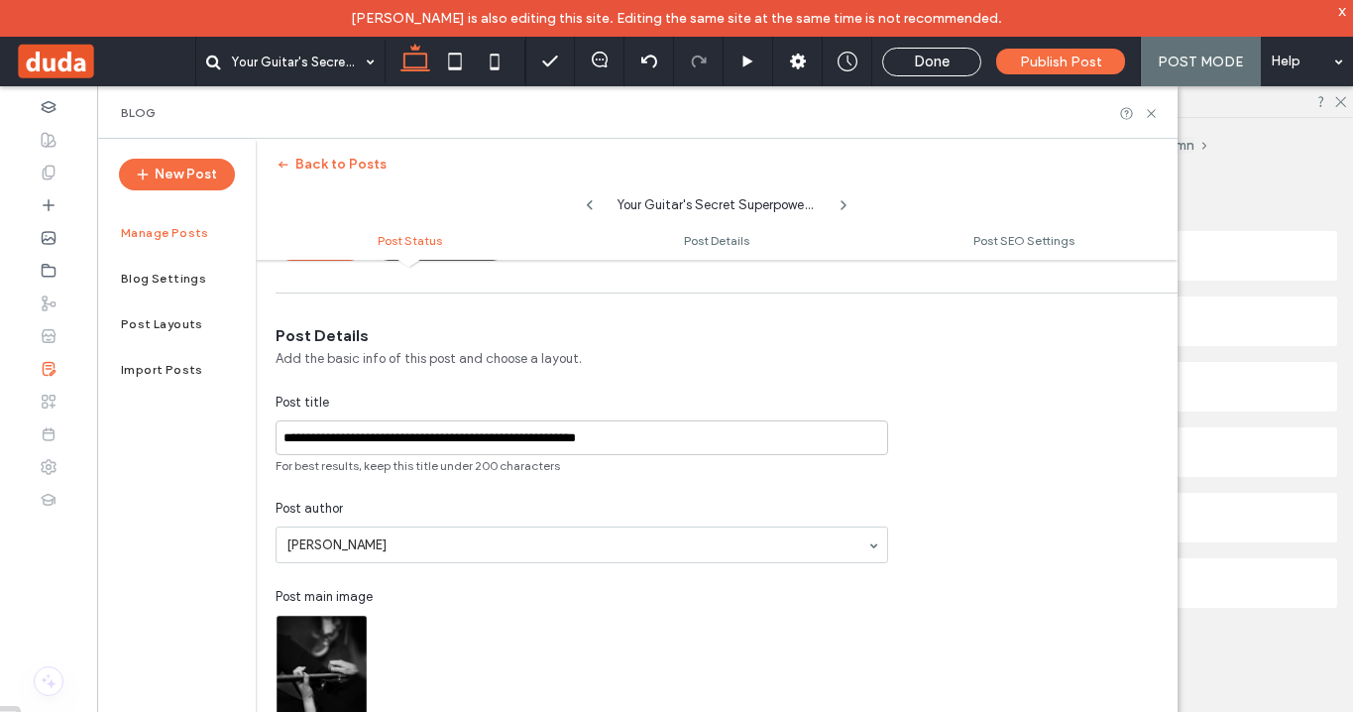
click at [995, 255] on ul "Post Status Post Details Post SEO Settings" at bounding box center [717, 240] width 922 height 40
click at [999, 232] on ul "Post Status Post Details Post SEO Settings" at bounding box center [717, 240] width 922 height 40
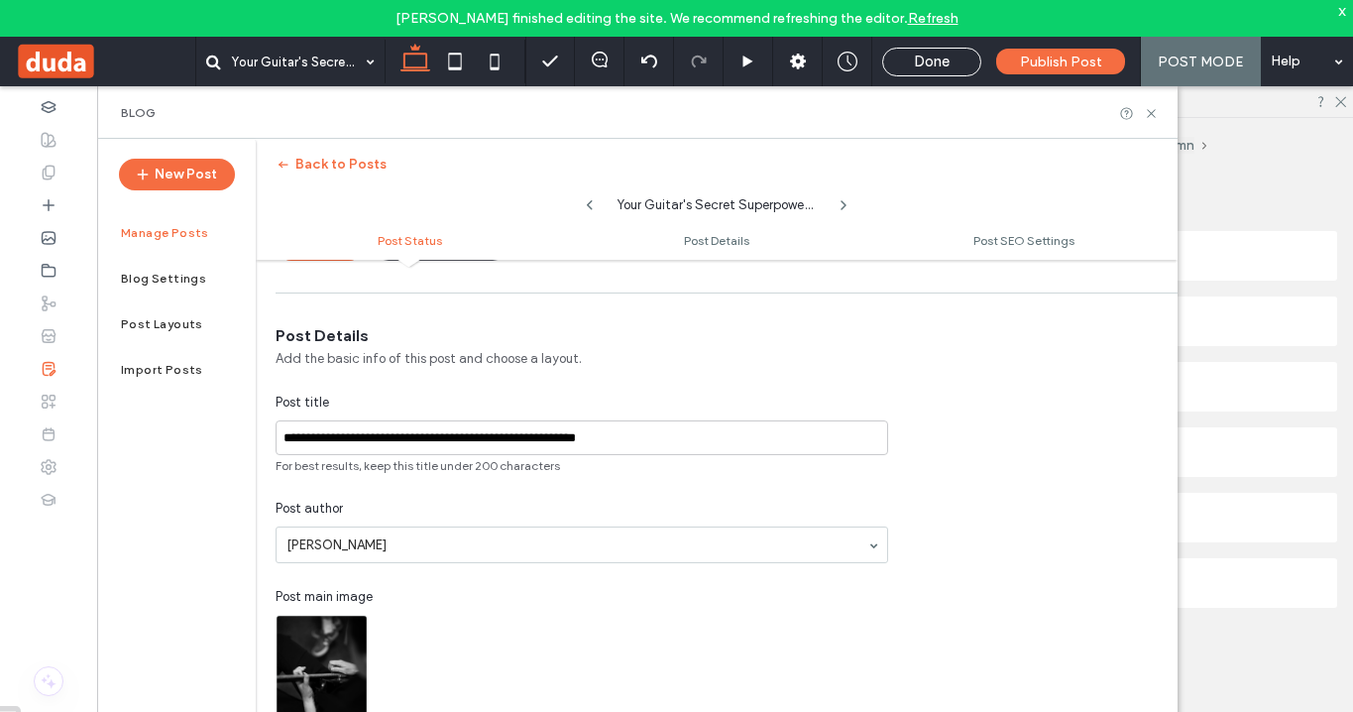
click at [41, 53] on span at bounding box center [105, 62] width 180 height 40
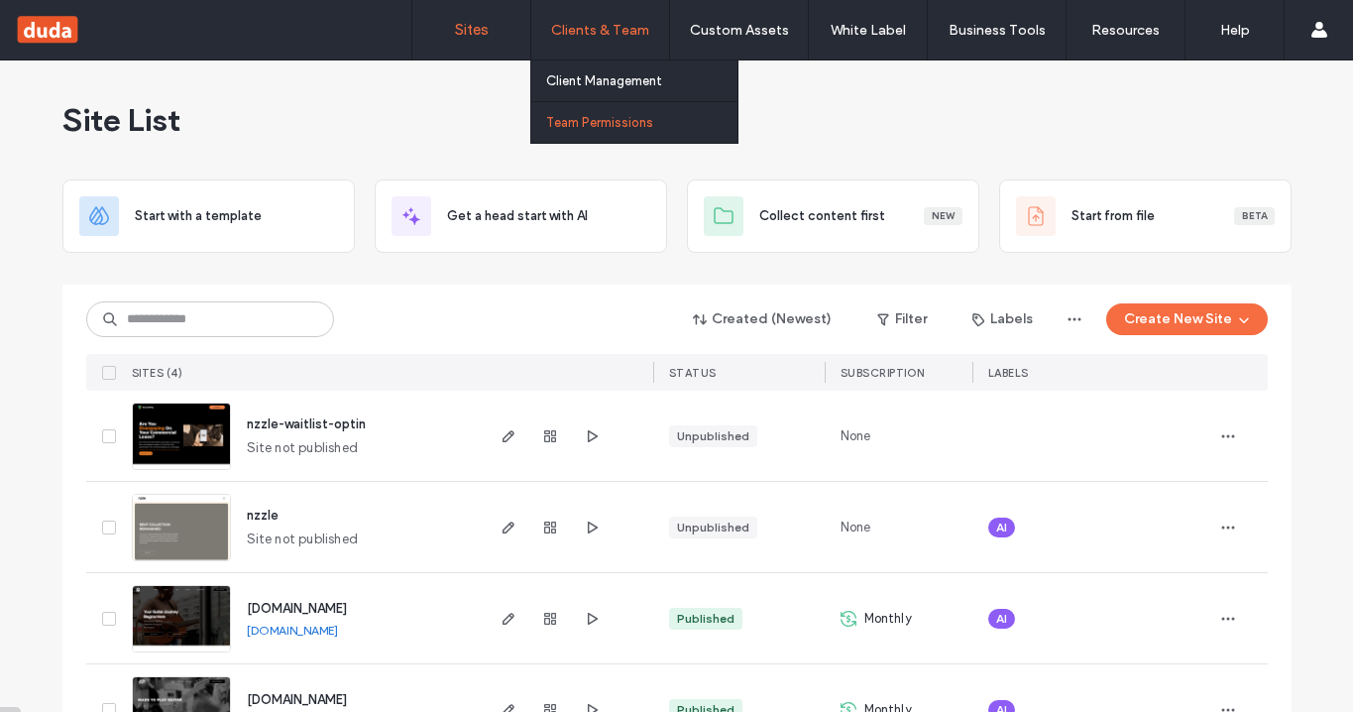
click at [602, 125] on label "Team Permissions" at bounding box center [599, 122] width 107 height 15
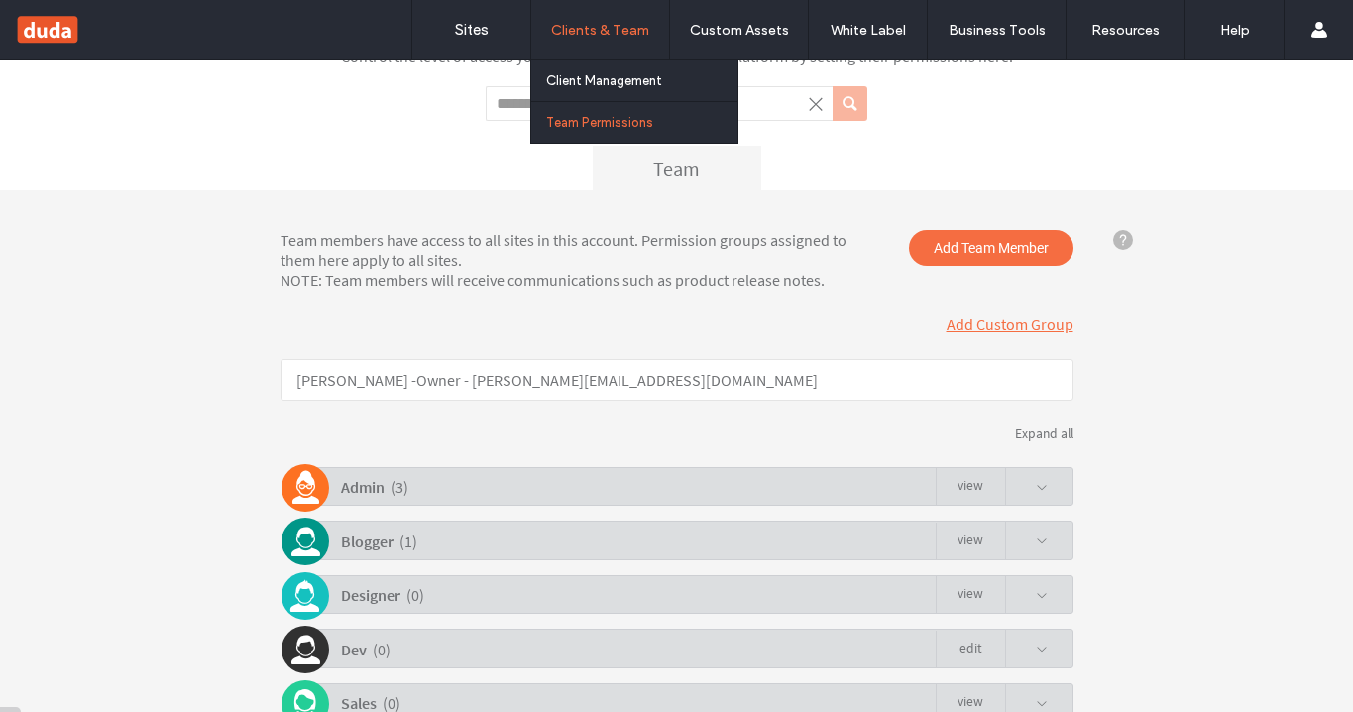
scroll to position [283, 0]
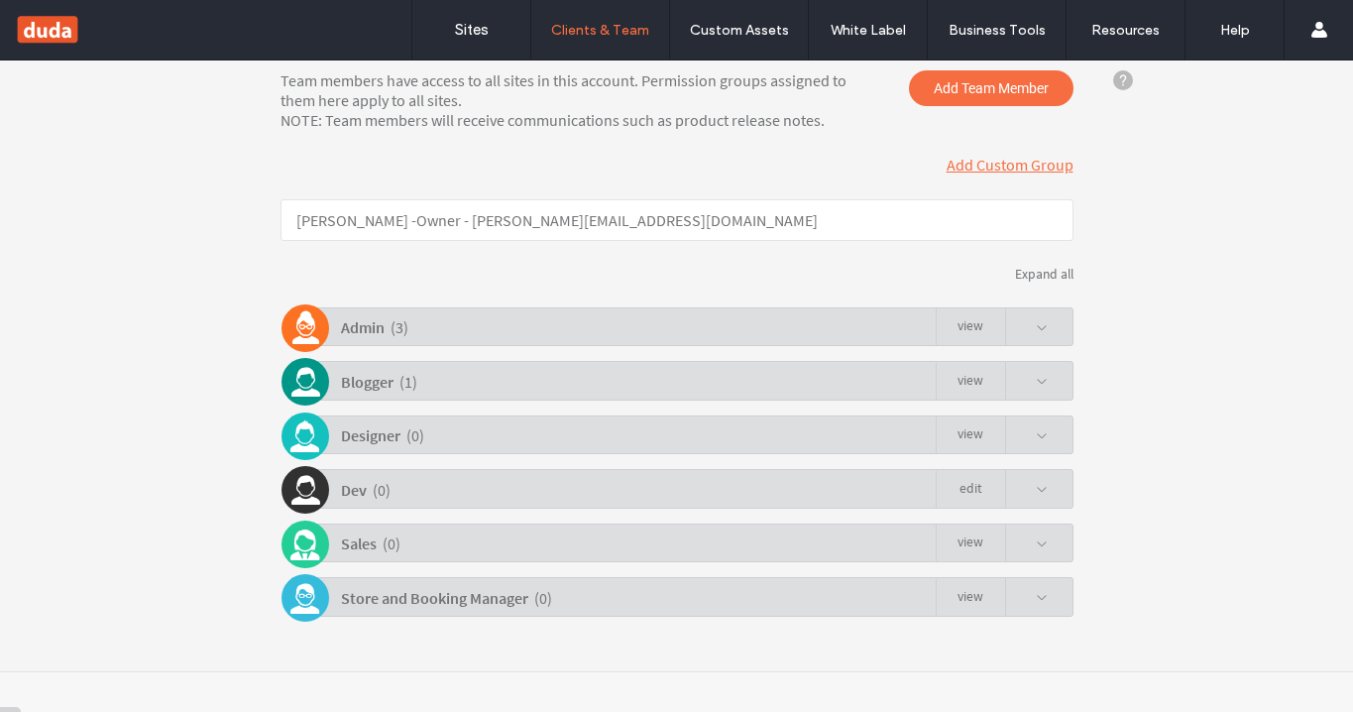
click at [1042, 379] on div "Blogger ( 1 ) view" at bounding box center [682, 380] width 783 height 39
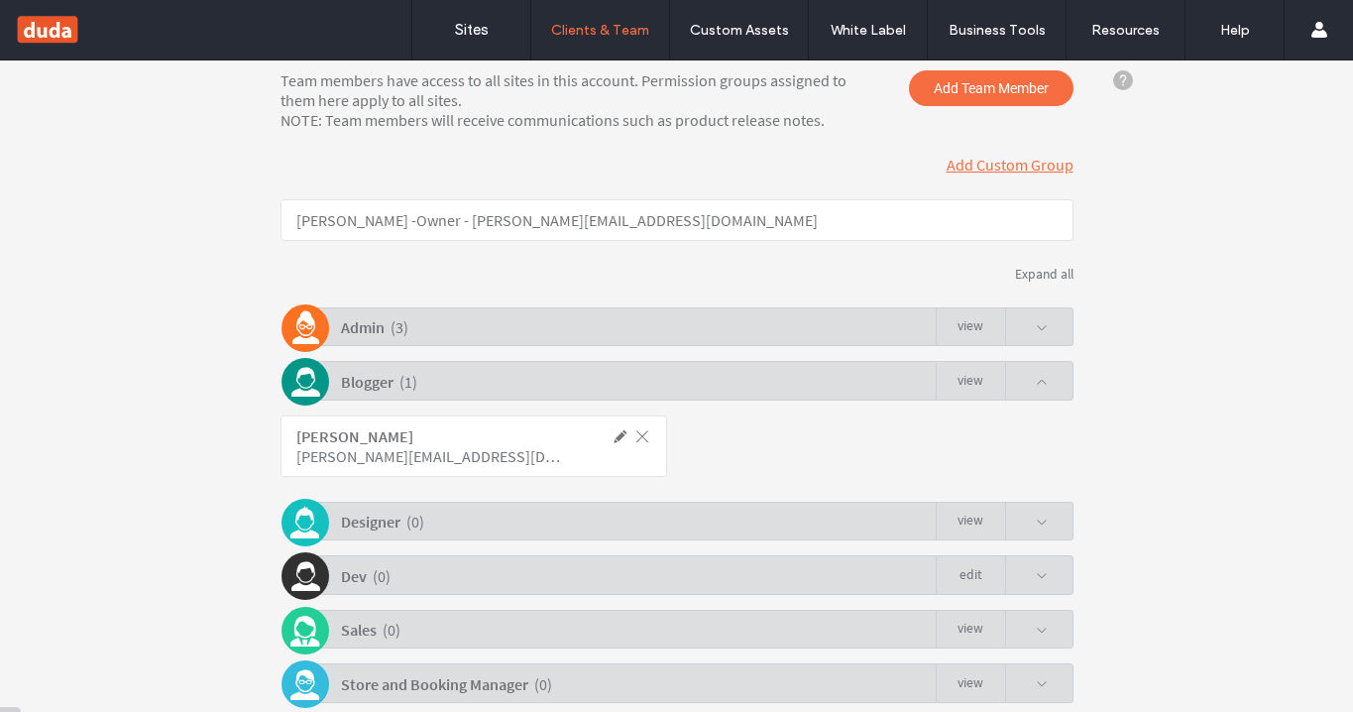
click at [612, 440] on span at bounding box center [621, 436] width 18 height 18
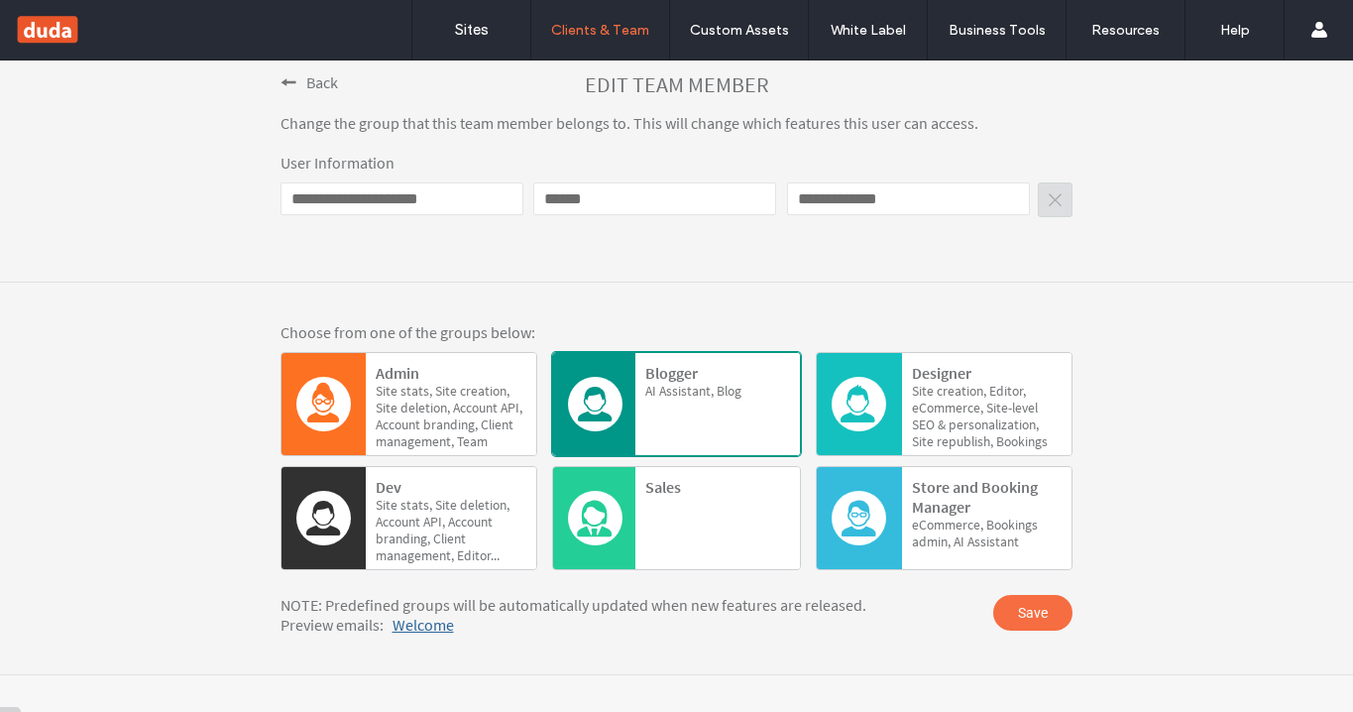
scroll to position [286, 0]
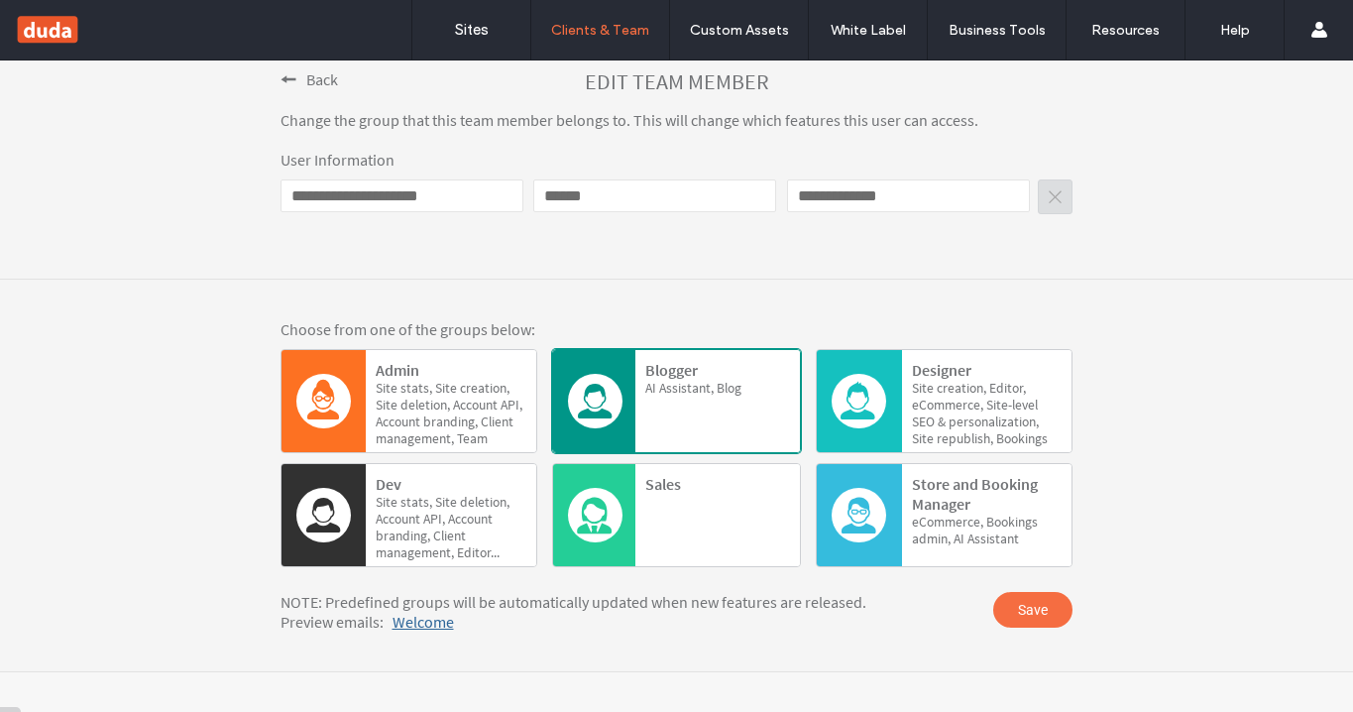
click at [694, 413] on div "AI Assistant, Blog" at bounding box center [717, 414] width 145 height 69
click at [730, 313] on div "Choose from one of the groups below: Admin Site stats, Site creation, Site dele…" at bounding box center [676, 476] width 1353 height 392
click at [787, 284] on div "Choose from one of the groups below: Admin Site stats, Site creation, Site dele…" at bounding box center [676, 476] width 1353 height 392
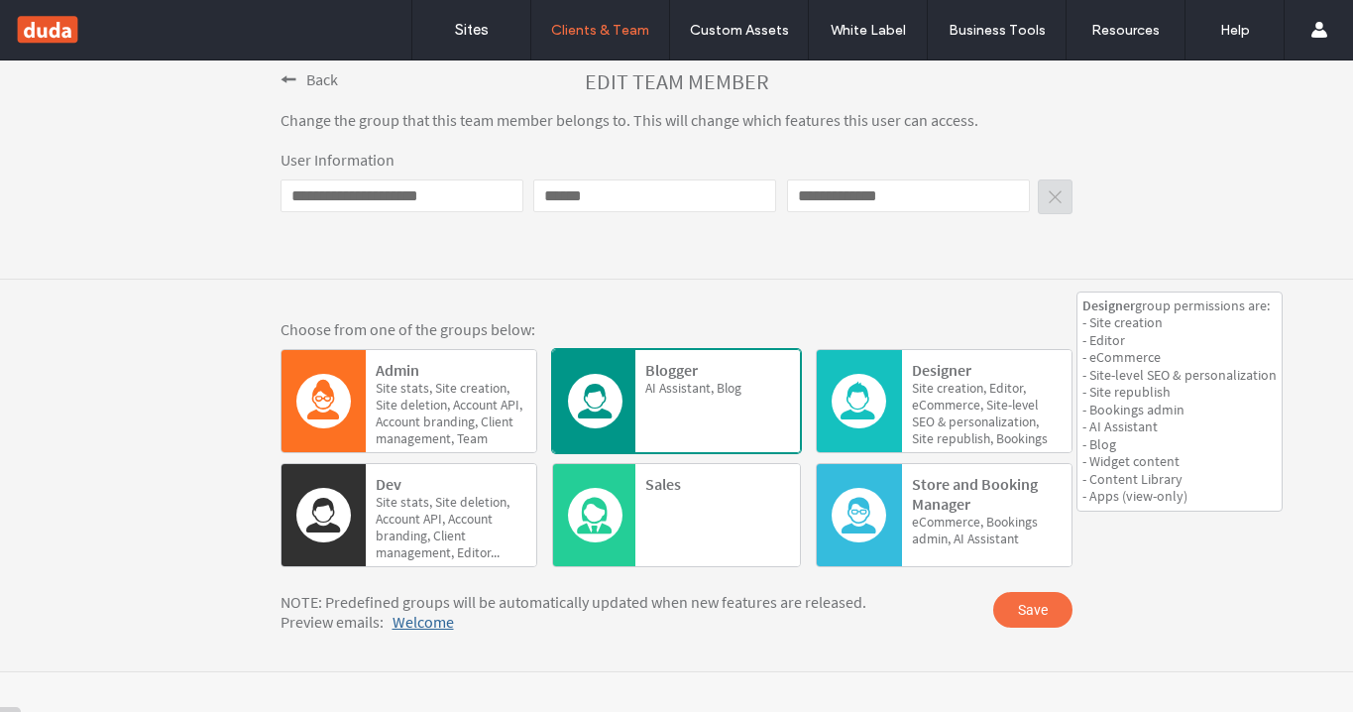
click at [980, 422] on span "personalization," at bounding box center [994, 421] width 90 height 17
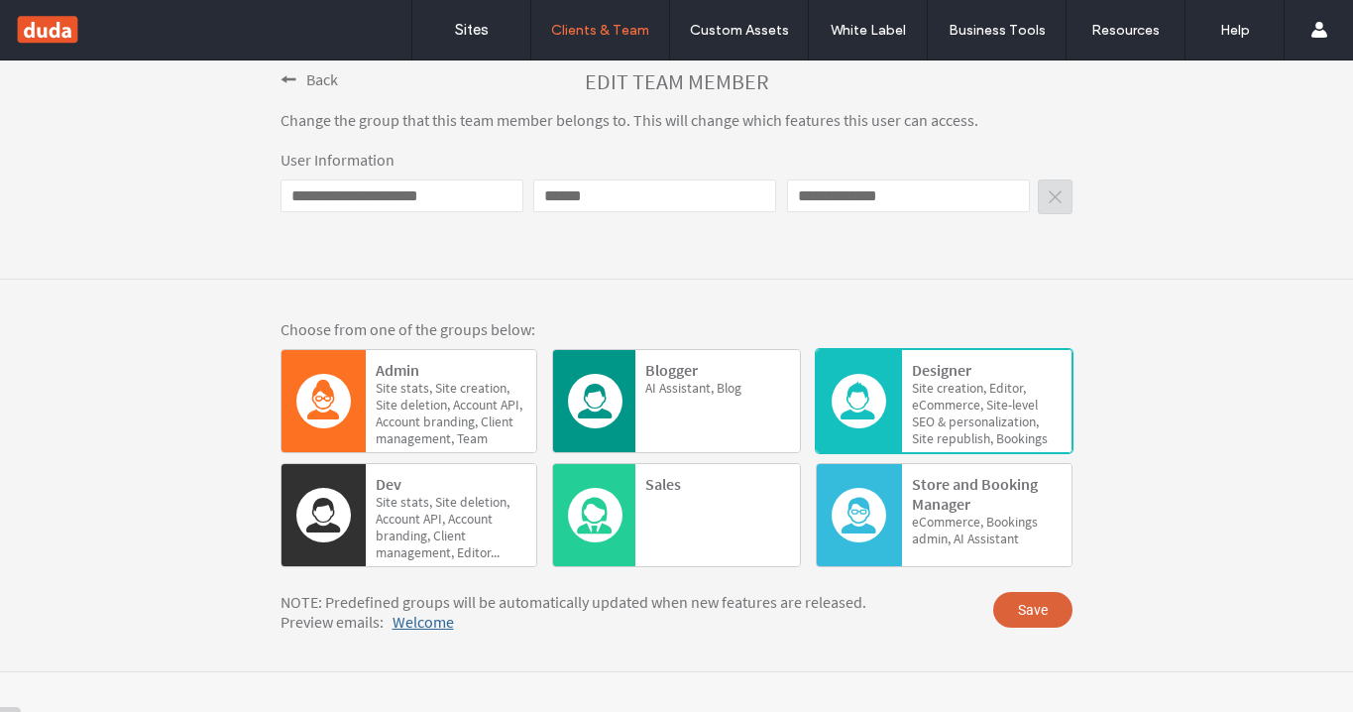
click at [1019, 610] on span "Save" at bounding box center [1033, 610] width 79 height 36
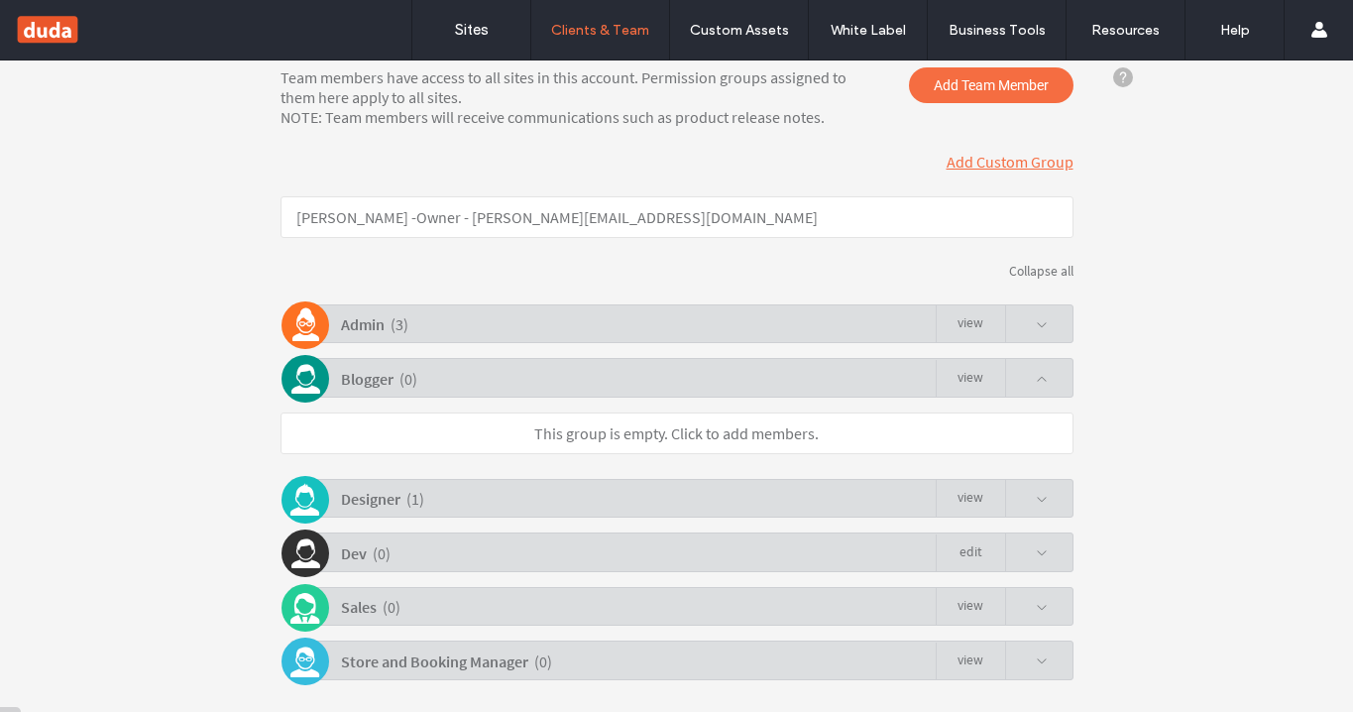
click at [1033, 365] on span at bounding box center [1026, 378] width 43 height 38
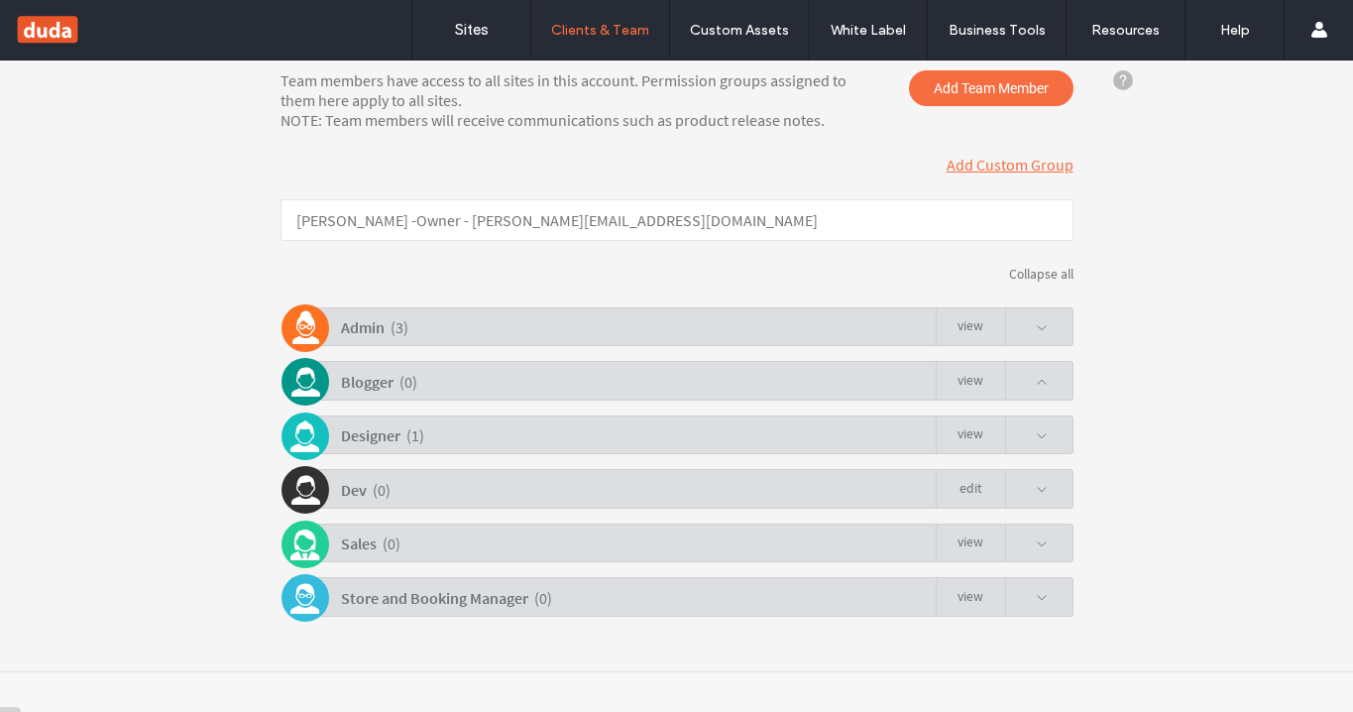
scroll to position [283, 0]
click at [1243, 310] on div "Team members have access to all sites in this account. Permission groups assign…" at bounding box center [676, 351] width 1353 height 641
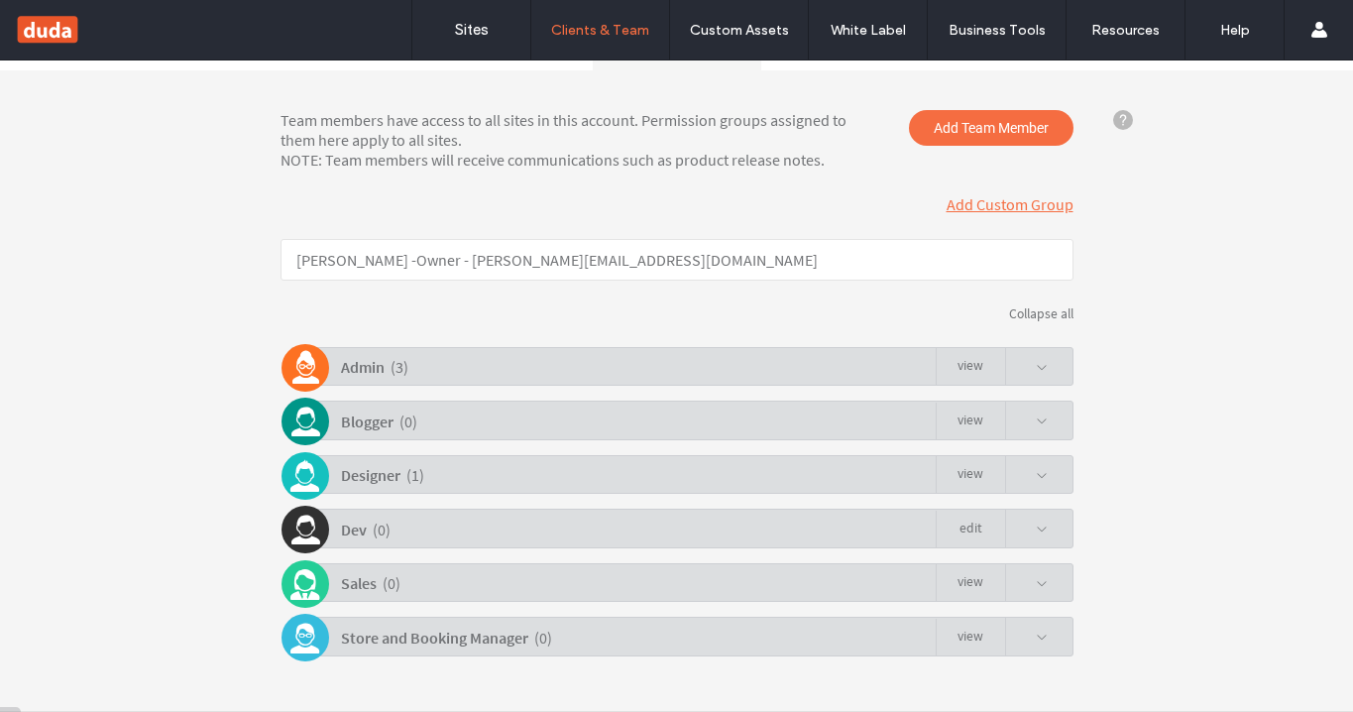
scroll to position [231, 0]
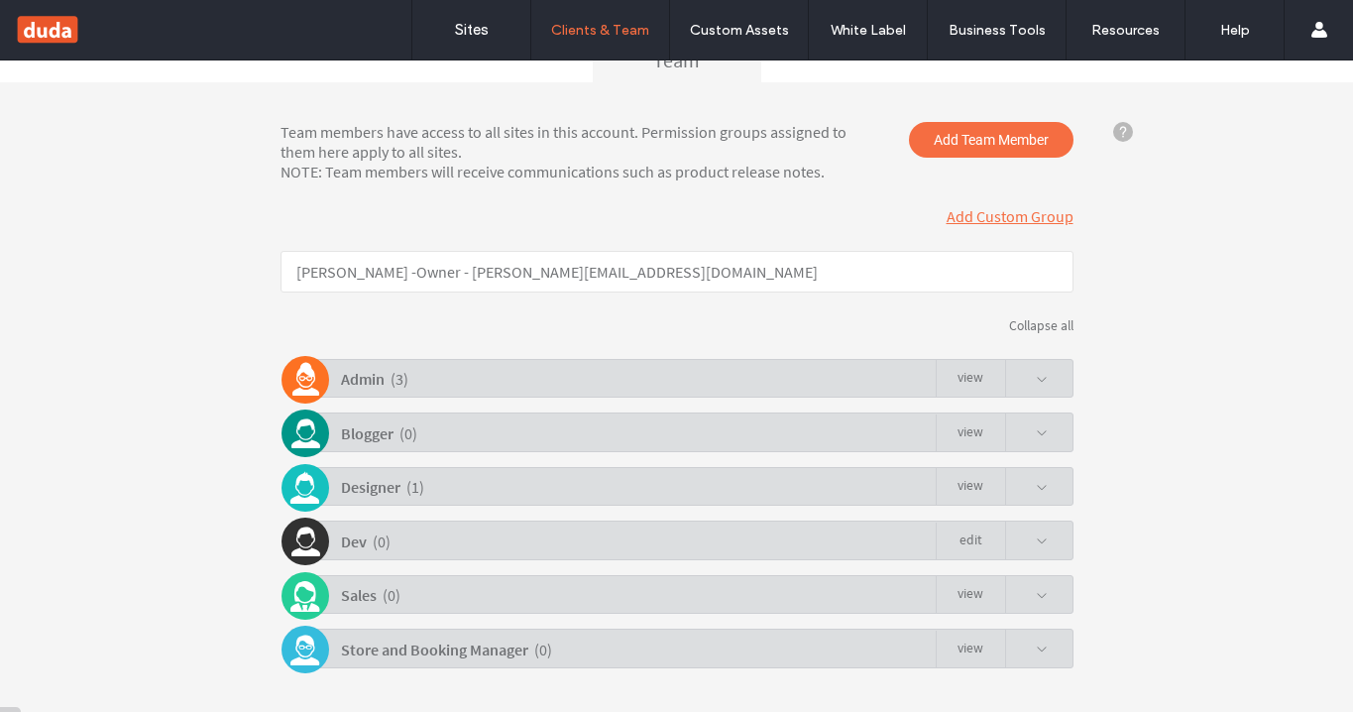
click at [672, 326] on div "Collapse all" at bounding box center [677, 325] width 793 height 17
click at [1160, 360] on div "Team members have access to all sites in this account. Permission groups assign…" at bounding box center [676, 402] width 1353 height 641
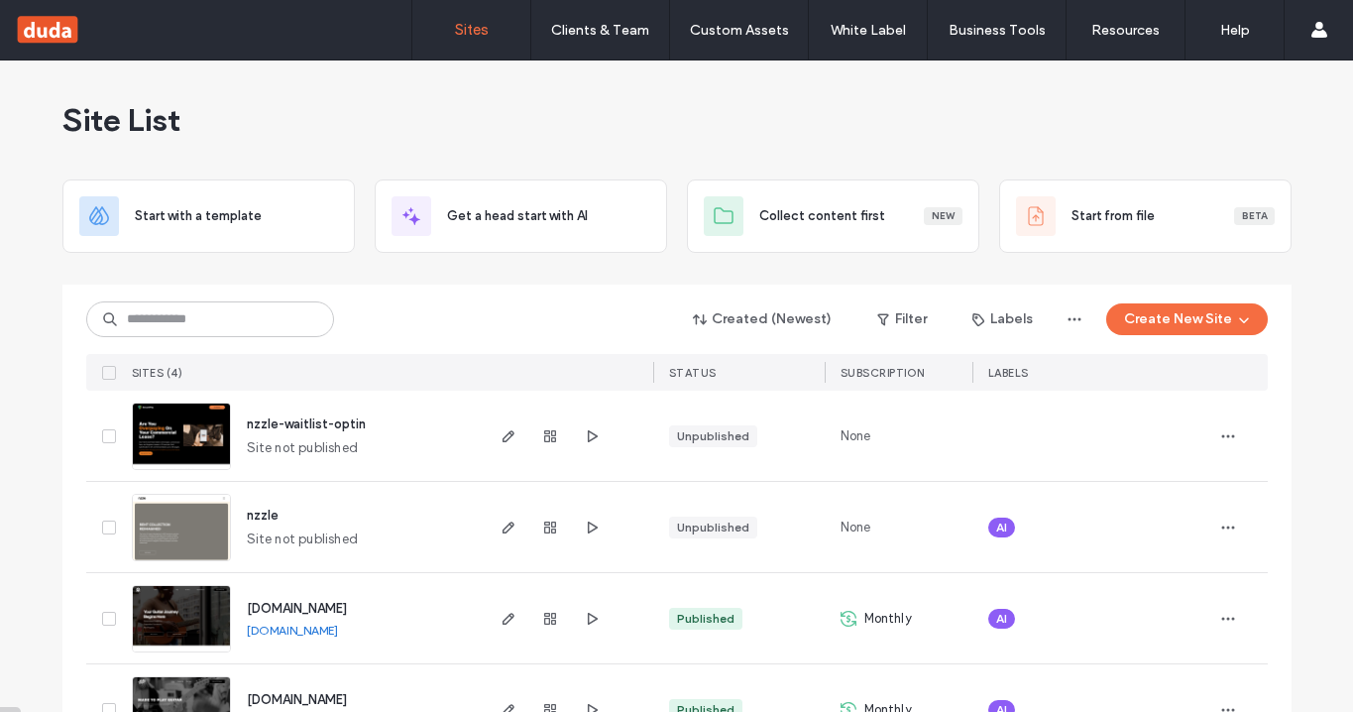
scroll to position [67, 0]
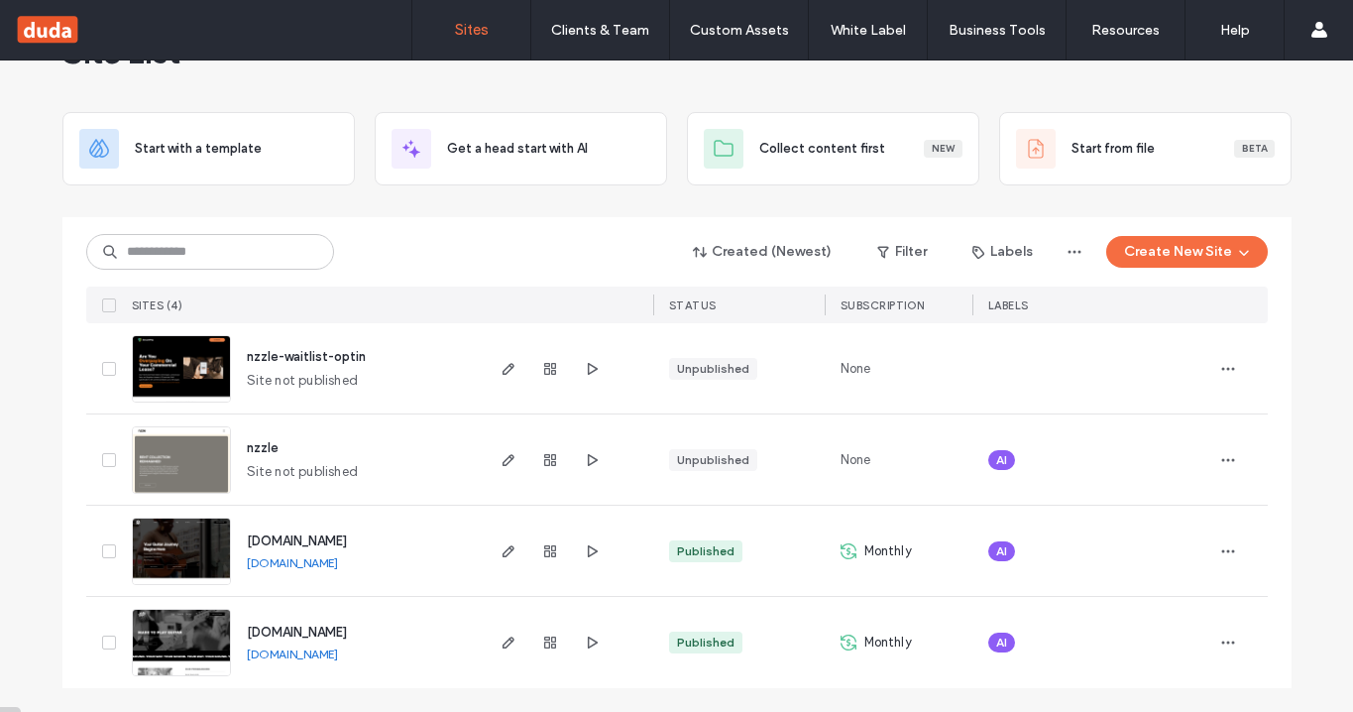
click at [347, 534] on span "[DOMAIN_NAME]" at bounding box center [297, 540] width 100 height 15
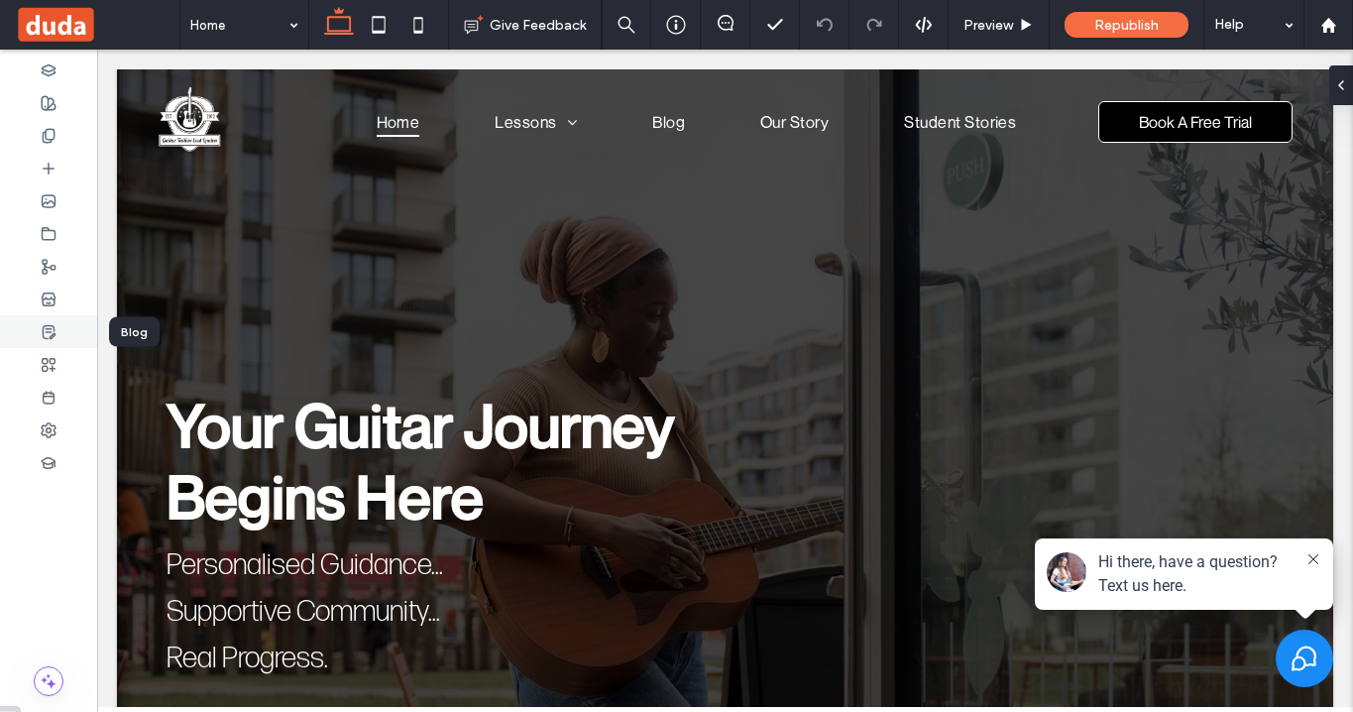
click at [56, 328] on icon at bounding box center [49, 332] width 16 height 16
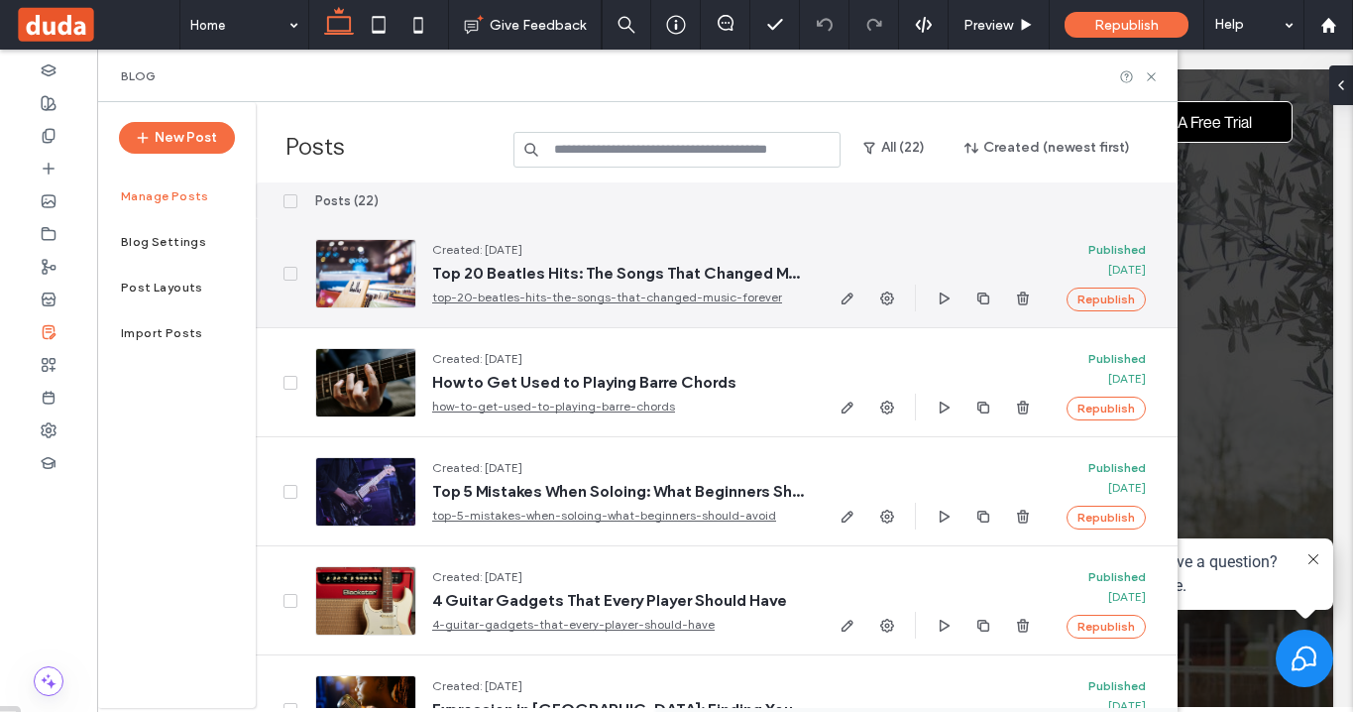
click at [633, 297] on link "top-20-beatles-hits-the-songs-that-changed-music-forever" at bounding box center [618, 298] width 372 height 20
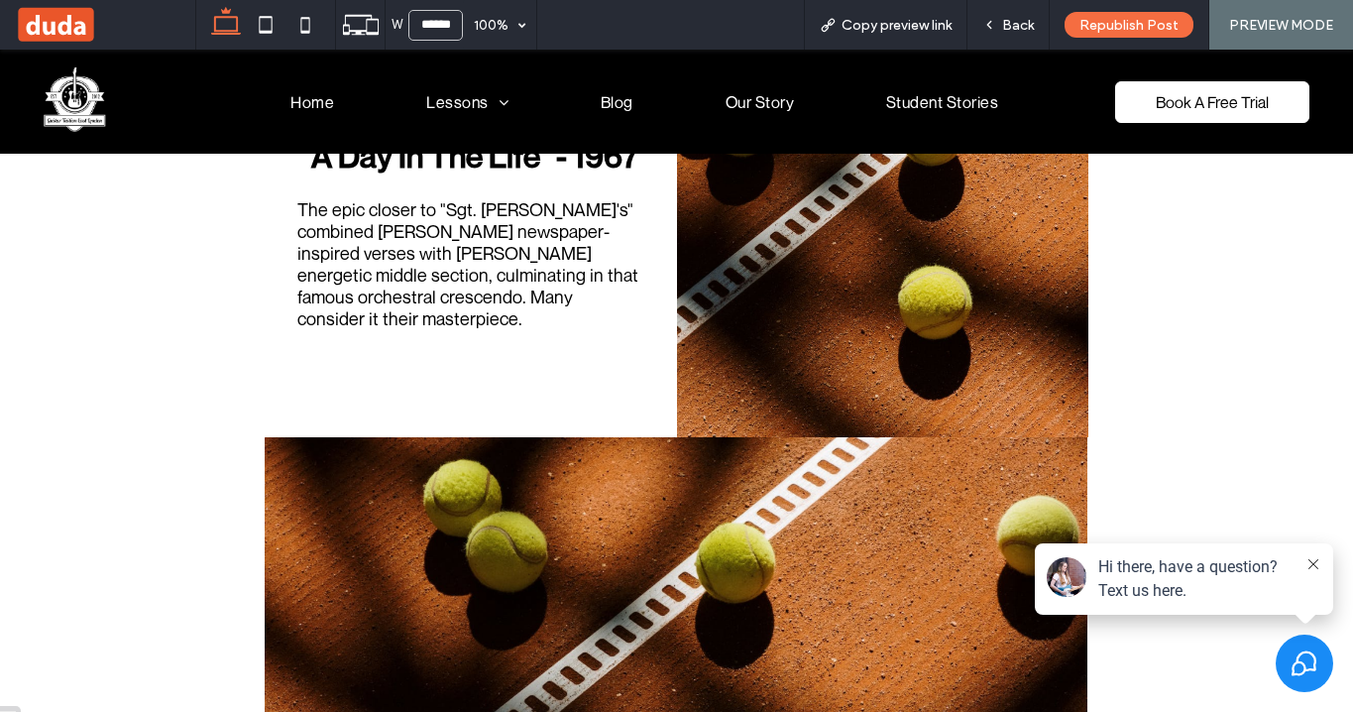
scroll to position [1641, 0]
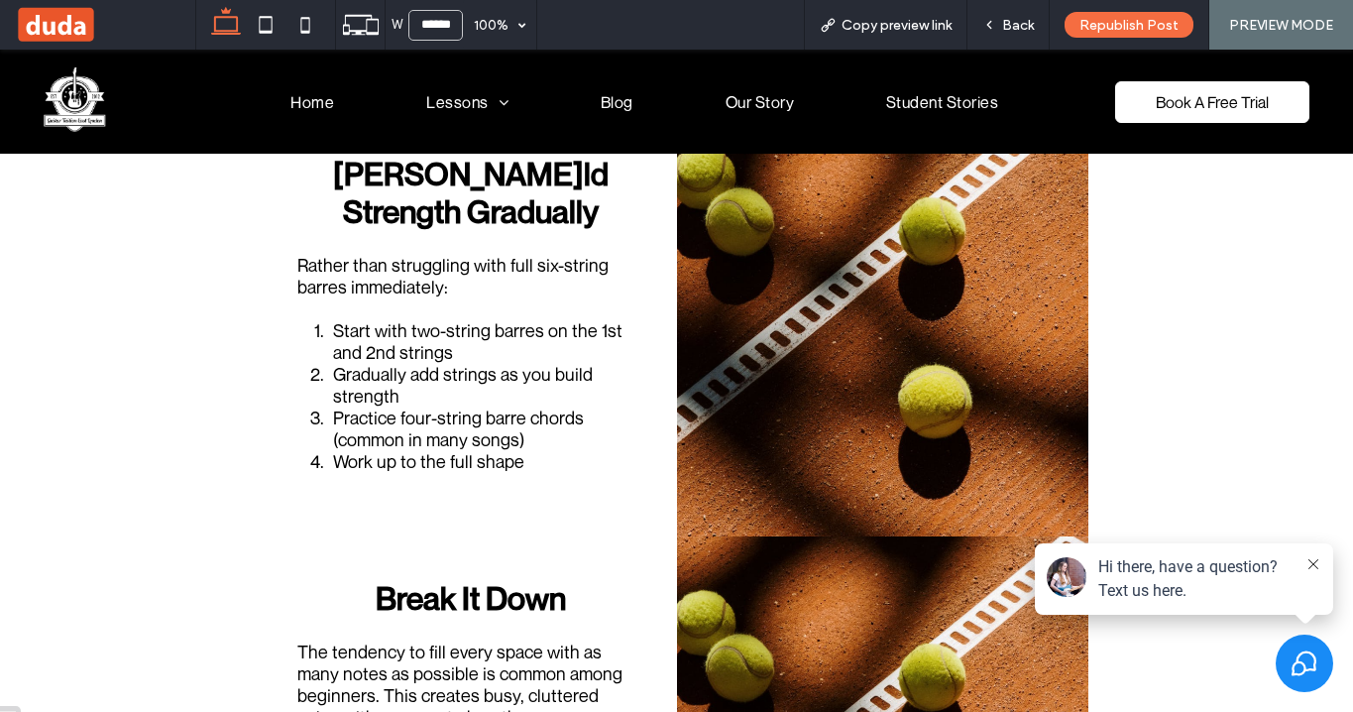
scroll to position [2981, 0]
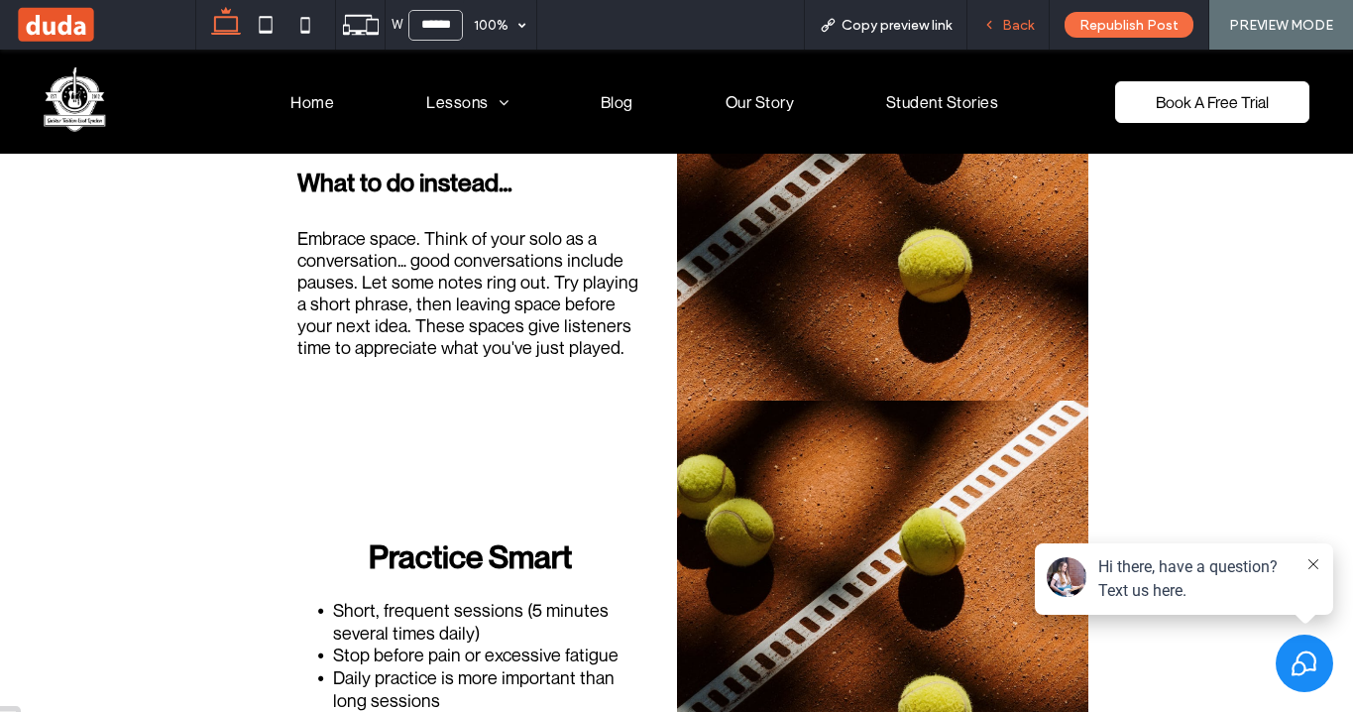
click at [1017, 27] on span "Back" at bounding box center [1018, 25] width 32 height 17
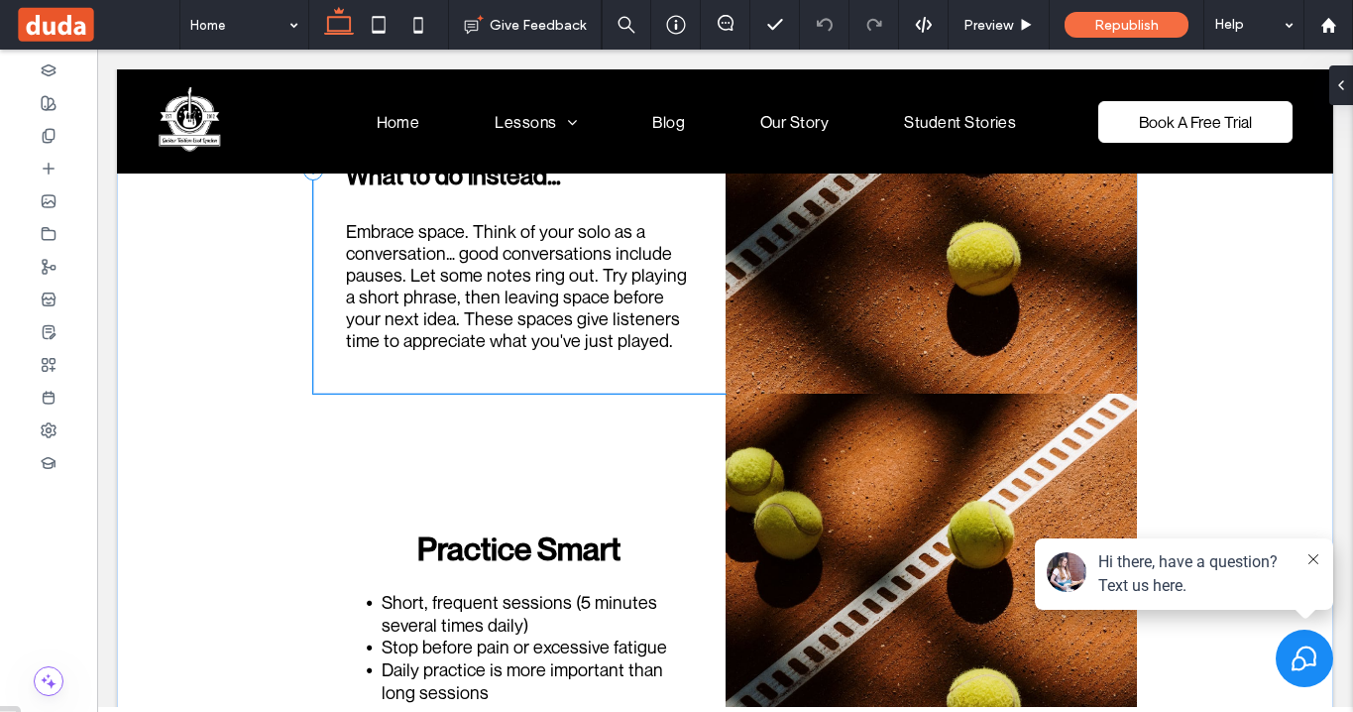
scroll to position [2973, 0]
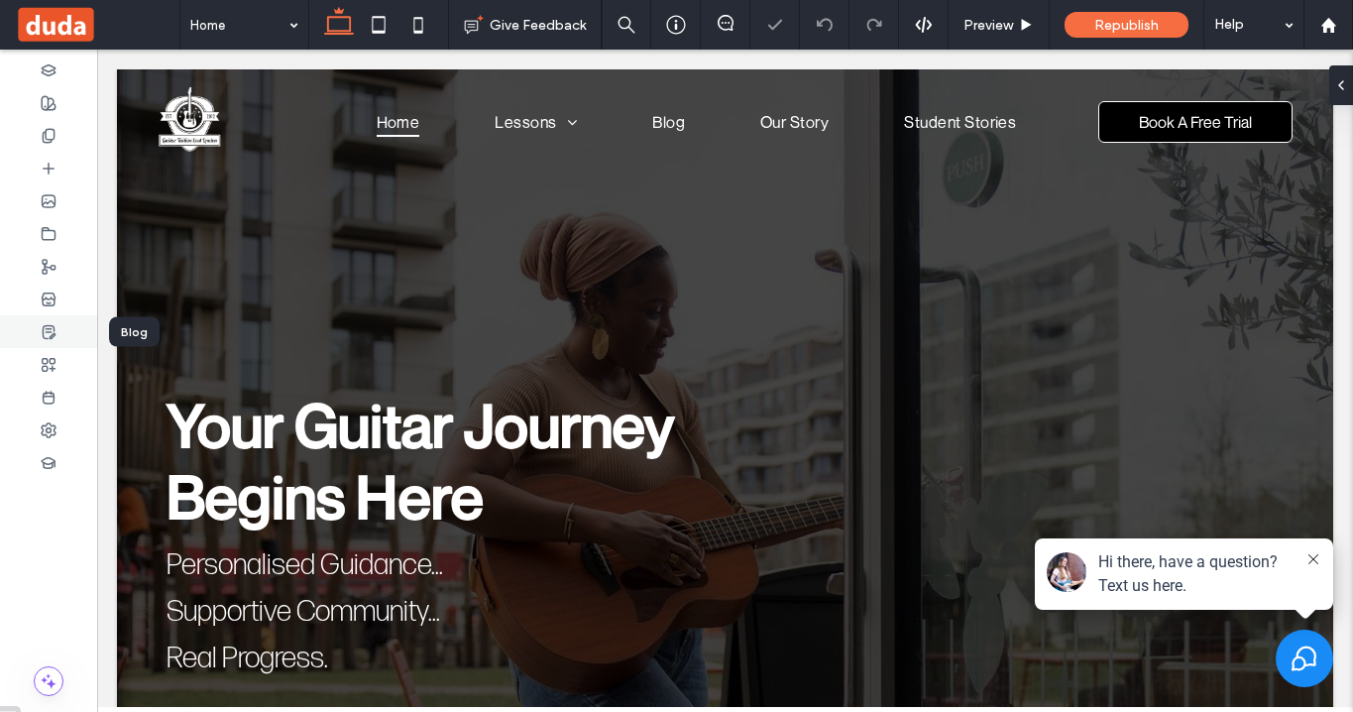
click at [45, 326] on icon at bounding box center [49, 332] width 16 height 16
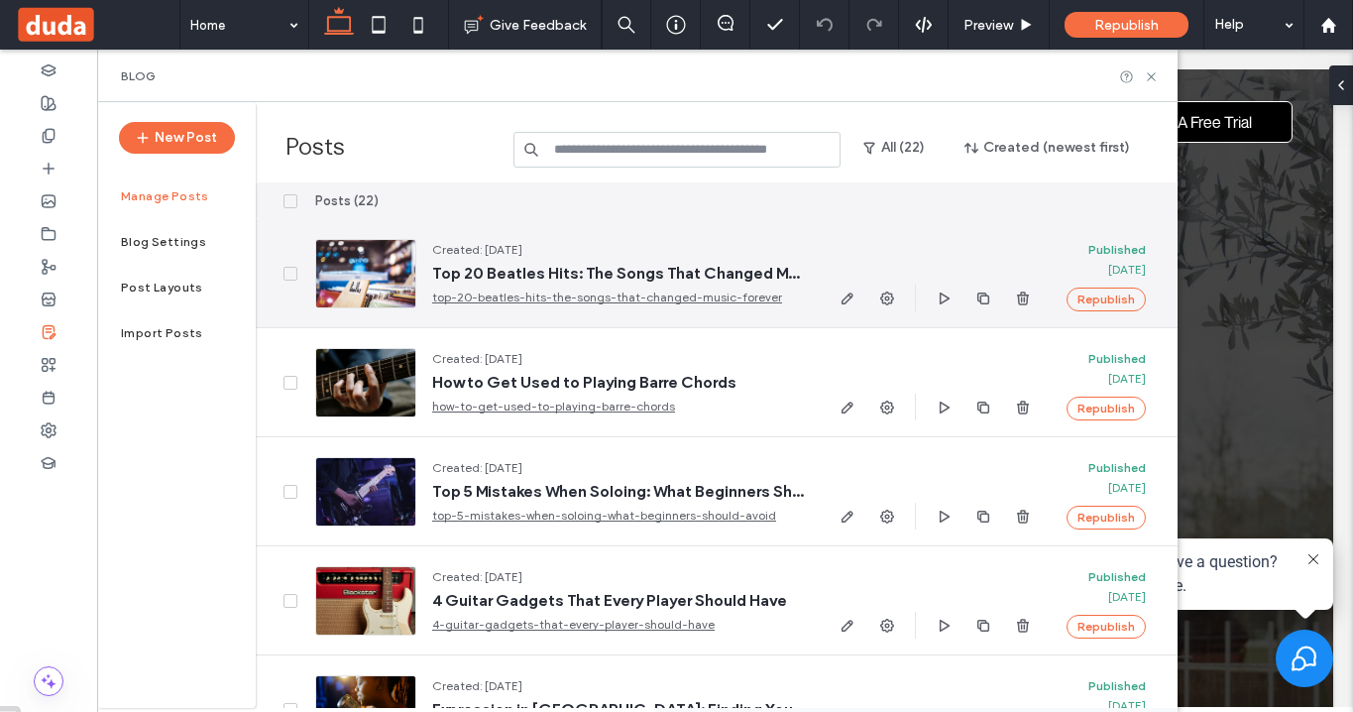
click at [515, 294] on link "top-20-beatles-hits-the-songs-that-changed-music-forever" at bounding box center [618, 298] width 372 height 20
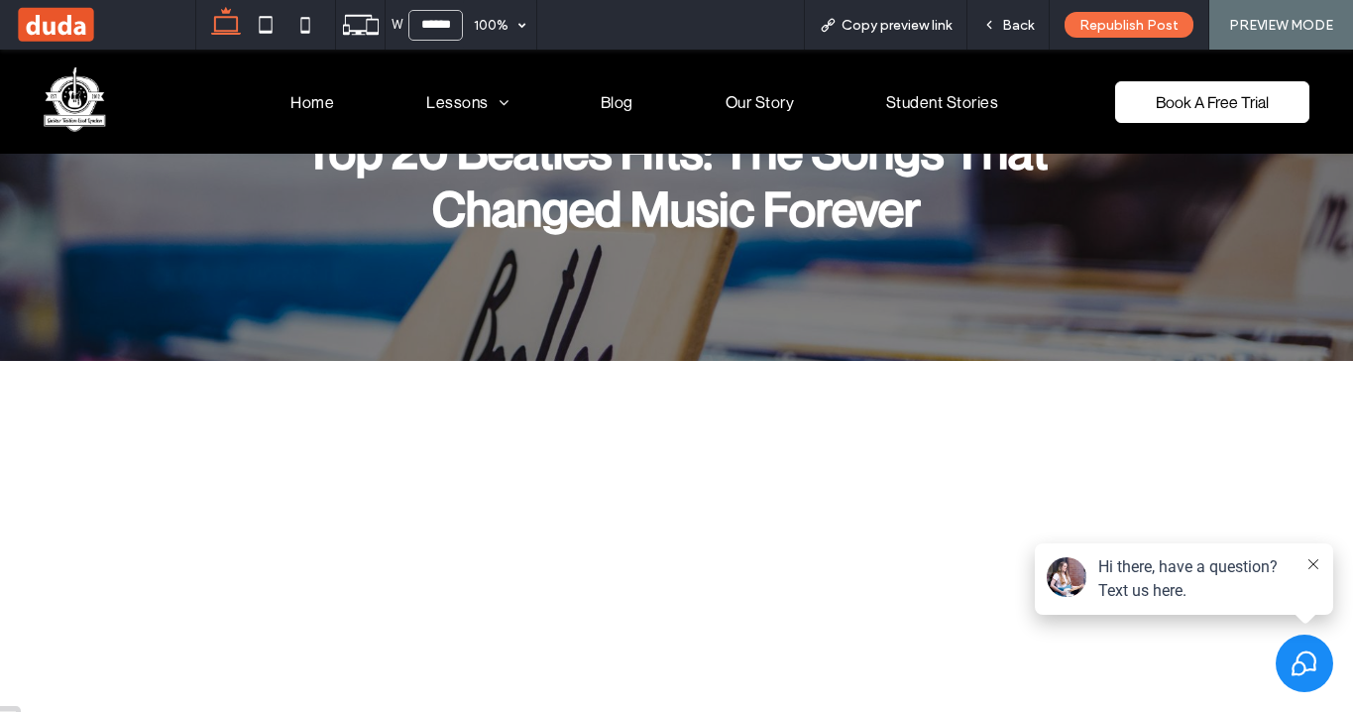
scroll to position [132, 0]
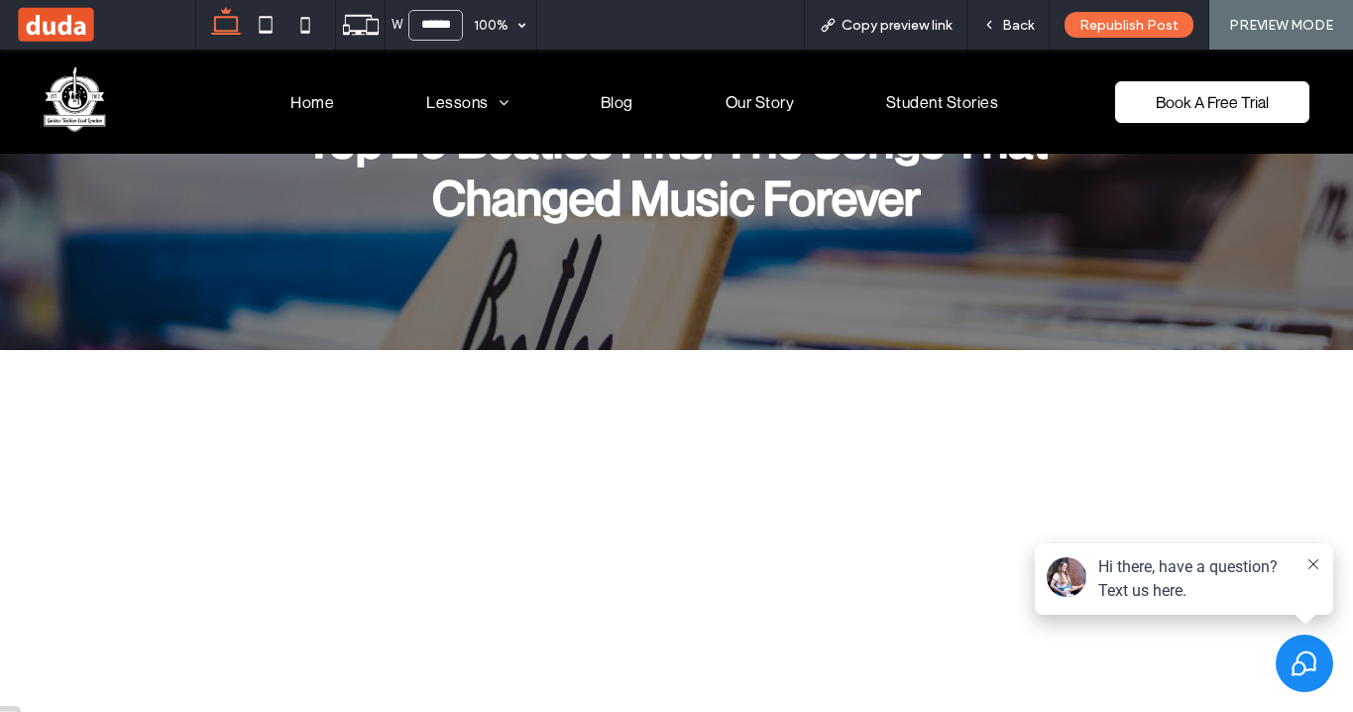
click at [1313, 557] on button at bounding box center [1314, 565] width 16 height 20
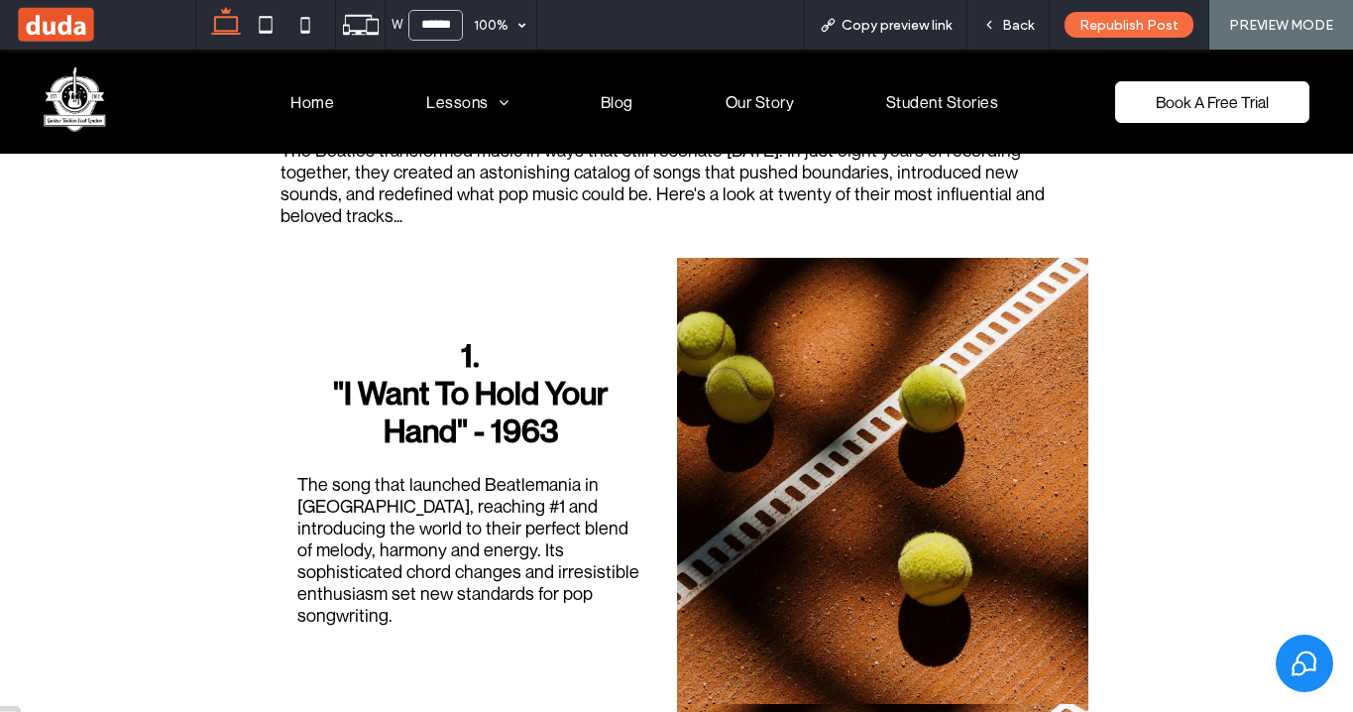
scroll to position [559, 0]
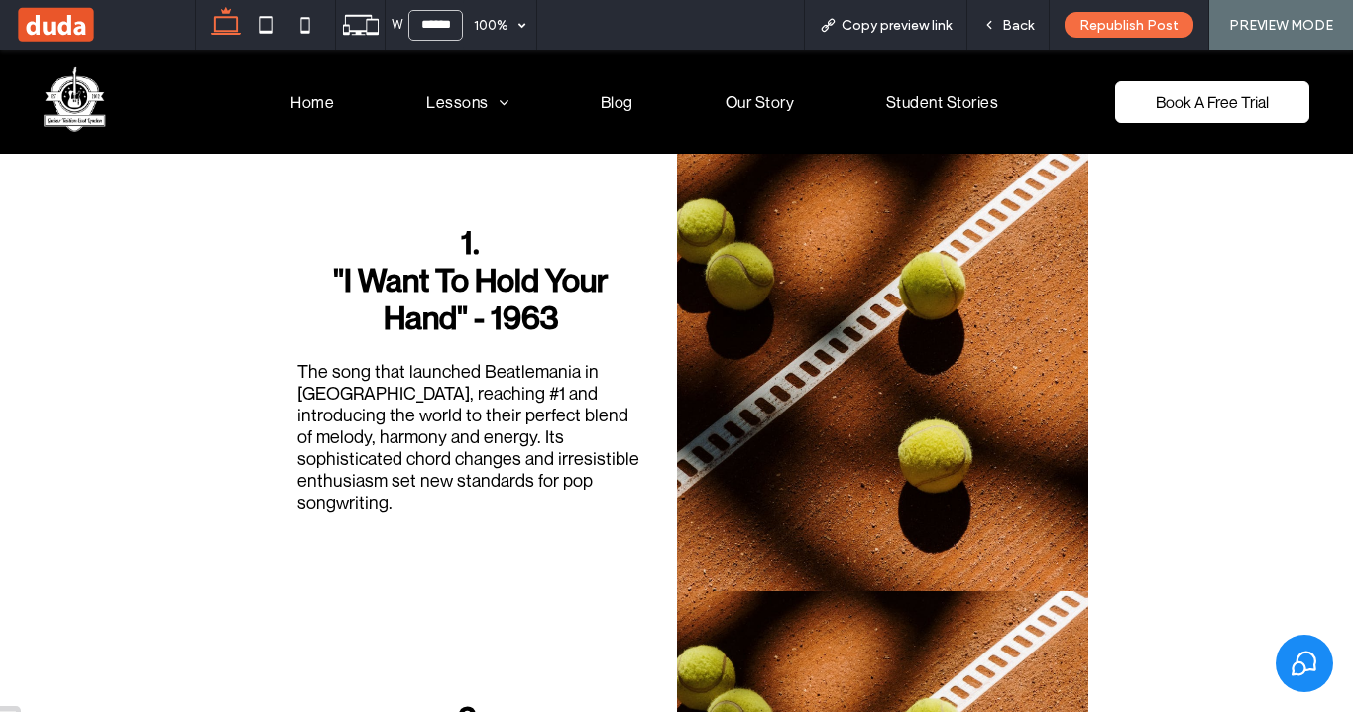
click at [494, 447] on span "The song that launched Beatlemania in America, reaching #1 and introducing the …" at bounding box center [468, 436] width 342 height 153
click at [528, 244] on h2 "1." at bounding box center [470, 242] width 329 height 38
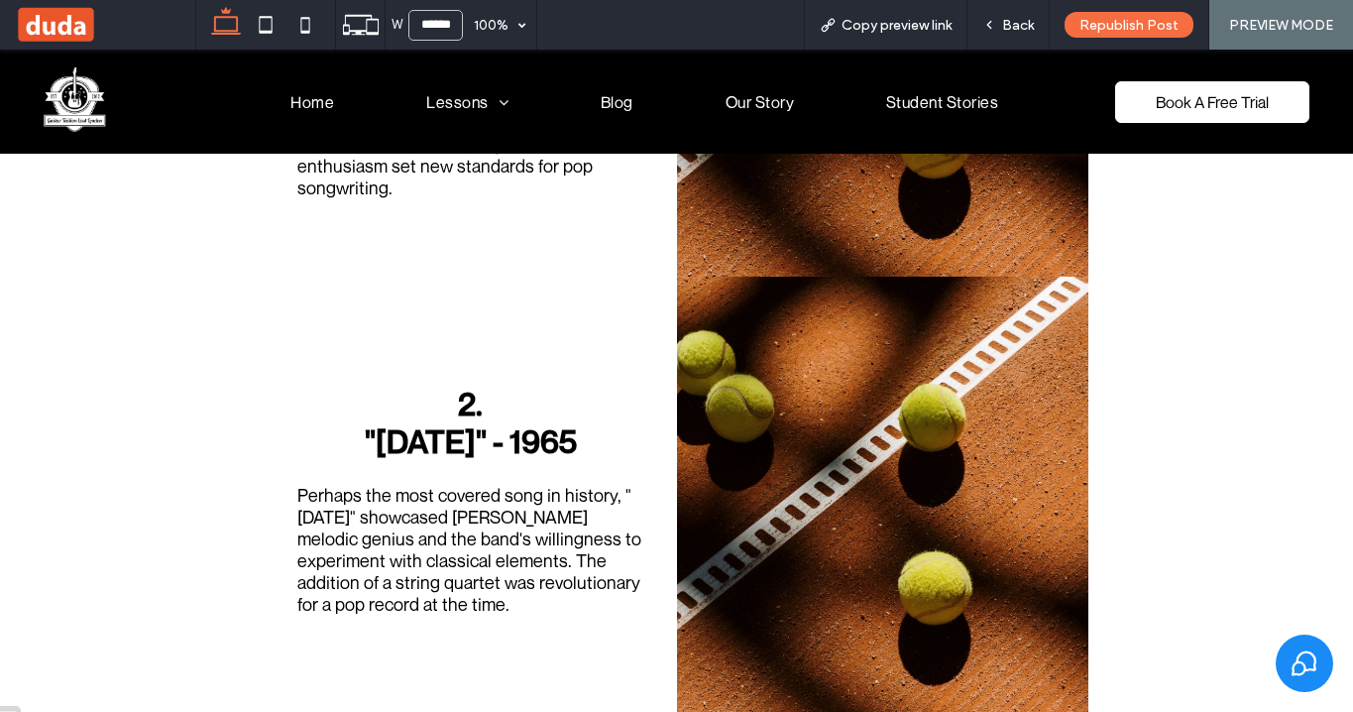
scroll to position [866, 0]
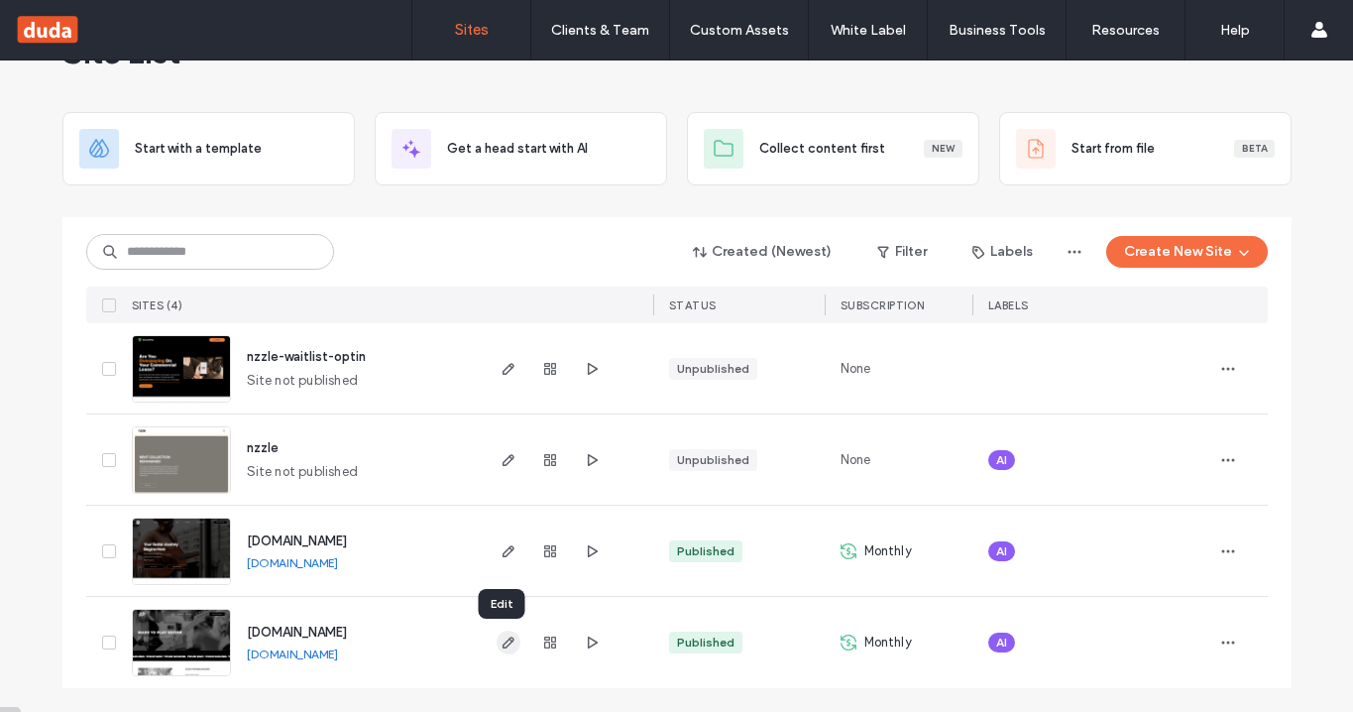
click at [504, 646] on icon "button" at bounding box center [509, 643] width 16 height 16
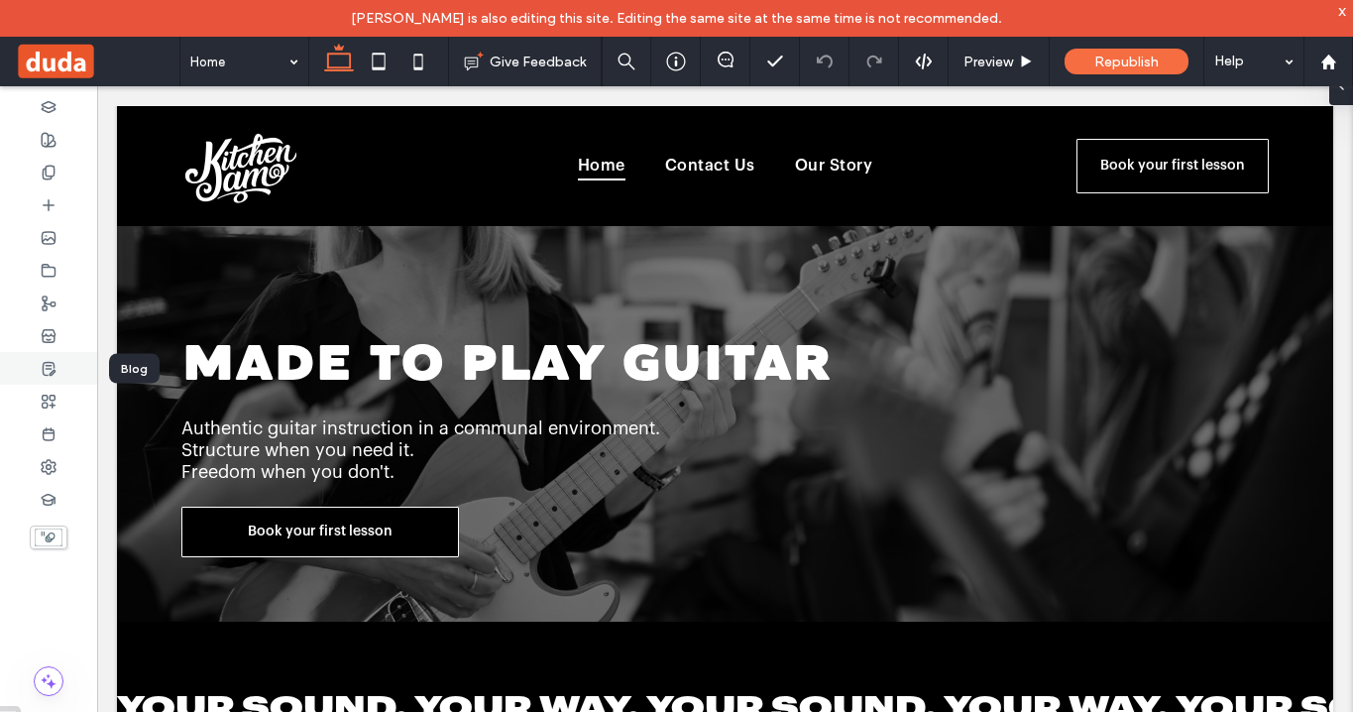
scroll to position [33, 0]
click at [41, 361] on icon at bounding box center [49, 369] width 16 height 16
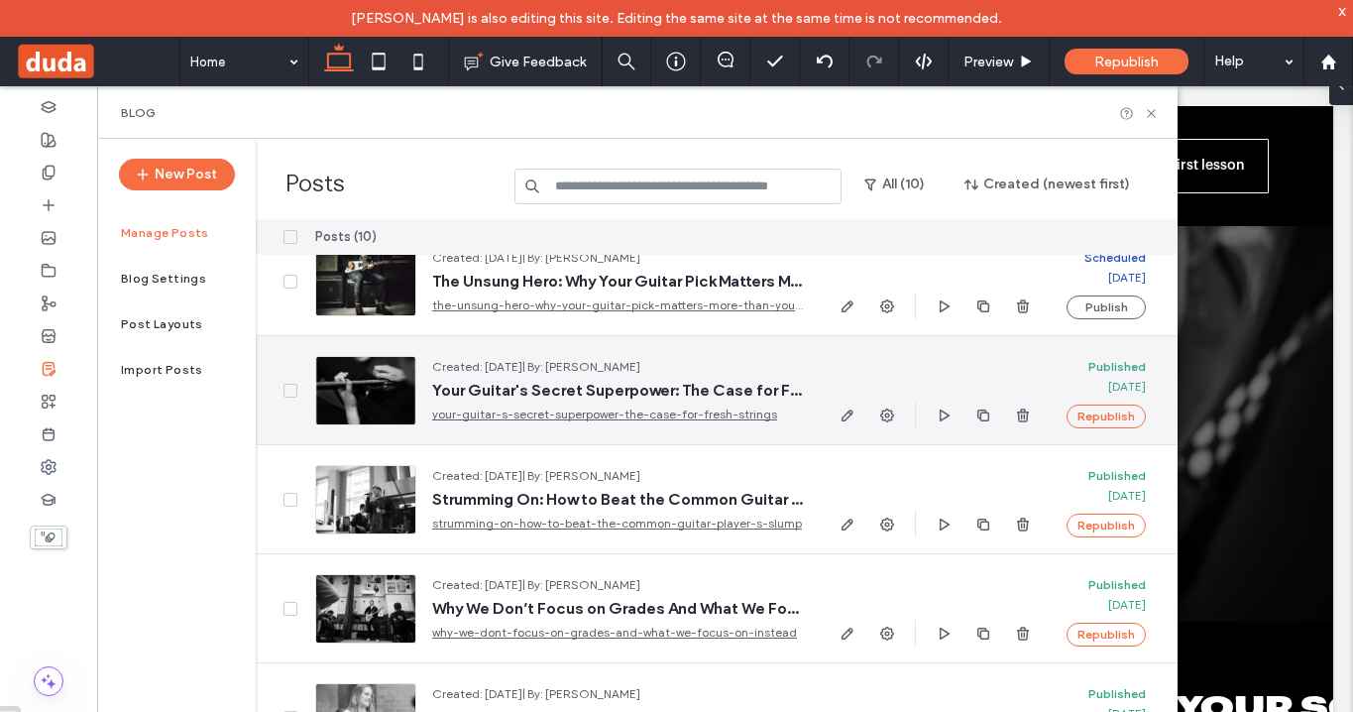
scroll to position [38, 0]
